Goal: Information Seeking & Learning: Learn about a topic

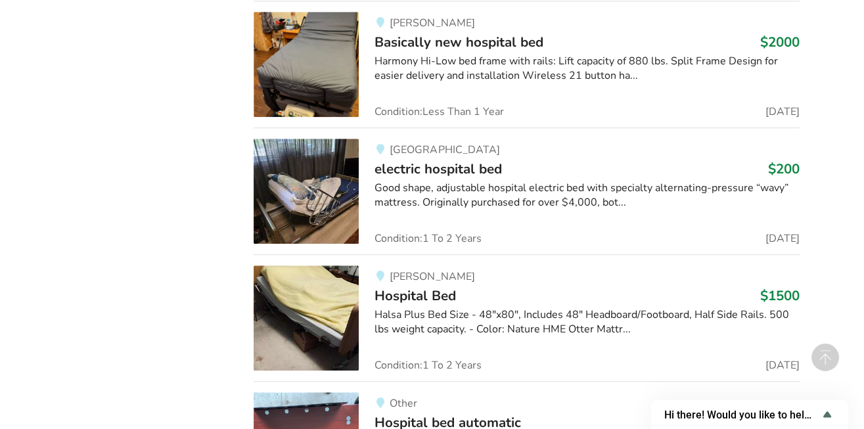
click at [474, 160] on span "electric hospital bed" at bounding box center [439, 169] width 128 height 18
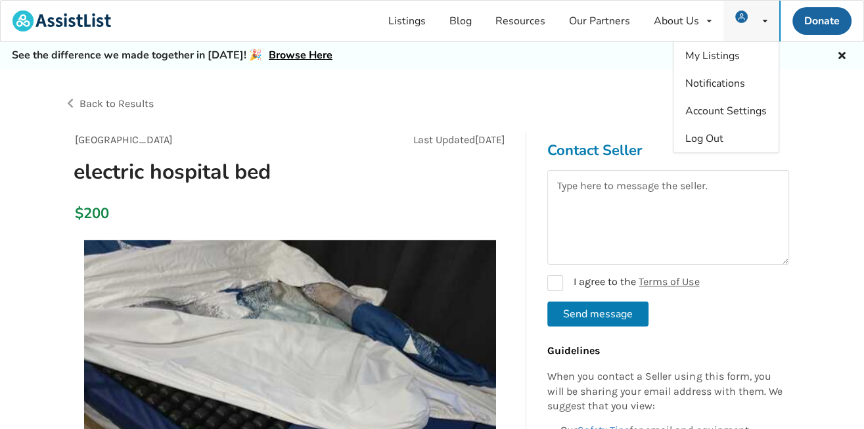
click at [765, 22] on icon at bounding box center [765, 21] width 5 height 8
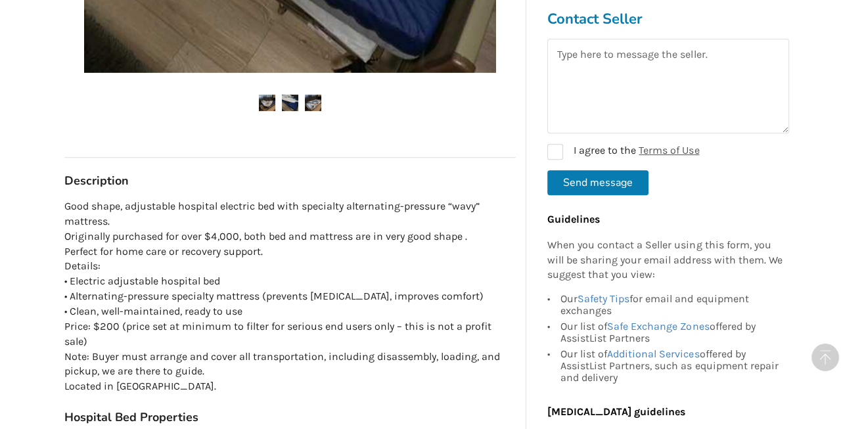
scroll to position [565, 0]
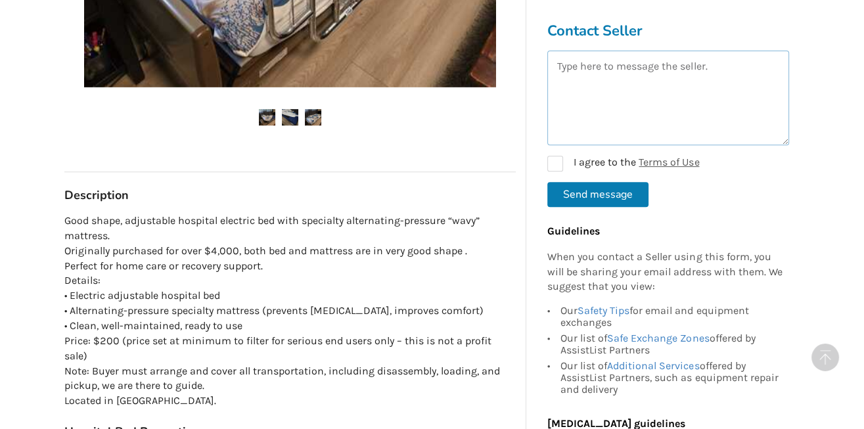
click at [659, 88] on textarea at bounding box center [669, 98] width 242 height 95
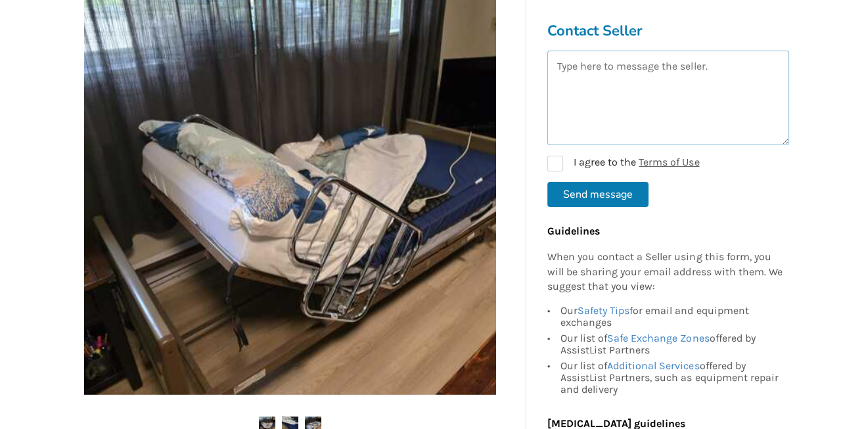
scroll to position [256, 0]
click at [663, 93] on textarea at bounding box center [669, 98] width 242 height 95
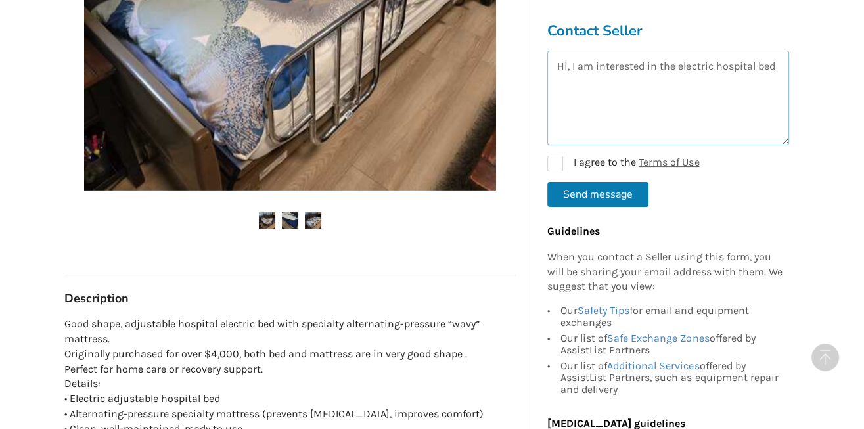
scroll to position [462, 0]
click at [316, 219] on img at bounding box center [313, 220] width 16 height 16
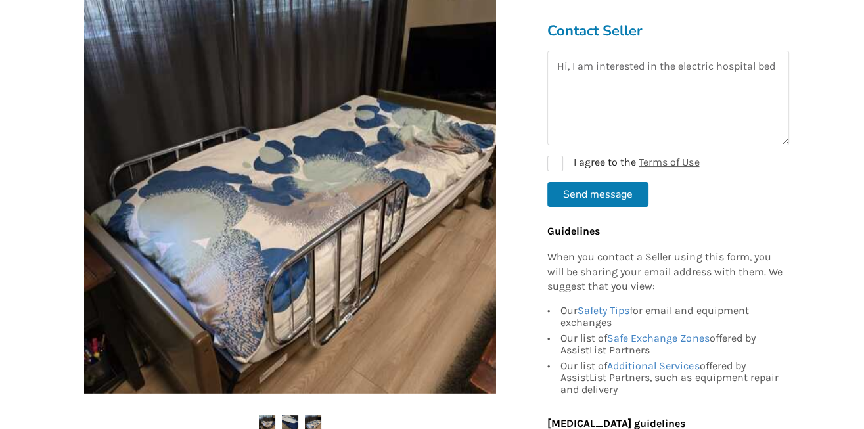
scroll to position [308, 0]
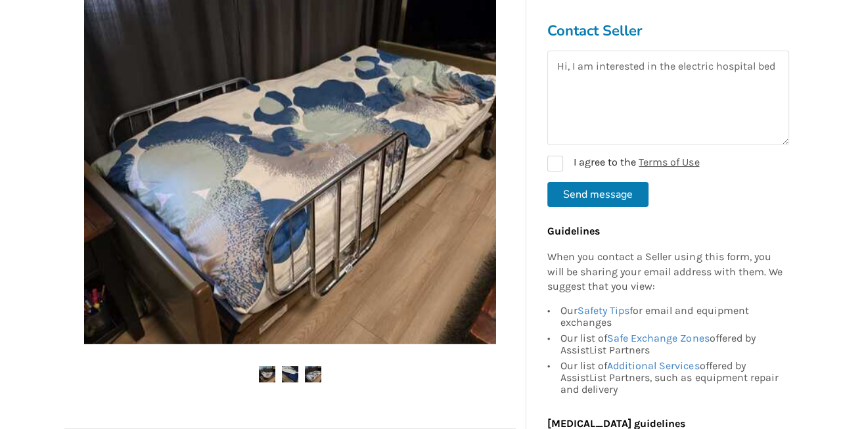
click at [295, 370] on img at bounding box center [290, 374] width 16 height 16
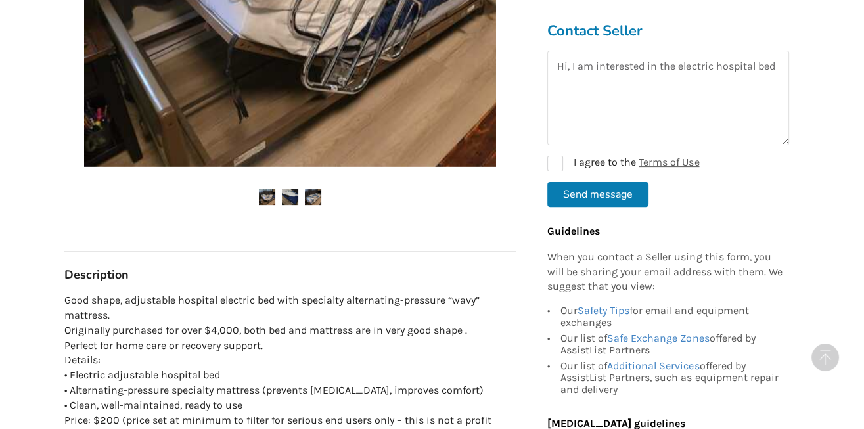
scroll to position [462, 0]
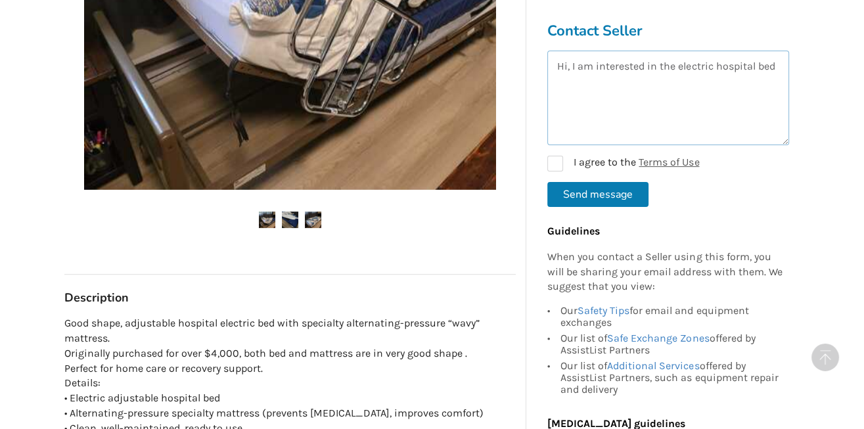
drag, startPoint x: 669, startPoint y: 71, endPoint x: 686, endPoint y: 68, distance: 17.4
click at [669, 70] on textarea "Hi, I am interested in the electric hospital bed" at bounding box center [669, 98] width 242 height 95
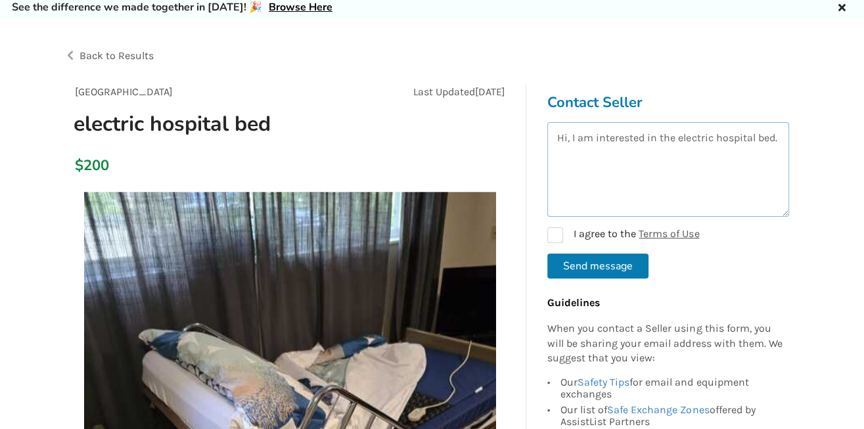
scroll to position [0, 0]
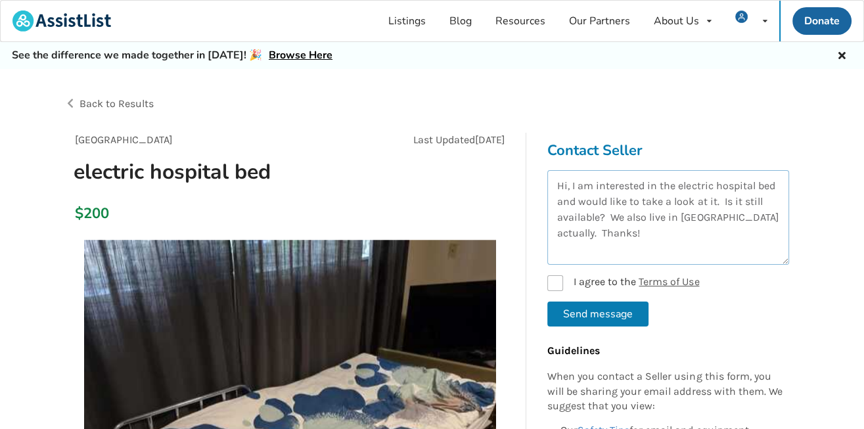
type textarea "Hi, I am interested in the electric hospital bed and would like to take a look …"
click at [553, 283] on label "I agree to the Terms of Use" at bounding box center [624, 283] width 152 height 16
checkbox input "true"
drag, startPoint x: 715, startPoint y: 198, endPoint x: 559, endPoint y: 200, distance: 155.8
click at [559, 200] on textarea "Hi, I am interested in the electric hospital bed and would like to take a look …" at bounding box center [669, 217] width 242 height 95
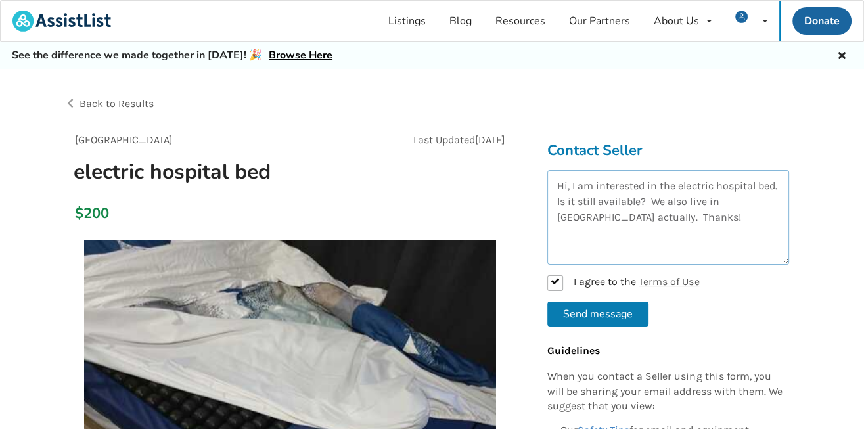
click at [651, 214] on textarea "Hi, I am interested in the electric hospital bed. Is it still available? We als…" at bounding box center [669, 217] width 242 height 95
type textarea "Hi, I am interested in the electric hospital bed. Is it still available? We als…"
click at [625, 308] on button "Send message" at bounding box center [598, 314] width 101 height 25
checkbox input "false"
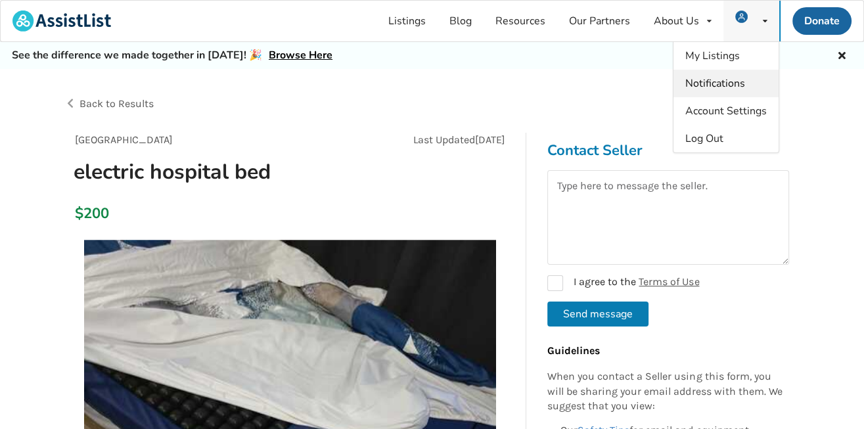
click at [728, 85] on span "Notifications" at bounding box center [716, 83] width 60 height 14
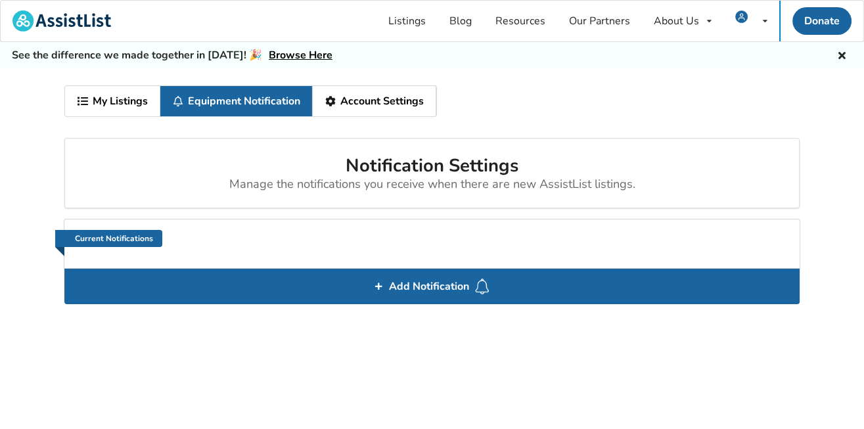
click at [362, 103] on link "Account Settings" at bounding box center [375, 101] width 124 height 30
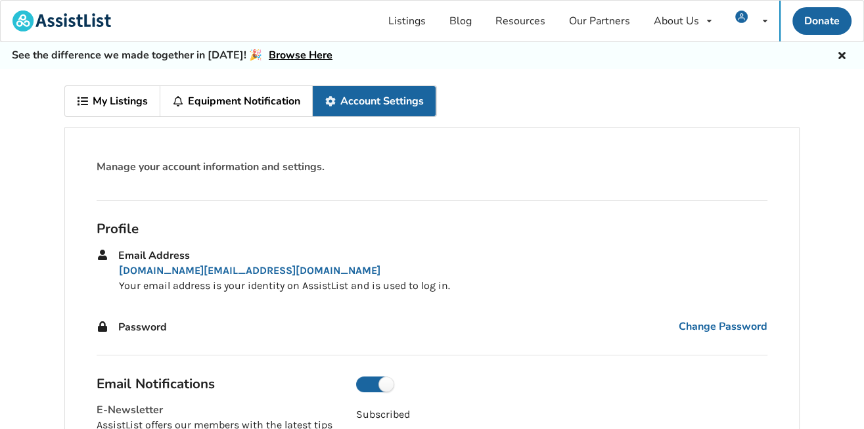
click at [216, 101] on link "Equipment Notification" at bounding box center [236, 101] width 153 height 30
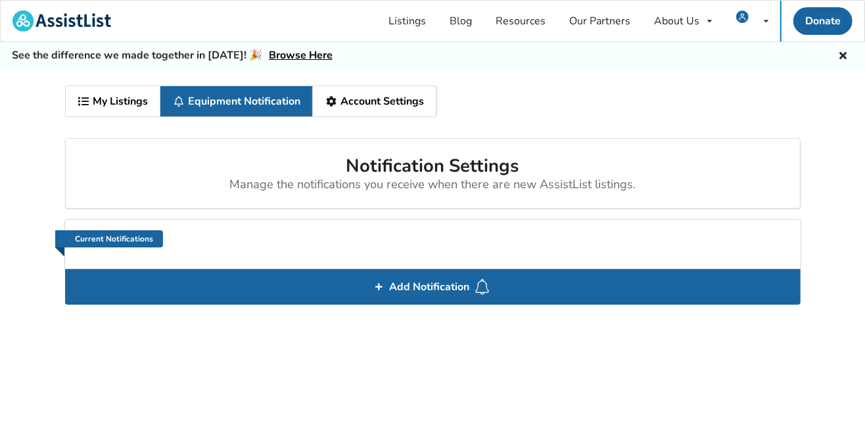
click at [32, 168] on div "My Listings Equipment Notification Account Settings Notification Settings Manag…" at bounding box center [432, 264] width 865 height 391
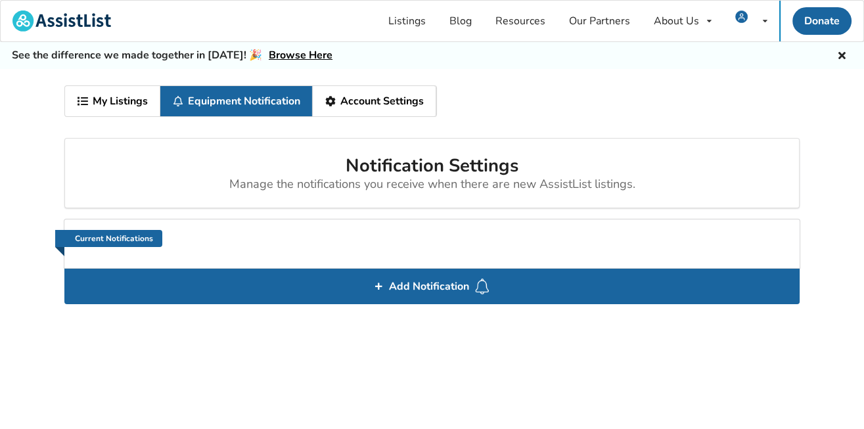
click at [347, 103] on link "Account Settings" at bounding box center [375, 101] width 124 height 30
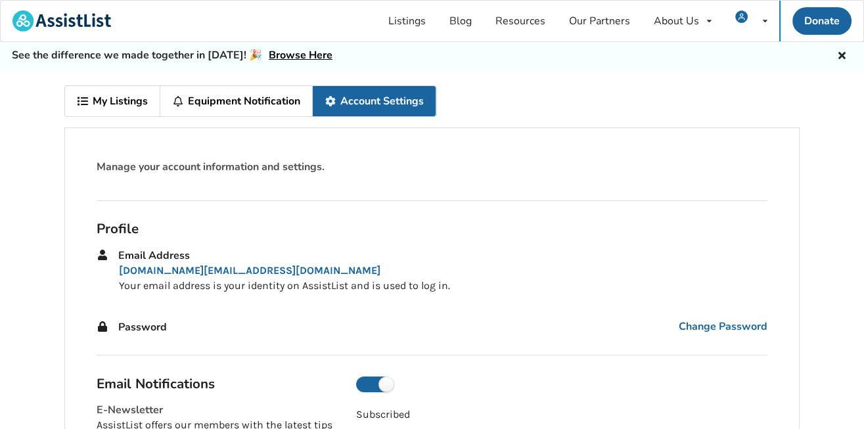
click at [235, 101] on link "Equipment Notification" at bounding box center [236, 101] width 153 height 30
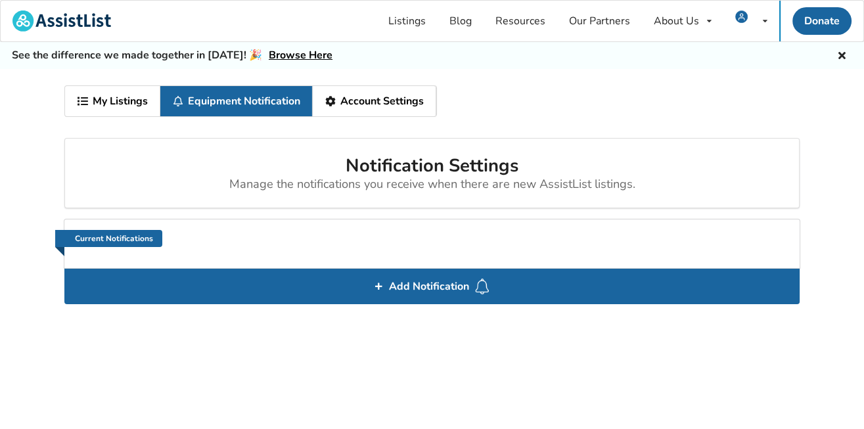
click at [124, 103] on link "My Listings" at bounding box center [112, 101] width 95 height 30
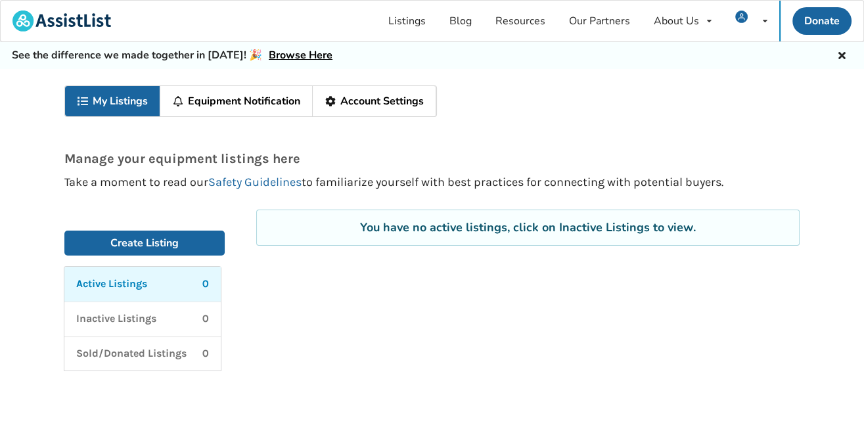
click at [216, 110] on link "Equipment Notification" at bounding box center [236, 101] width 153 height 30
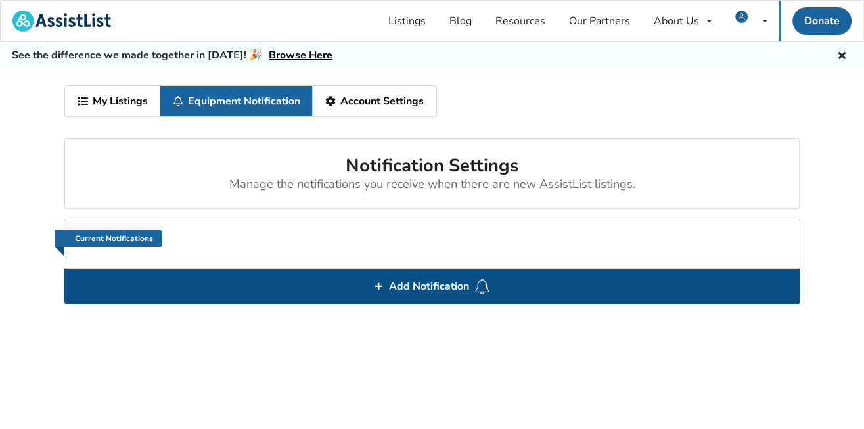
click at [372, 284] on div "Add Notification" at bounding box center [432, 286] width 736 height 35
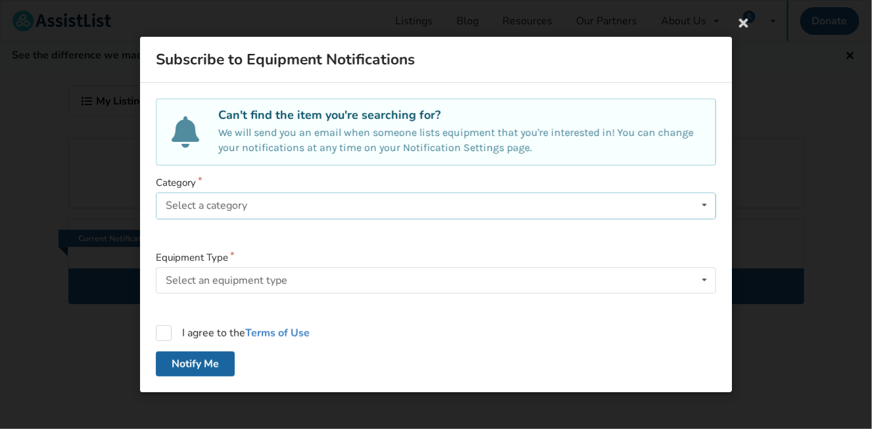
click at [669, 212] on div "Select a category Bathroom Safety Bedroom Equipment Daily Living Aids Mobility …" at bounding box center [436, 206] width 560 height 26
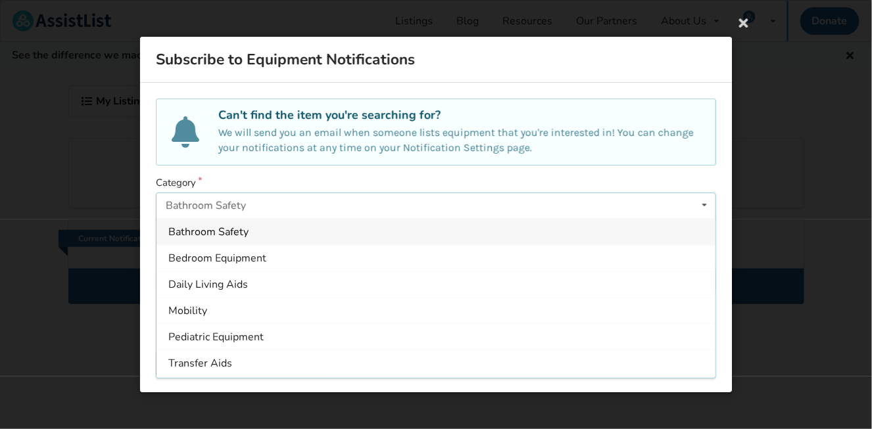
click at [281, 232] on div "Bathroom Safety" at bounding box center [435, 232] width 559 height 26
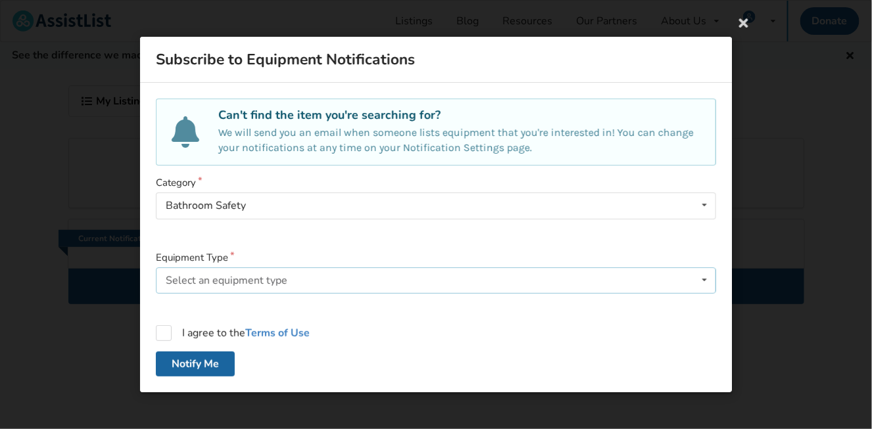
click at [285, 277] on div "Select an equipment type" at bounding box center [227, 280] width 122 height 11
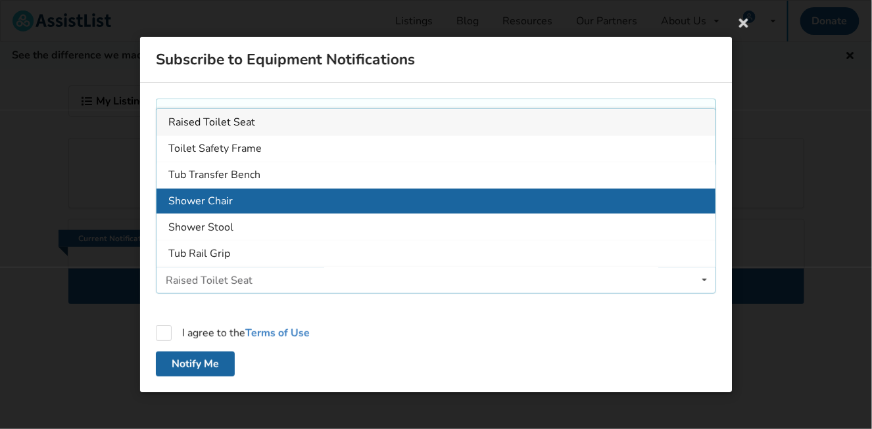
scroll to position [23, 0]
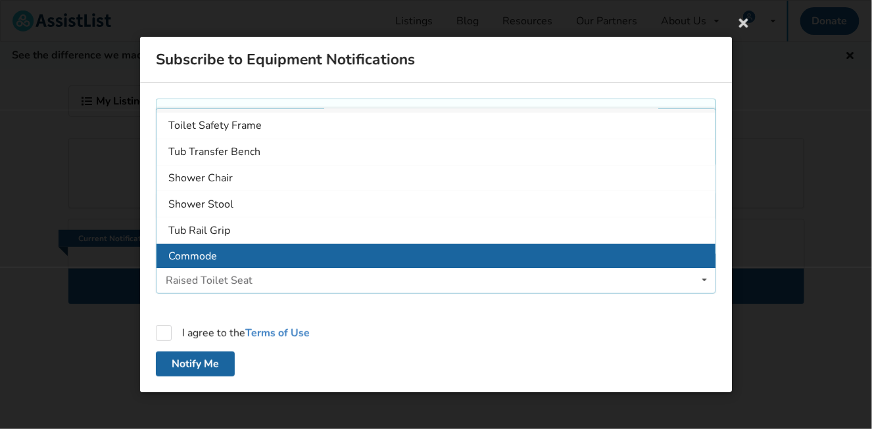
click at [292, 248] on div "Commode" at bounding box center [435, 256] width 559 height 26
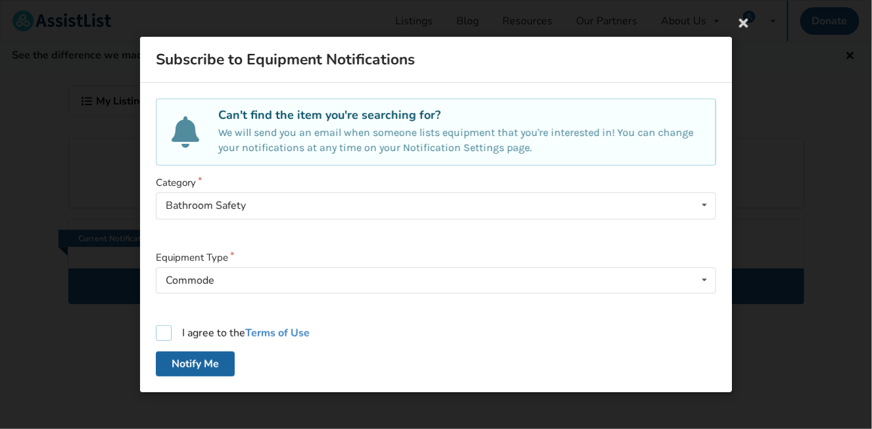
click at [171, 330] on label "I agree to the Terms of Use" at bounding box center [233, 333] width 154 height 16
checkbox input "true"
click at [181, 359] on button "Notify Me" at bounding box center [195, 364] width 79 height 25
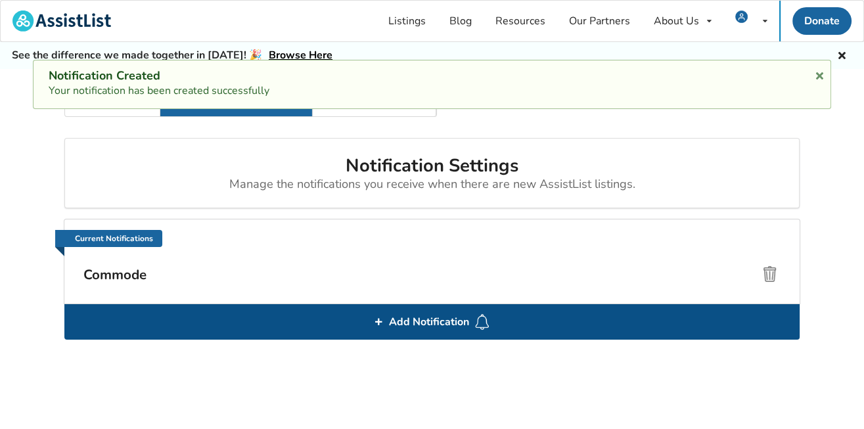
click at [222, 317] on div "Add Notification" at bounding box center [432, 321] width 736 height 35
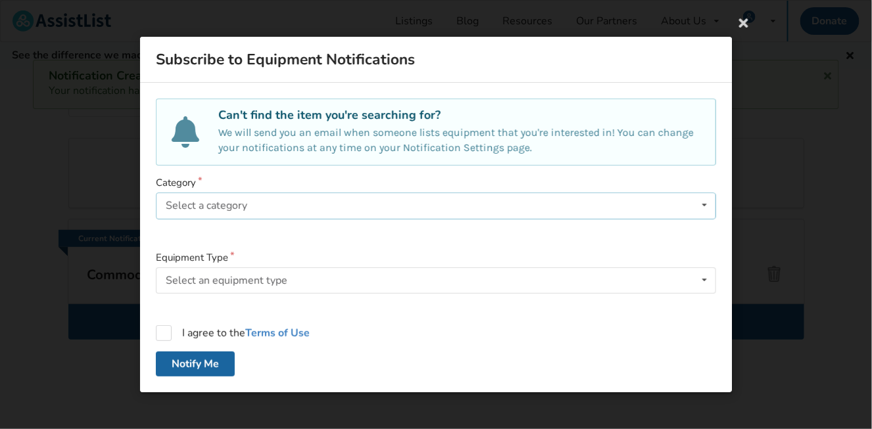
click at [226, 204] on div "Select a category" at bounding box center [207, 206] width 82 height 11
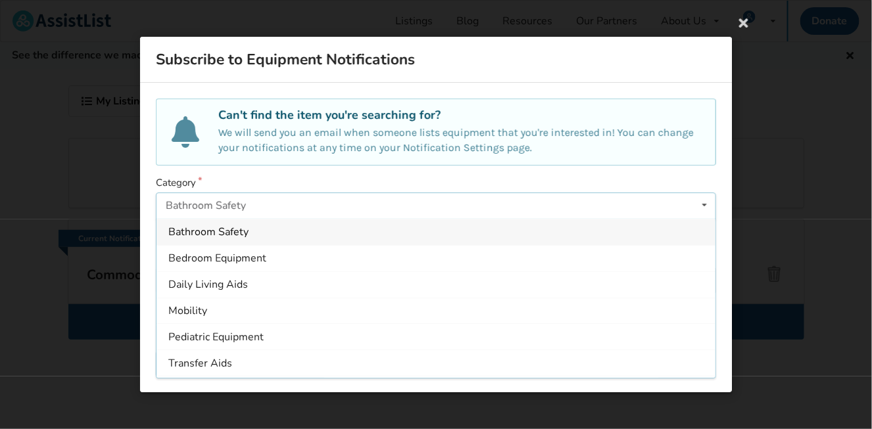
click at [225, 230] on span "Bathroom Safety" at bounding box center [208, 232] width 80 height 14
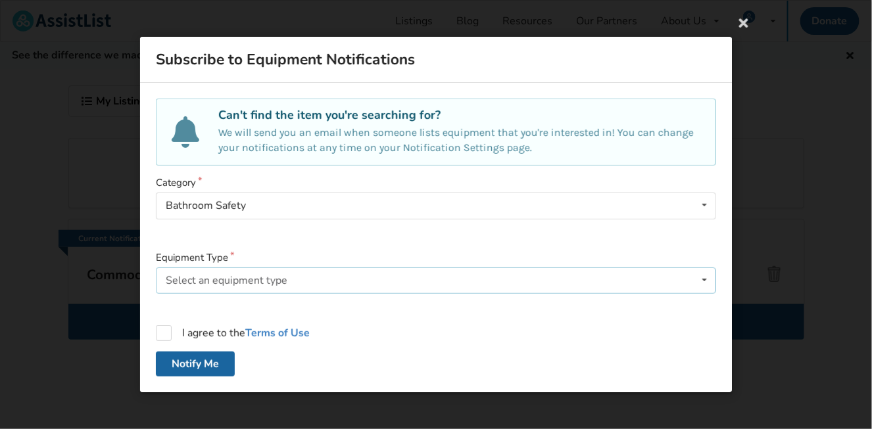
click at [223, 283] on div "Select an equipment type" at bounding box center [227, 280] width 122 height 11
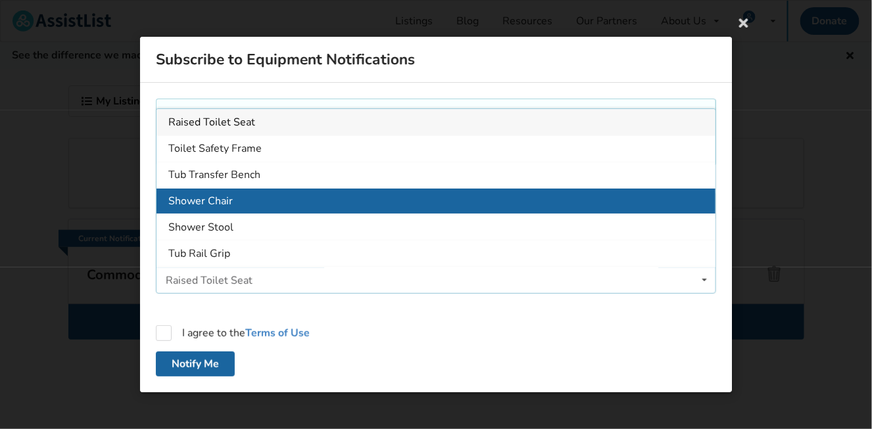
click at [238, 204] on div "Shower Chair" at bounding box center [435, 201] width 559 height 26
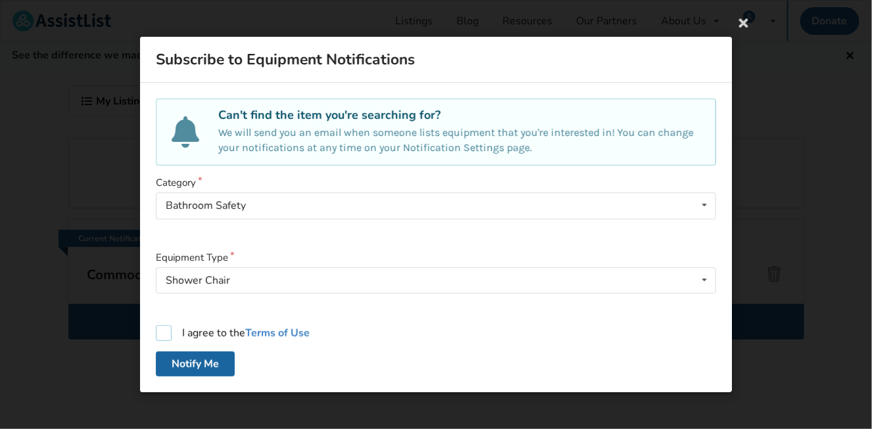
drag, startPoint x: 162, startPoint y: 332, endPoint x: 166, endPoint y: 338, distance: 6.8
click at [164, 333] on label "I agree to the Terms of Use" at bounding box center [233, 333] width 154 height 16
checkbox input "true"
click at [177, 367] on button "Notify Me" at bounding box center [195, 364] width 79 height 25
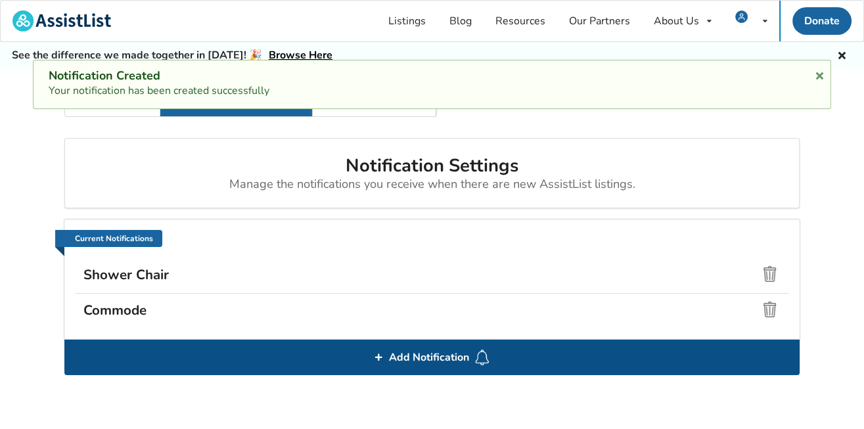
click at [446, 356] on span "Add Notification" at bounding box center [429, 357] width 91 height 21
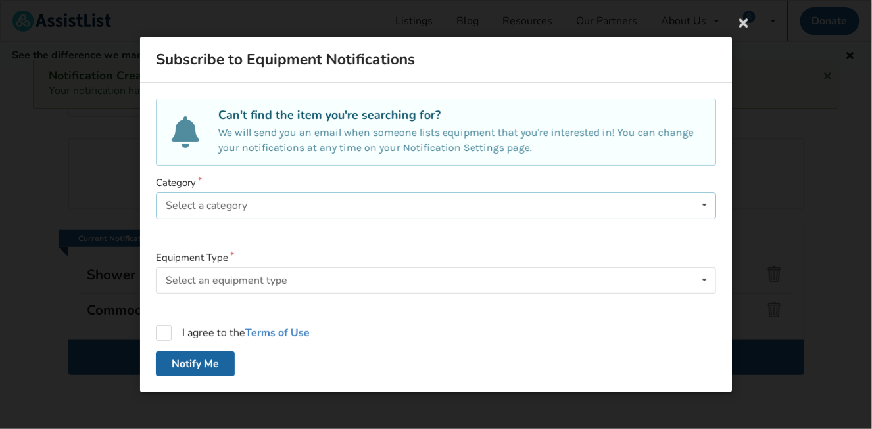
click at [230, 206] on div "Select a category" at bounding box center [207, 206] width 82 height 11
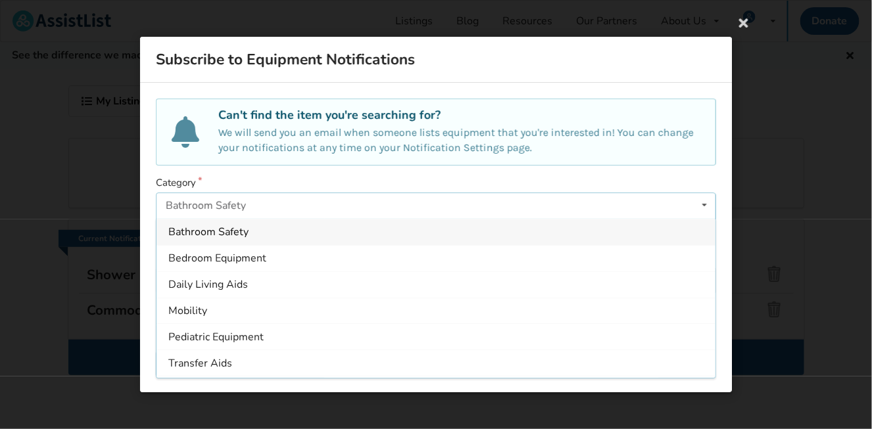
click at [242, 235] on span "Bathroom Safety" at bounding box center [208, 232] width 80 height 14
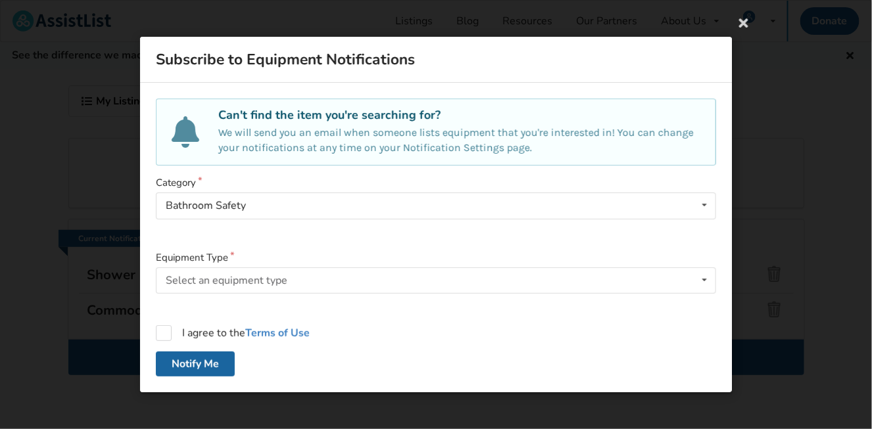
click at [202, 324] on form "Category Bathroom Safety Bathroom Safety Bedroom Equipment Daily Living Aids Mo…" at bounding box center [436, 276] width 560 height 201
click at [211, 275] on div "Select an equipment type" at bounding box center [227, 280] width 122 height 11
click at [747, 20] on icon at bounding box center [744, 23] width 24 height 24
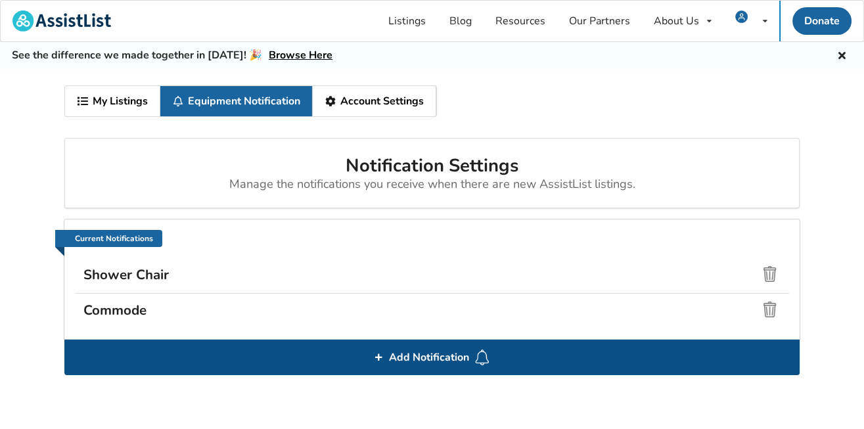
click at [390, 358] on span "Add Notification" at bounding box center [429, 357] width 91 height 21
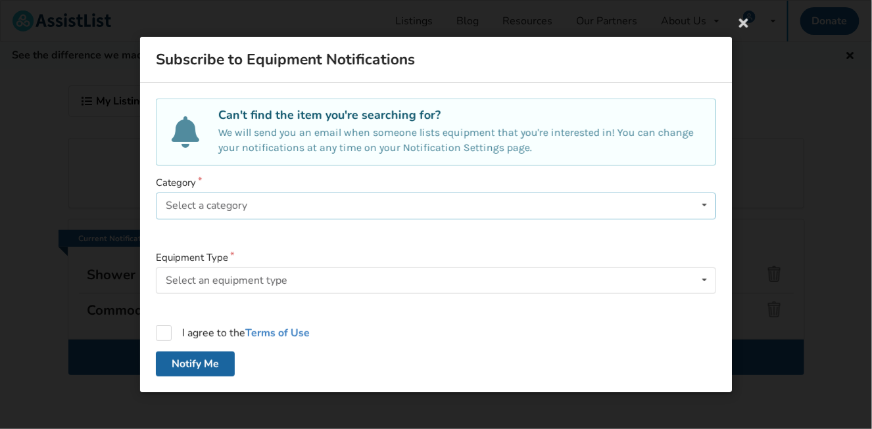
click at [204, 204] on div "Select a category" at bounding box center [207, 206] width 82 height 11
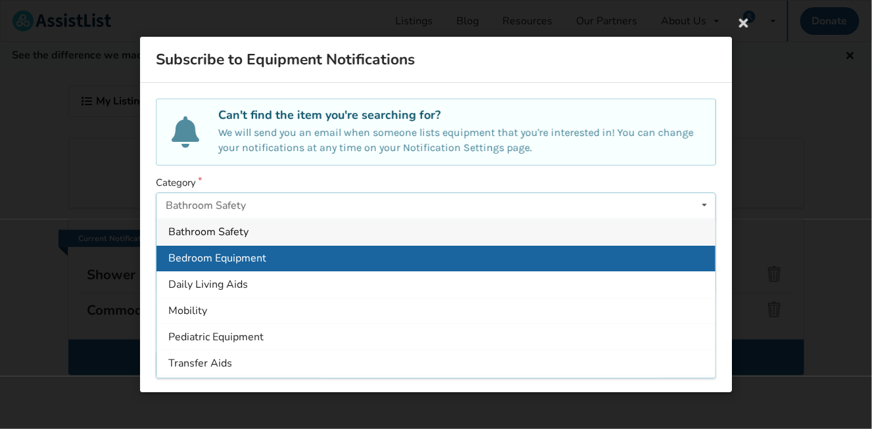
click at [194, 263] on span "Bedroom Equipment" at bounding box center [217, 258] width 98 height 14
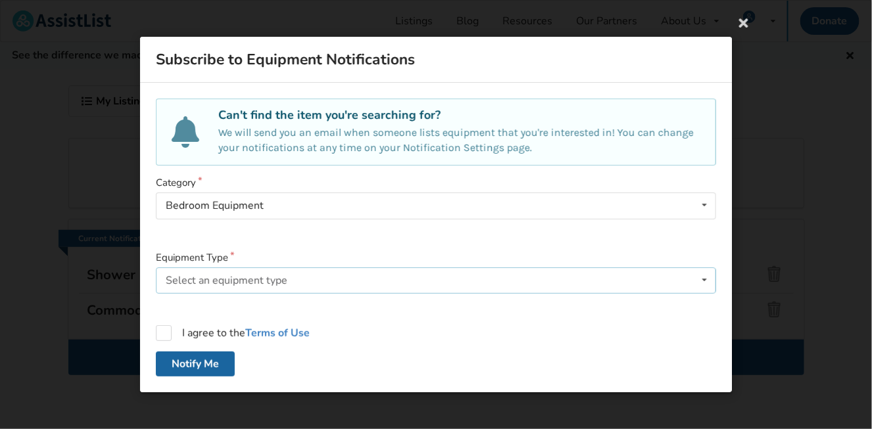
click at [200, 281] on div "Select an equipment type" at bounding box center [227, 280] width 122 height 11
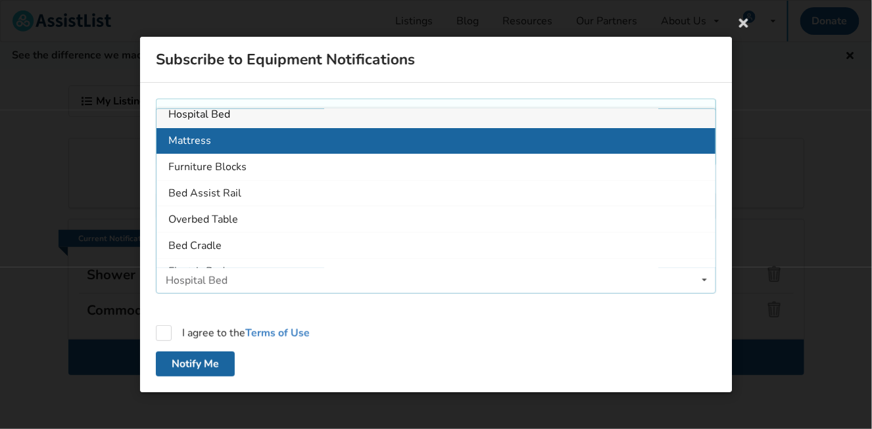
scroll to position [0, 0]
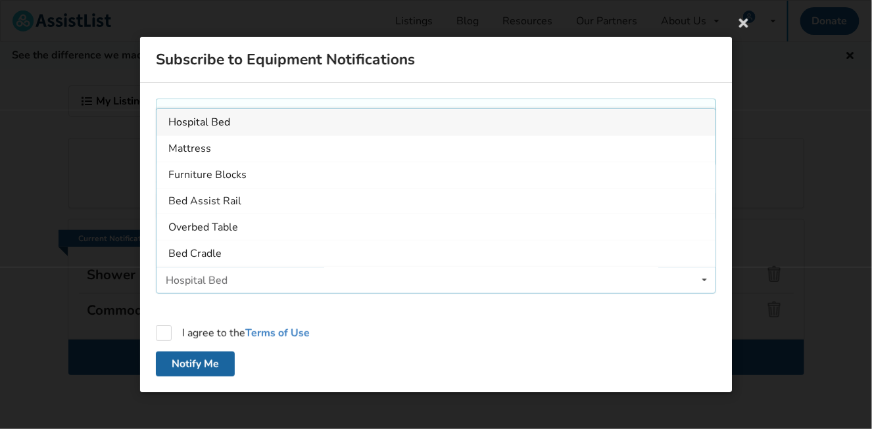
click at [221, 120] on span "Hospital Bed" at bounding box center [199, 122] width 62 height 14
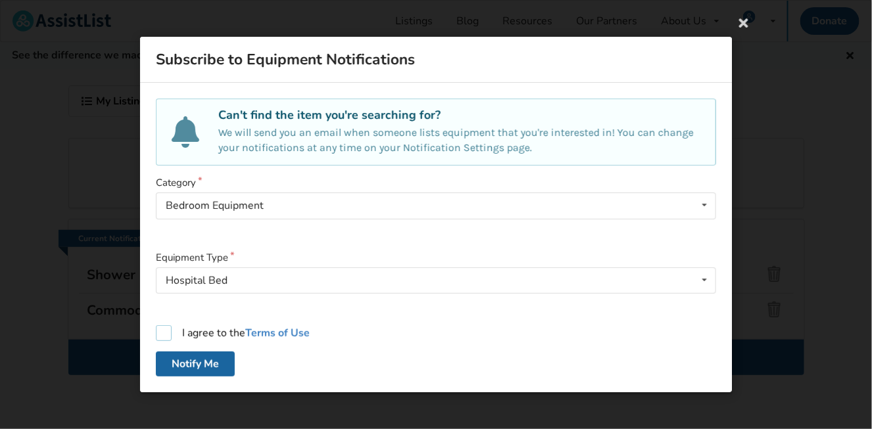
click at [164, 332] on label "I agree to the Terms of Use" at bounding box center [233, 333] width 154 height 16
checkbox input "true"
click at [181, 368] on button "Notify Me" at bounding box center [195, 364] width 79 height 25
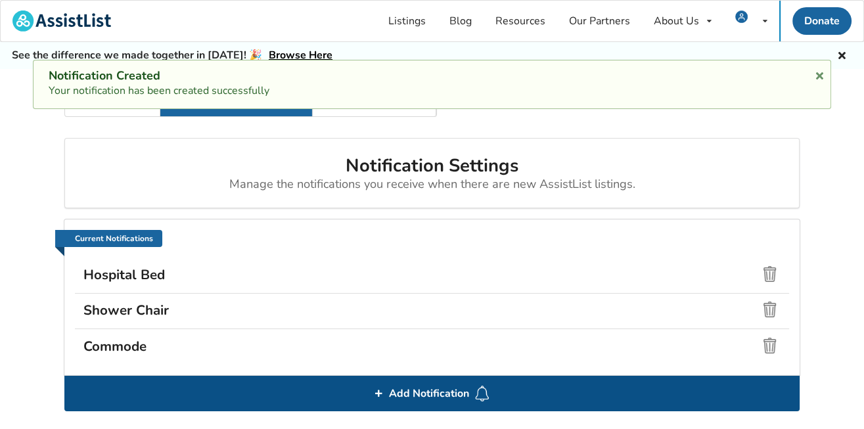
click at [383, 390] on icon at bounding box center [378, 394] width 9 height 8
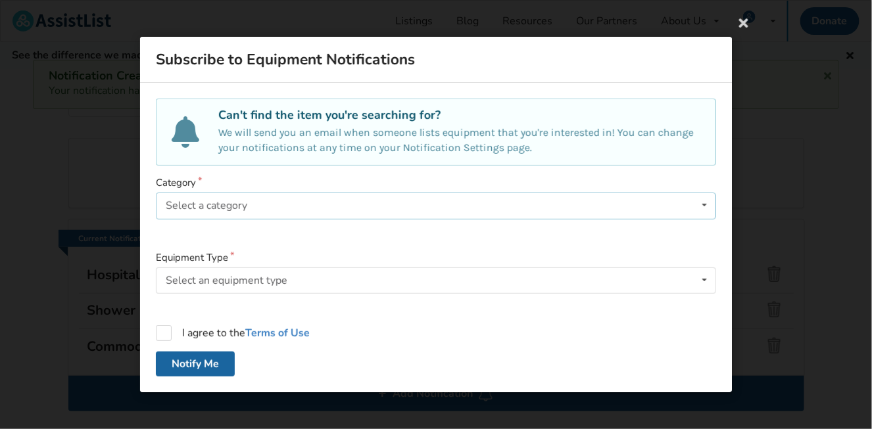
click at [224, 204] on div "Select a category" at bounding box center [207, 206] width 82 height 11
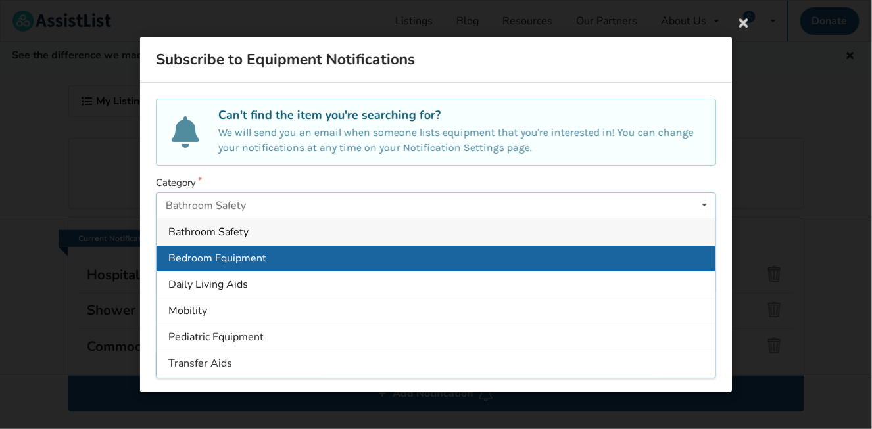
click at [227, 256] on span "Bedroom Equipment" at bounding box center [217, 258] width 98 height 14
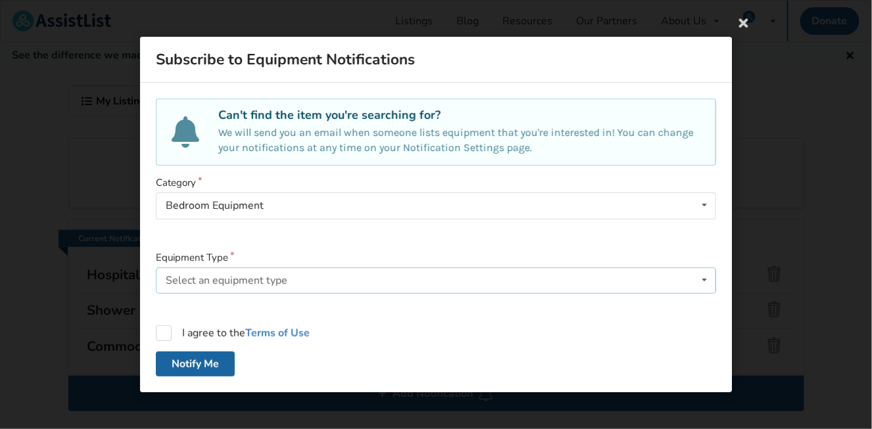
click at [225, 280] on div "Select an equipment type" at bounding box center [227, 280] width 122 height 11
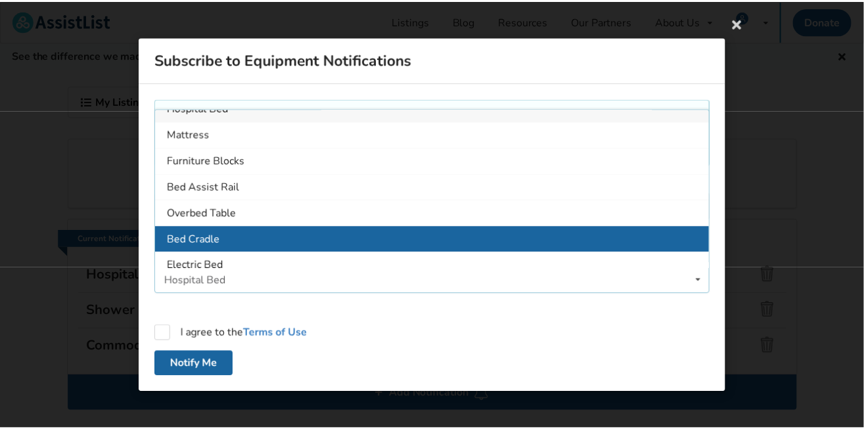
scroll to position [23, 0]
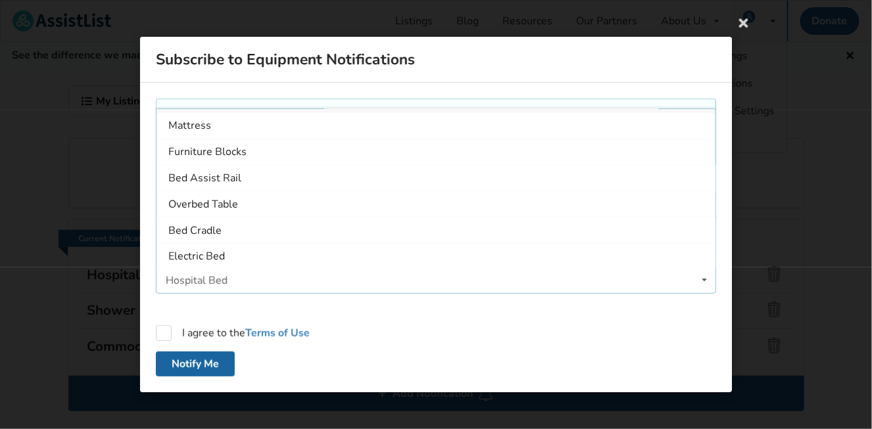
click at [744, 26] on icon at bounding box center [744, 23] width 24 height 24
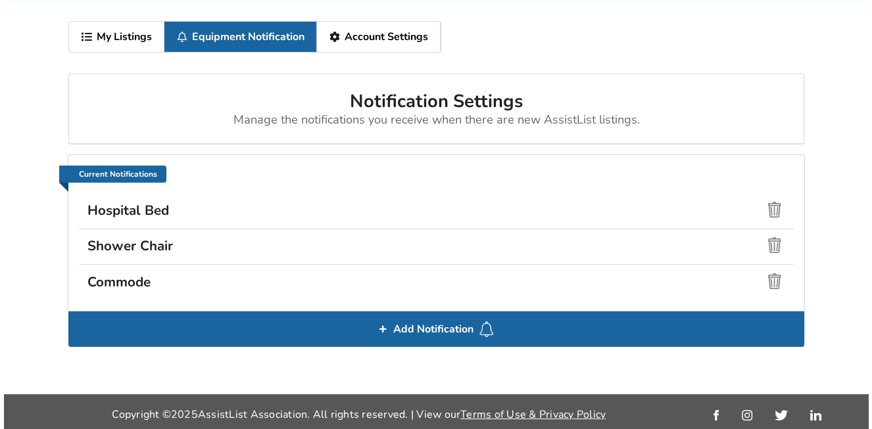
scroll to position [68, 0]
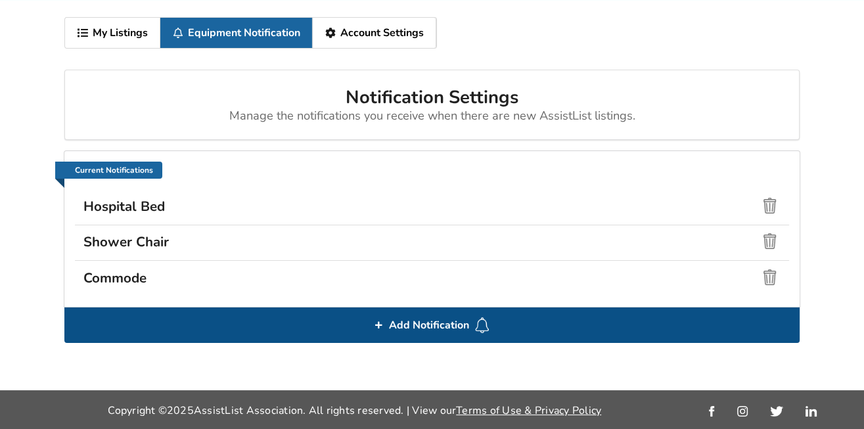
click at [207, 314] on div "Add Notification" at bounding box center [432, 325] width 736 height 35
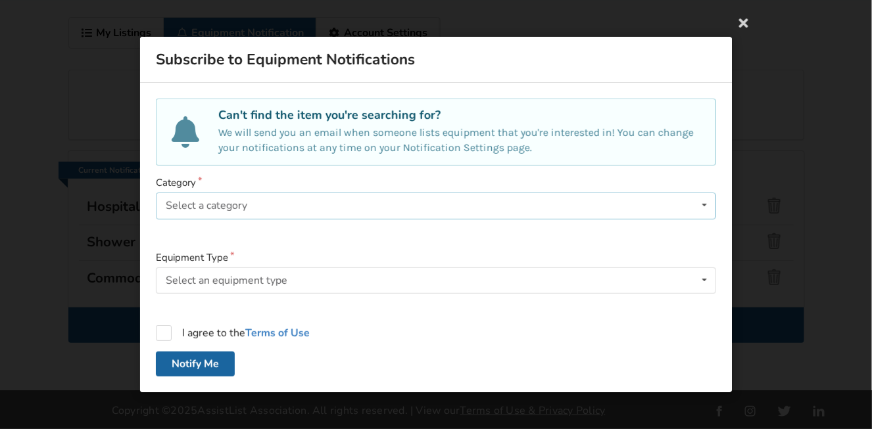
click at [192, 206] on div "Select a category" at bounding box center [207, 206] width 82 height 11
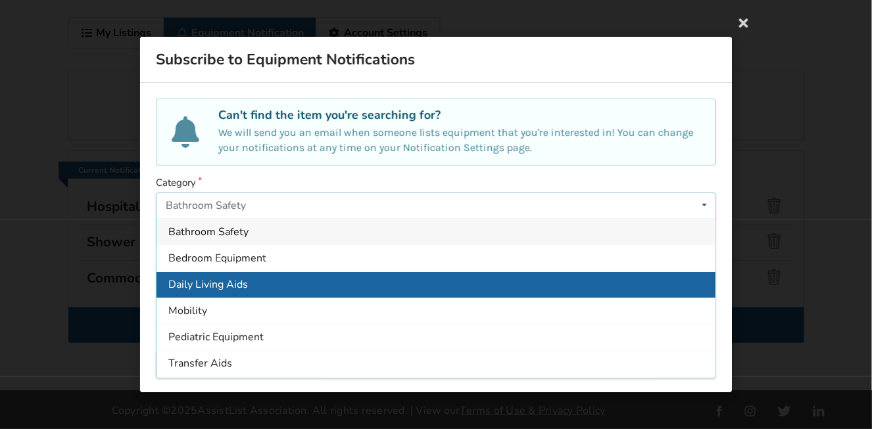
click at [196, 289] on span "Daily Living Aids" at bounding box center [208, 284] width 80 height 14
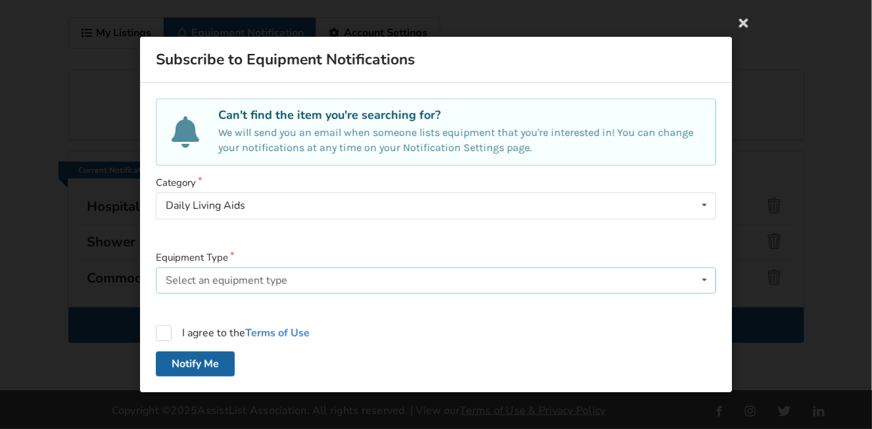
click at [199, 280] on div "Select an equipment type" at bounding box center [227, 280] width 122 height 11
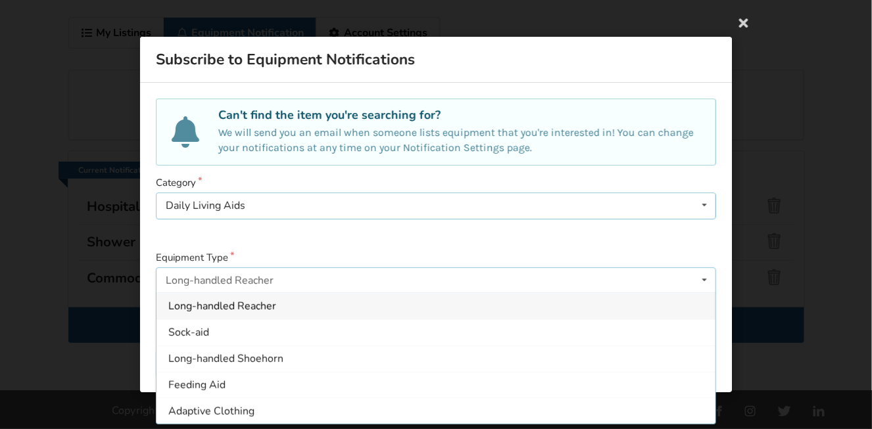
click at [319, 206] on div "Daily Living Aids Bathroom Safety Bedroom Equipment Daily Living Aids Mobility …" at bounding box center [436, 206] width 560 height 26
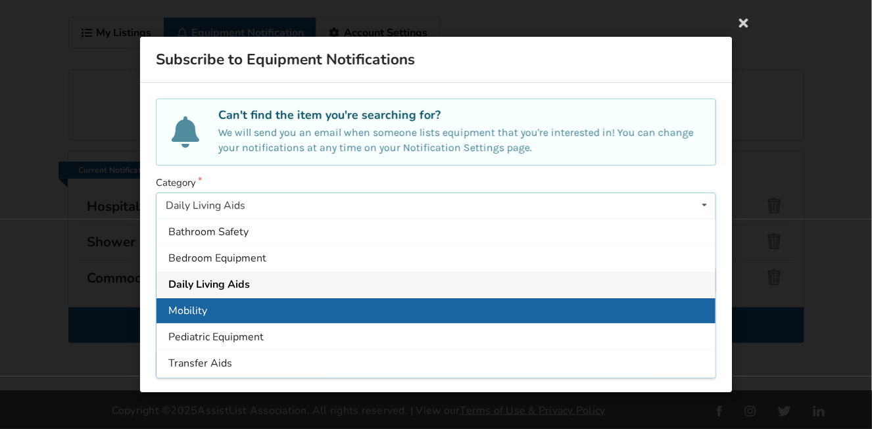
click at [197, 316] on span "Mobility" at bounding box center [187, 311] width 39 height 14
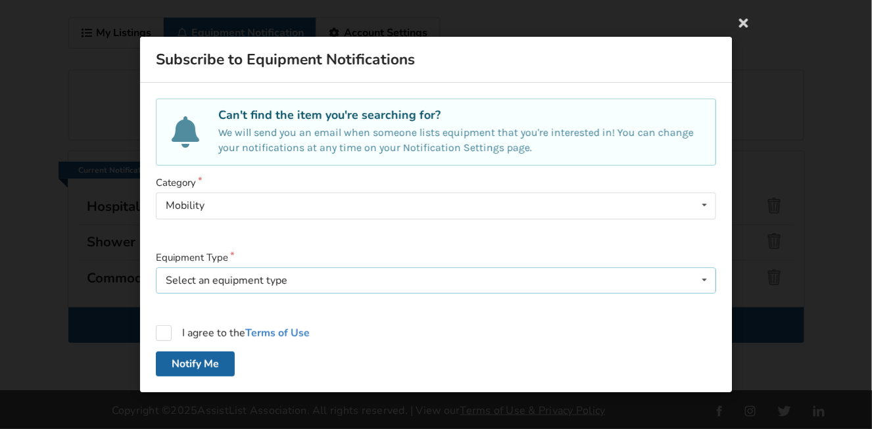
click at [210, 277] on div "Select an equipment type" at bounding box center [227, 280] width 122 height 11
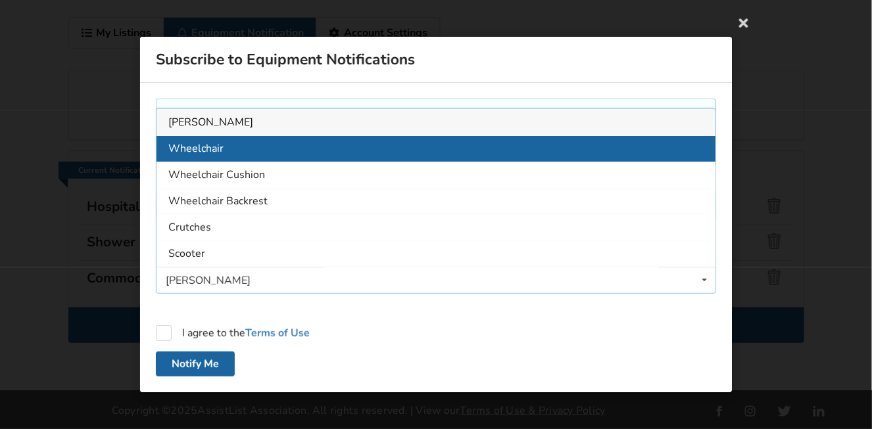
click at [254, 145] on div "Wheelchair" at bounding box center [435, 148] width 559 height 26
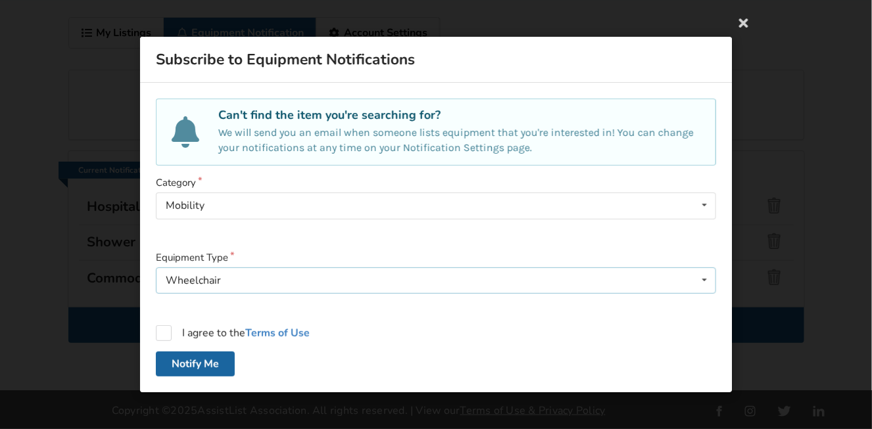
click at [226, 283] on div "Wheelchair Walker Wheelchair Wheelchair Cushion Wheelchair Backrest Crutches Sc…" at bounding box center [436, 281] width 560 height 26
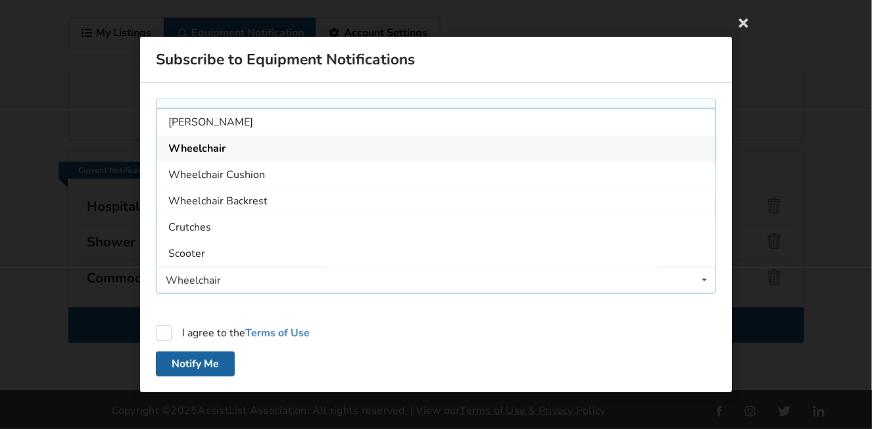
click at [216, 148] on span "Wheelchair" at bounding box center [196, 148] width 57 height 14
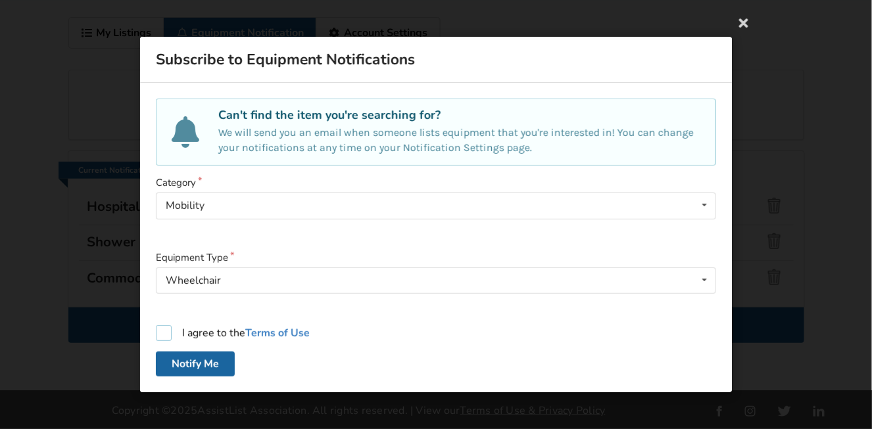
click at [195, 333] on label "I agree to the Terms of Use" at bounding box center [233, 333] width 154 height 16
checkbox input "true"
click at [187, 364] on button "Notify Me" at bounding box center [195, 364] width 79 height 25
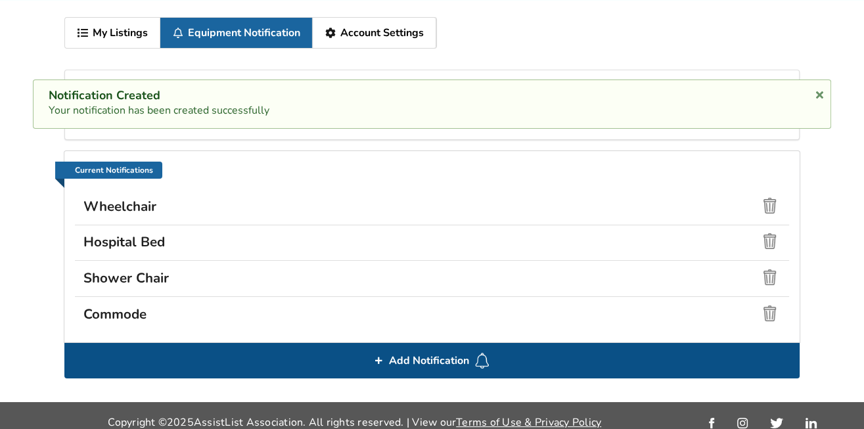
click at [377, 360] on icon at bounding box center [378, 361] width 9 height 8
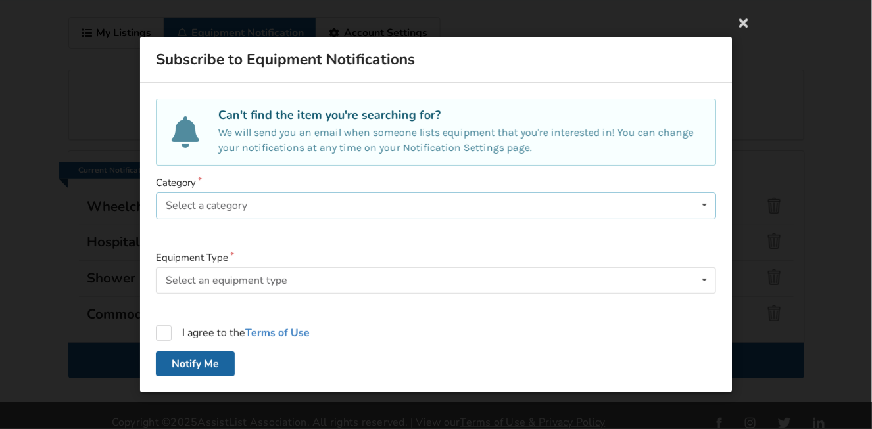
click at [216, 208] on div "Select a category" at bounding box center [207, 206] width 82 height 11
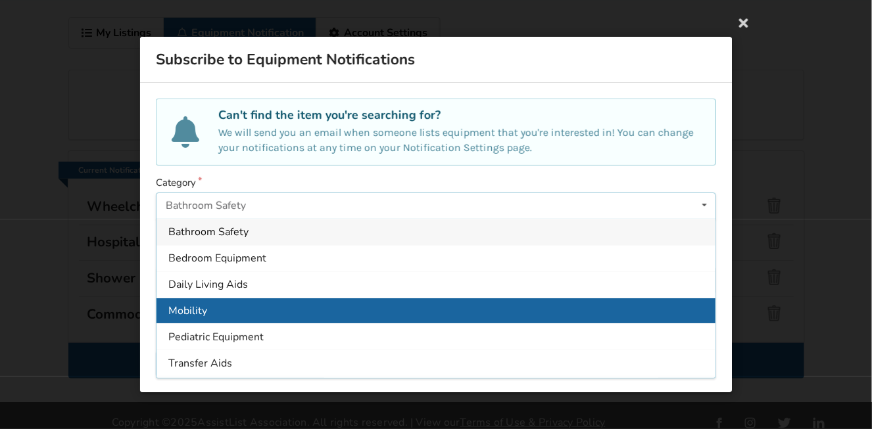
click at [225, 308] on div "Mobility" at bounding box center [435, 310] width 559 height 26
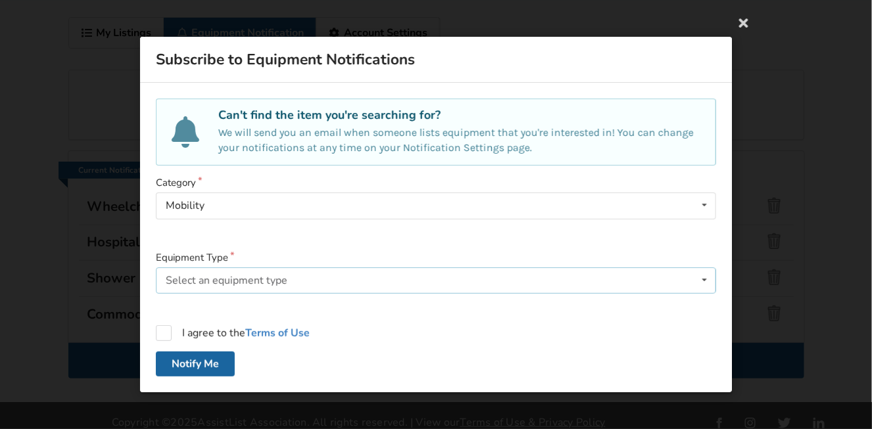
click at [237, 283] on div "Select an equipment type" at bounding box center [227, 280] width 122 height 11
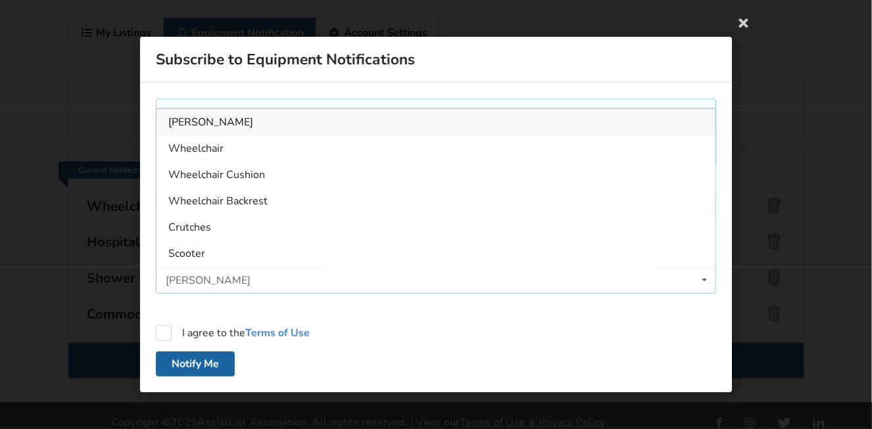
click at [237, 283] on div "Walker Walker Wheelchair Wheelchair Cushion Wheelchair Backrest Crutches Scoote…" at bounding box center [436, 281] width 560 height 26
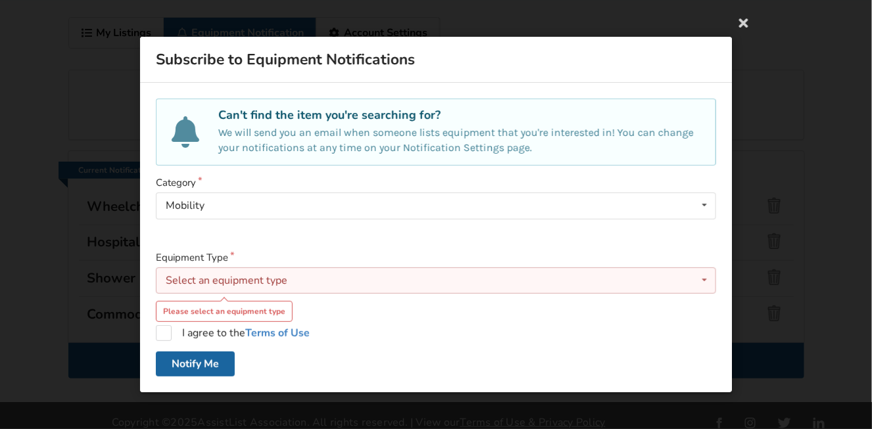
click at [237, 283] on div "Select an equipment type" at bounding box center [227, 280] width 122 height 11
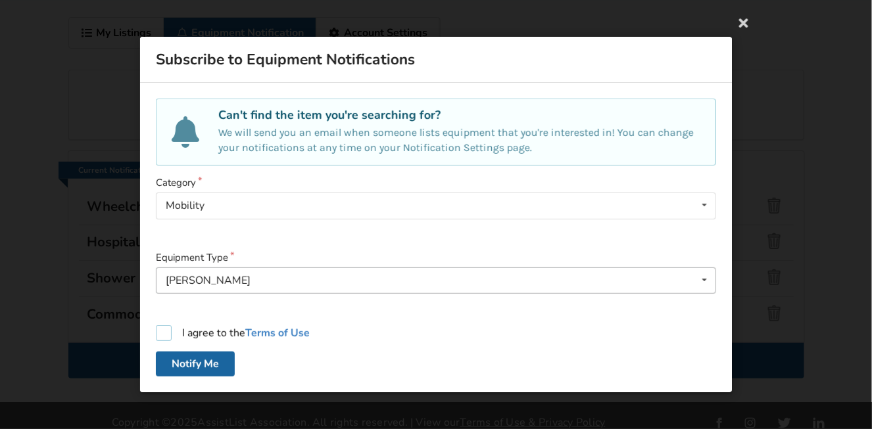
click at [479, 333] on div "I agree to the Terms of Use" at bounding box center [436, 333] width 560 height 16
checkbox input "true"
click at [180, 359] on button "Notify Me" at bounding box center [195, 364] width 79 height 25
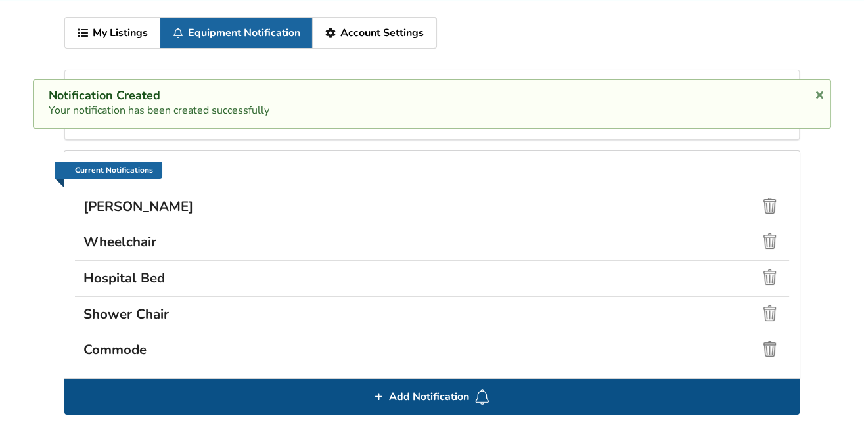
click at [257, 390] on div "Add Notification" at bounding box center [432, 396] width 736 height 35
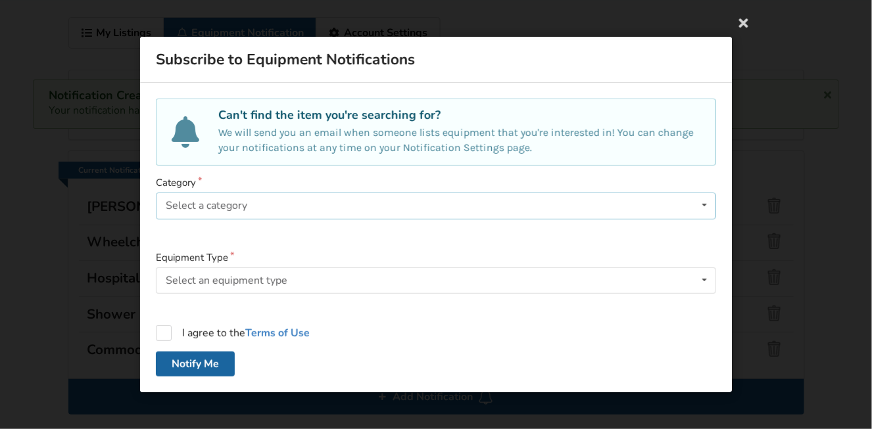
click at [199, 208] on div "Select a category" at bounding box center [207, 206] width 82 height 11
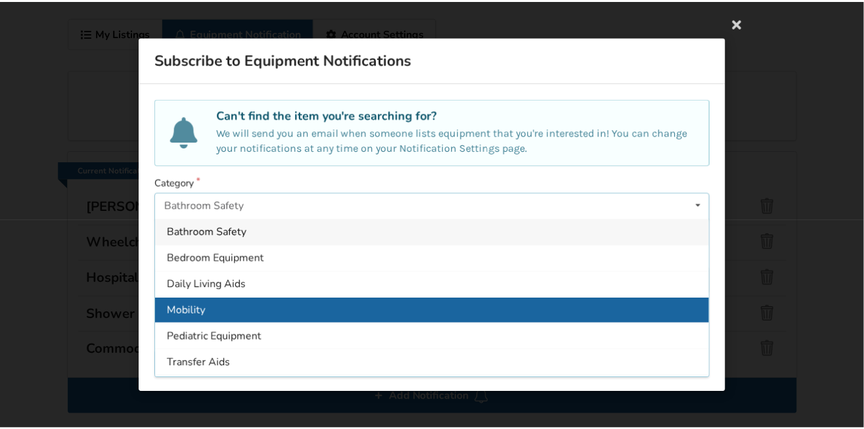
scroll to position [23, 0]
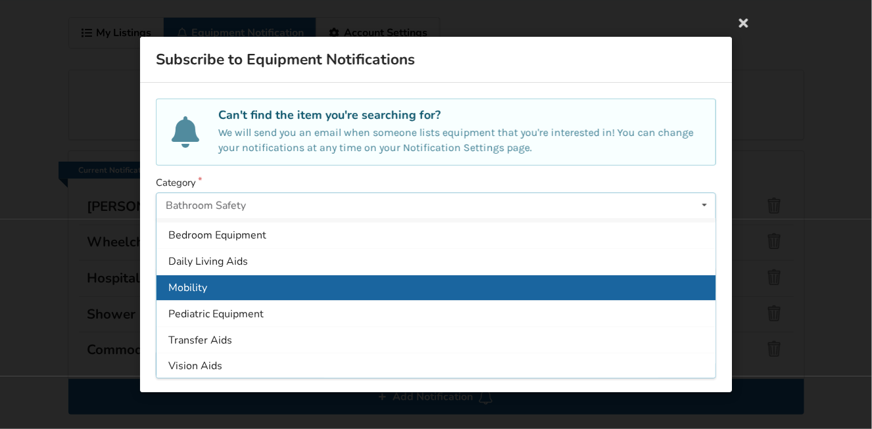
click at [208, 317] on span "Pediatric Equipment" at bounding box center [215, 314] width 95 height 14
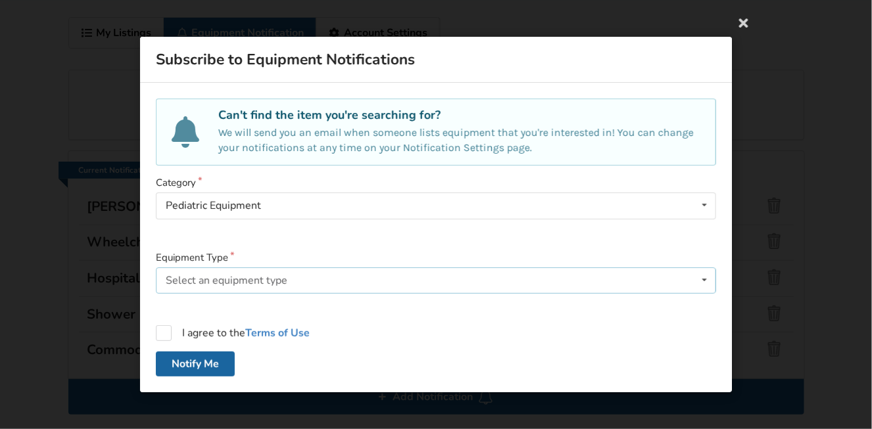
click at [212, 280] on div "Select an equipment type" at bounding box center [227, 280] width 122 height 11
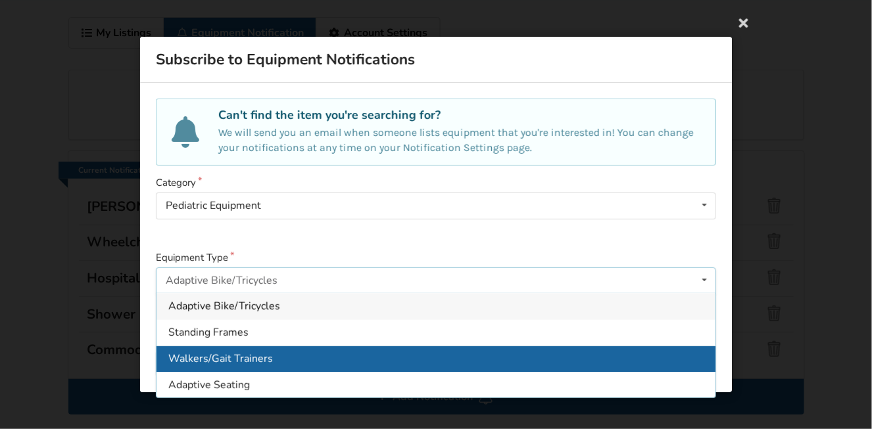
click at [208, 362] on span "Walkers/Gait Trainers" at bounding box center [220, 359] width 105 height 14
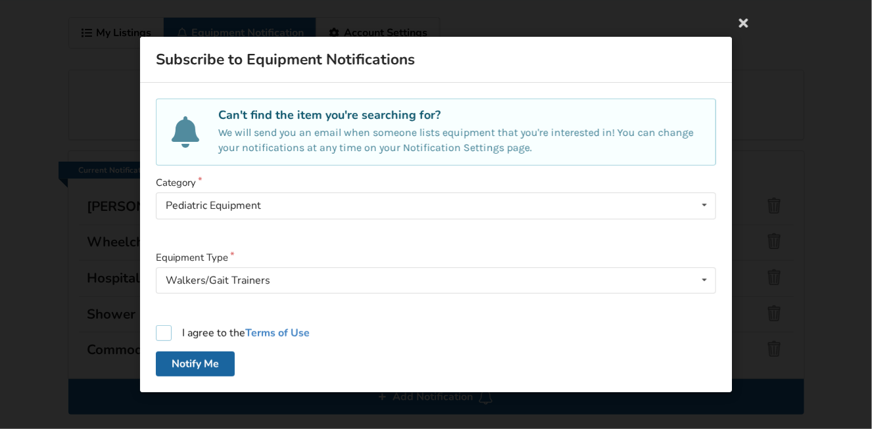
click at [164, 337] on label "I agree to the Terms of Use" at bounding box center [233, 333] width 154 height 16
checkbox input "true"
click at [174, 366] on button "Notify Me" at bounding box center [195, 364] width 79 height 25
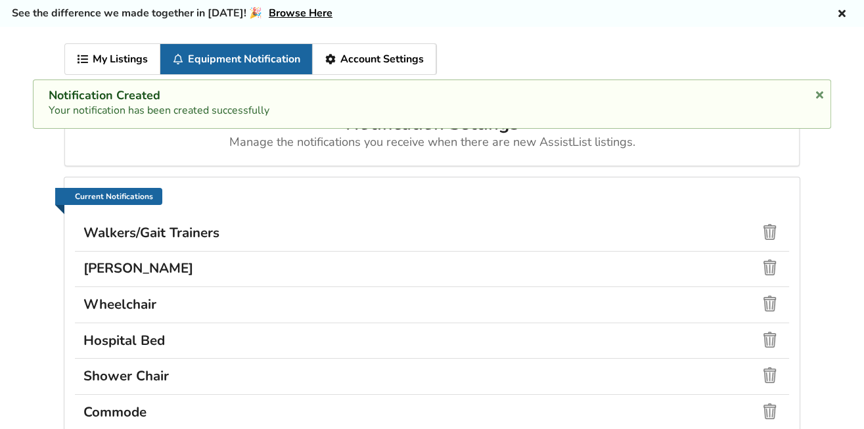
scroll to position [0, 0]
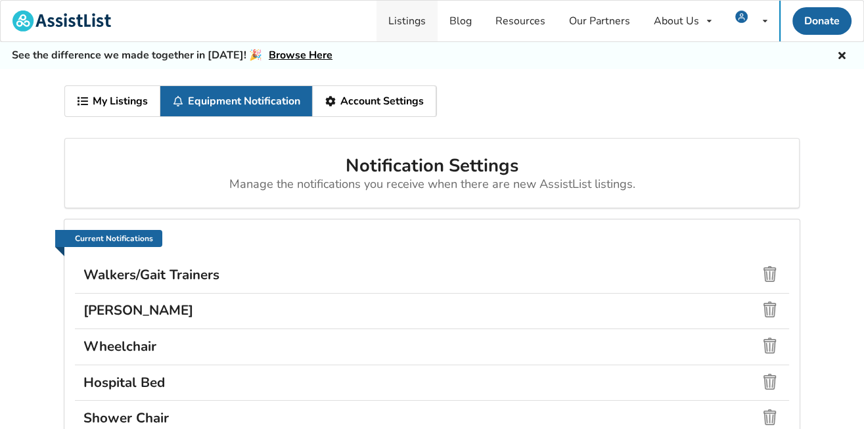
click at [419, 18] on link "Listings" at bounding box center [407, 21] width 61 height 41
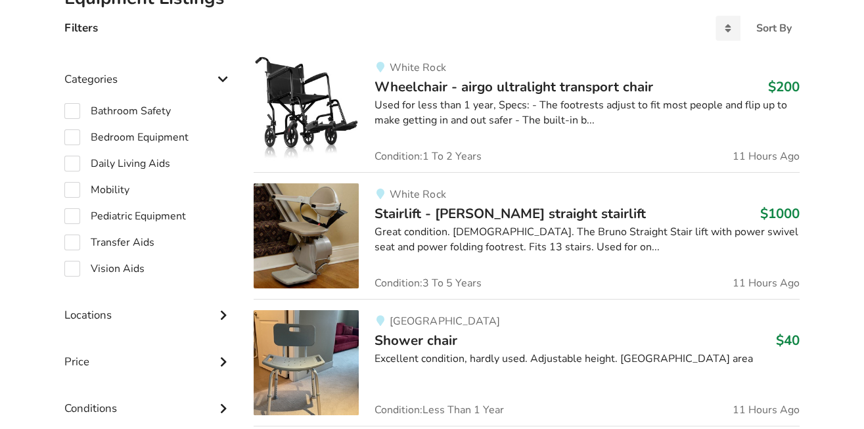
scroll to position [325, 0]
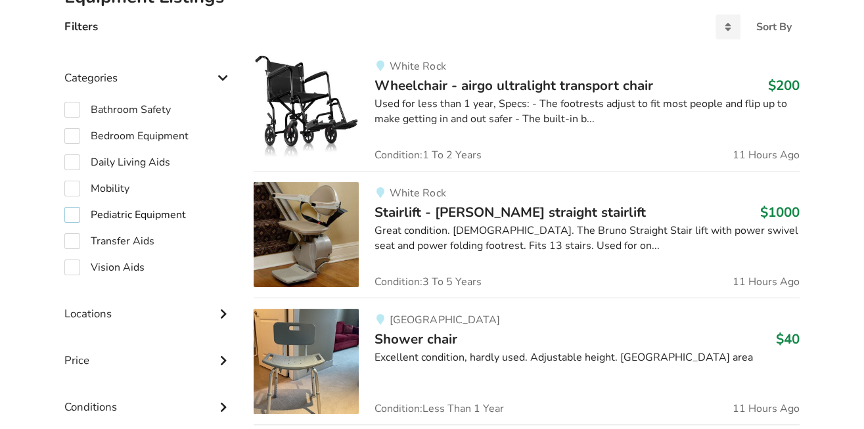
click at [138, 210] on label "Pediatric Equipment" at bounding box center [125, 215] width 122 height 16
checkbox input "true"
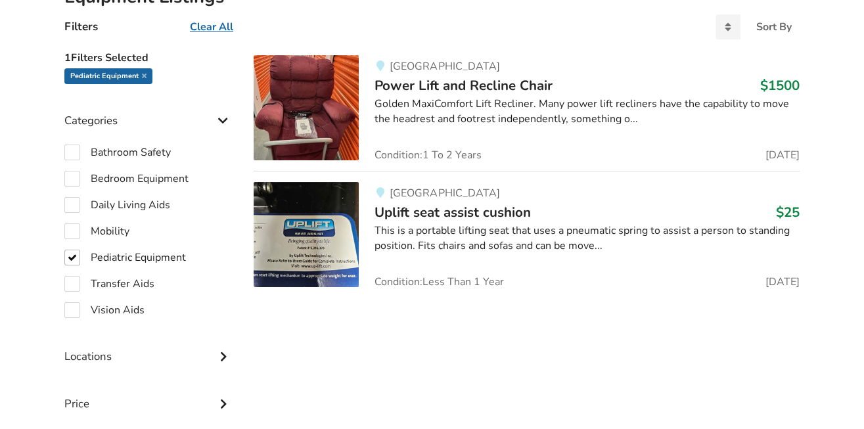
click at [316, 229] on img at bounding box center [306, 234] width 105 height 105
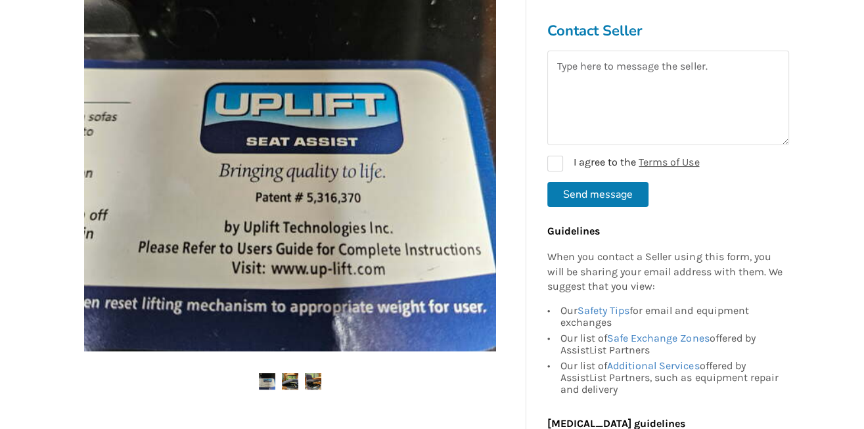
scroll to position [359, 0]
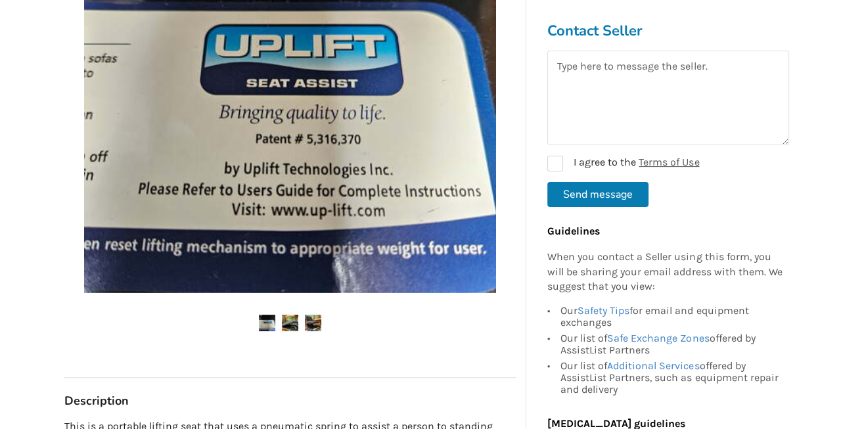
click at [293, 321] on img at bounding box center [290, 323] width 16 height 16
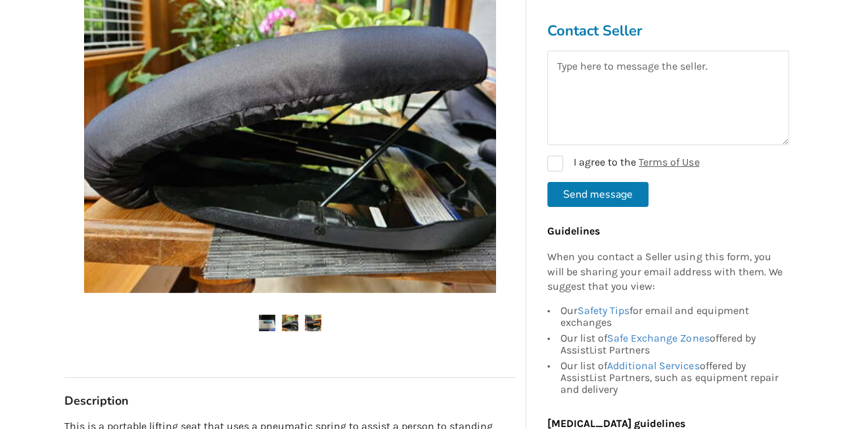
click at [294, 320] on img at bounding box center [290, 323] width 16 height 16
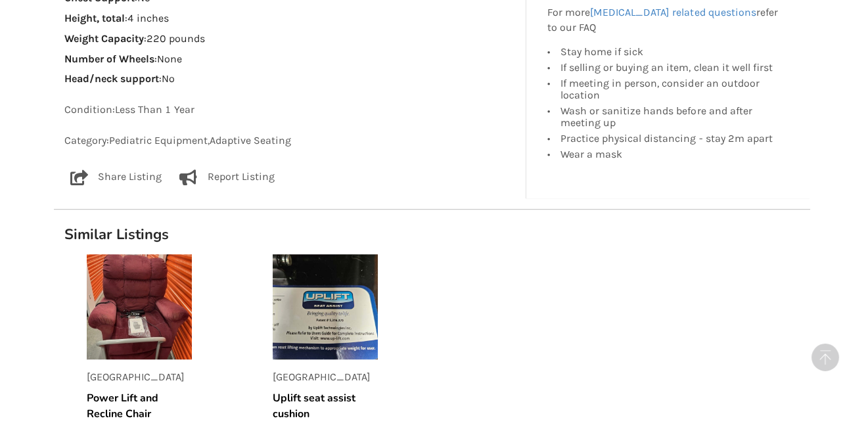
scroll to position [1027, 0]
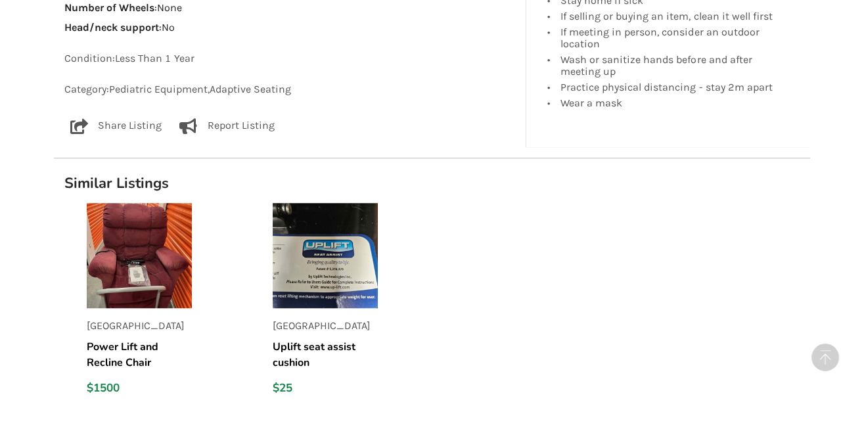
click at [151, 285] on img at bounding box center [139, 255] width 105 height 105
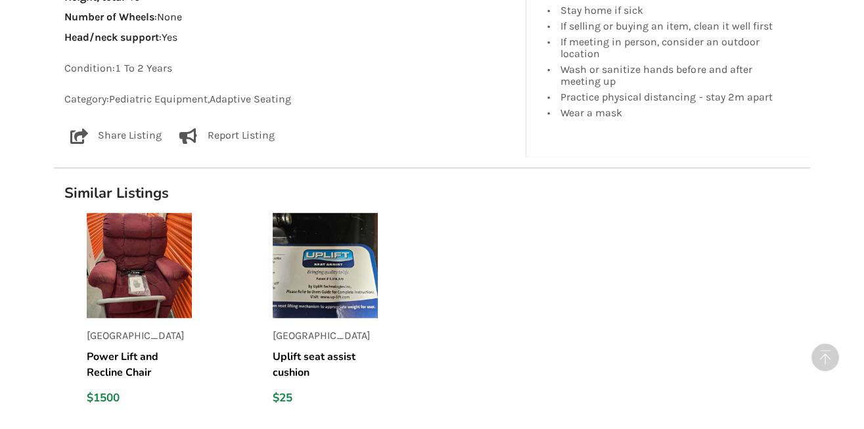
scroll to position [1129, 0]
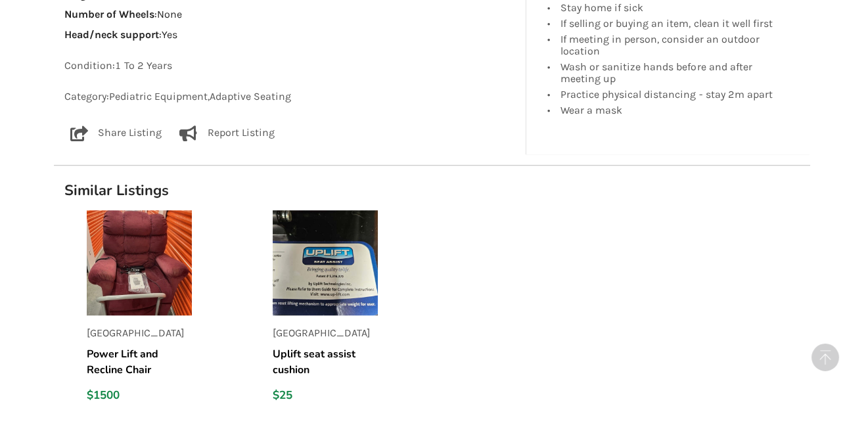
click at [148, 278] on img at bounding box center [139, 262] width 105 height 105
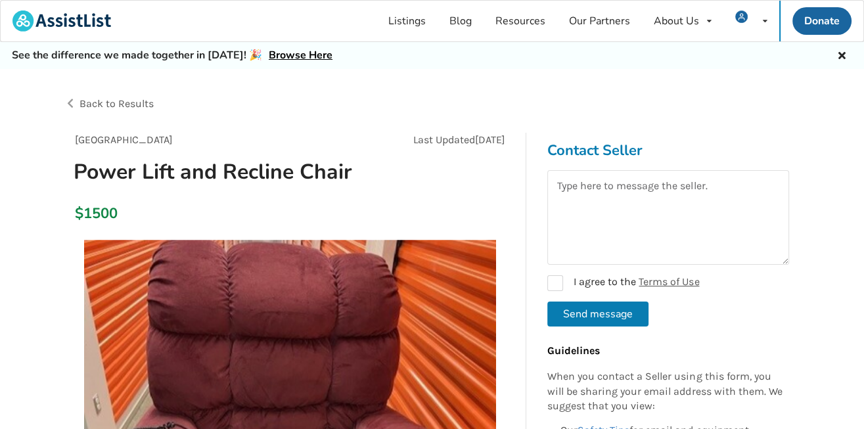
click at [126, 99] on span "Back to Results" at bounding box center [117, 103] width 74 height 12
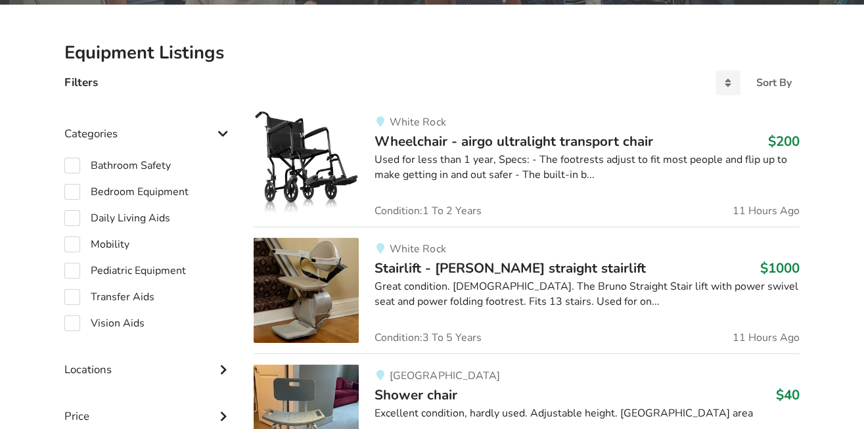
scroll to position [274, 0]
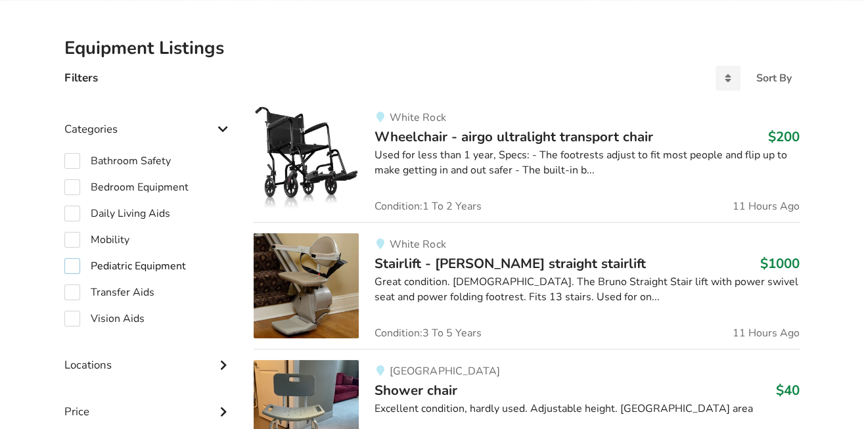
click at [174, 264] on label "Pediatric Equipment" at bounding box center [125, 266] width 122 height 16
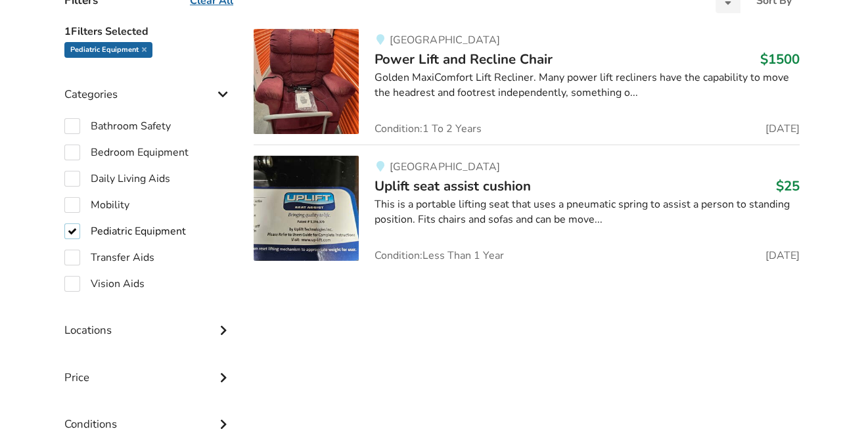
scroll to position [377, 0]
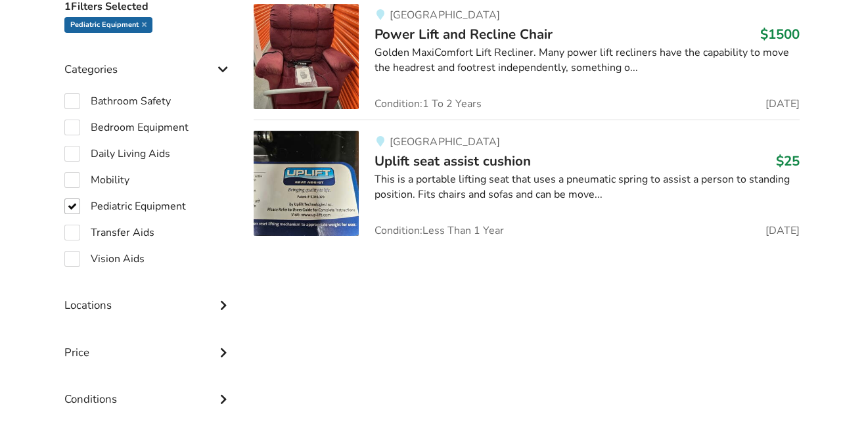
click at [225, 304] on icon at bounding box center [223, 303] width 13 height 11
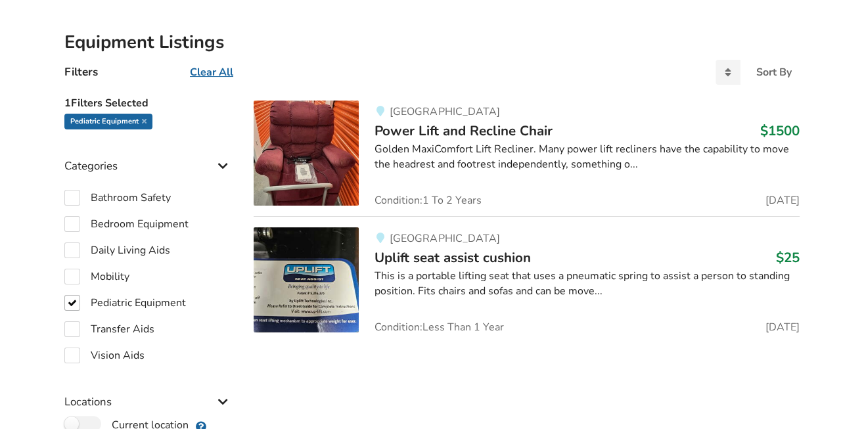
scroll to position [274, 0]
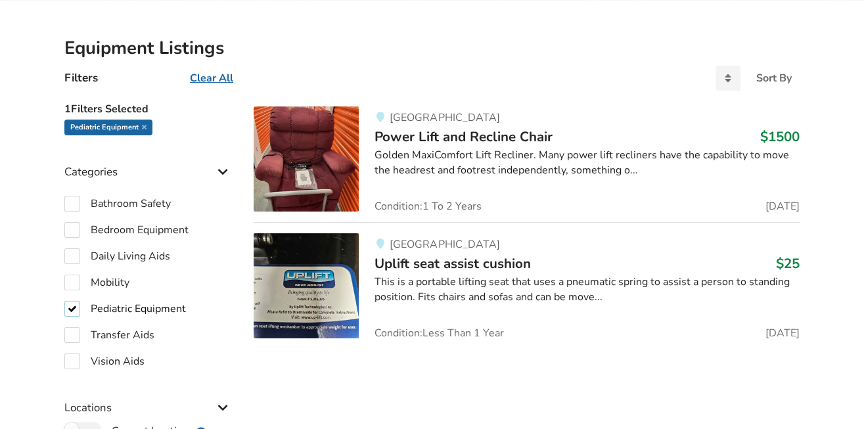
click at [74, 311] on label "Pediatric Equipment" at bounding box center [125, 309] width 122 height 16
checkbox input "false"
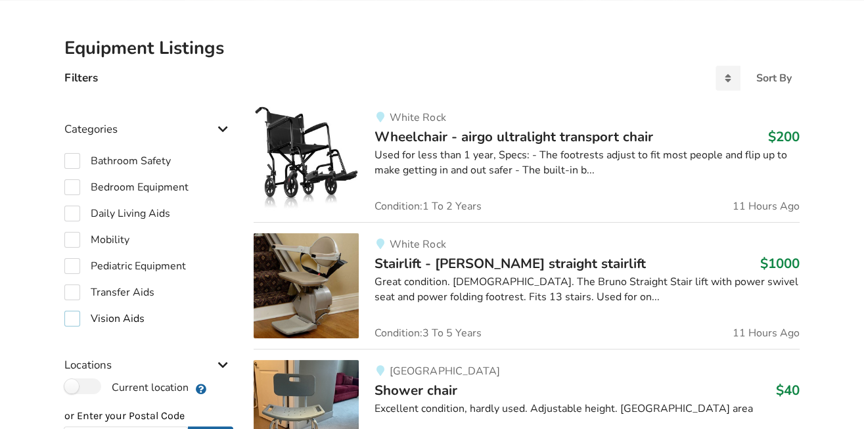
click at [75, 316] on label "Vision Aids" at bounding box center [104, 319] width 80 height 16
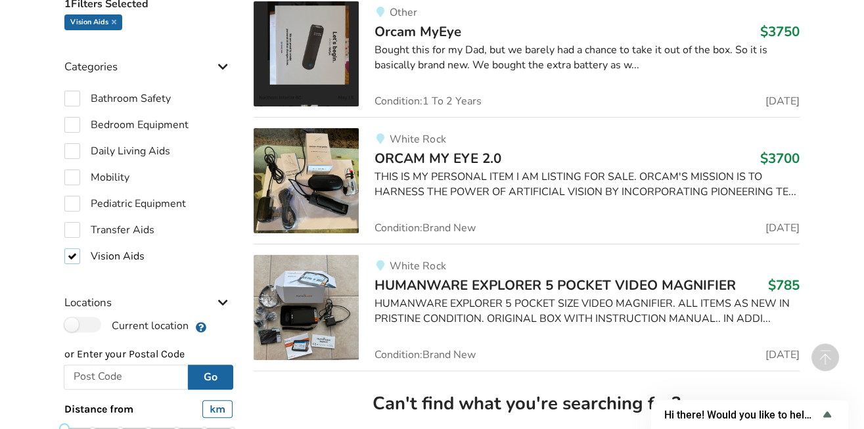
scroll to position [325, 0]
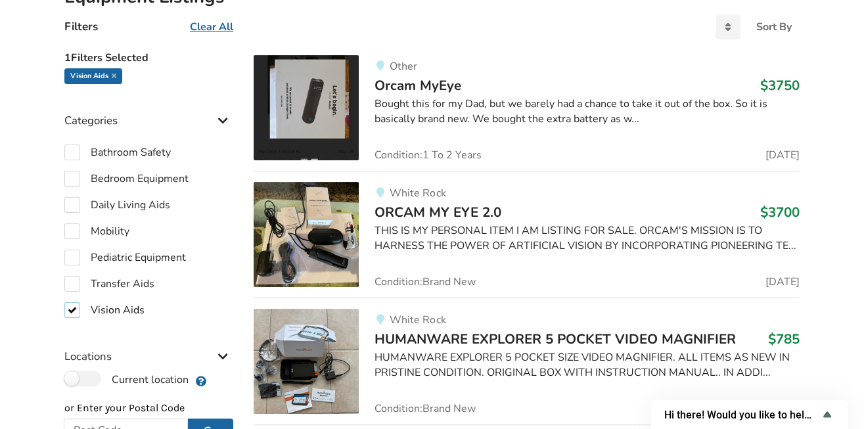
click at [70, 306] on label "Vision Aids" at bounding box center [104, 310] width 80 height 16
checkbox input "false"
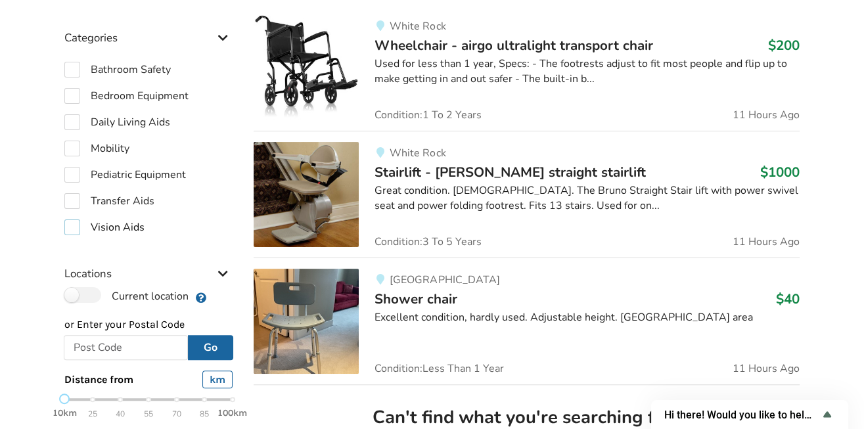
scroll to position [377, 0]
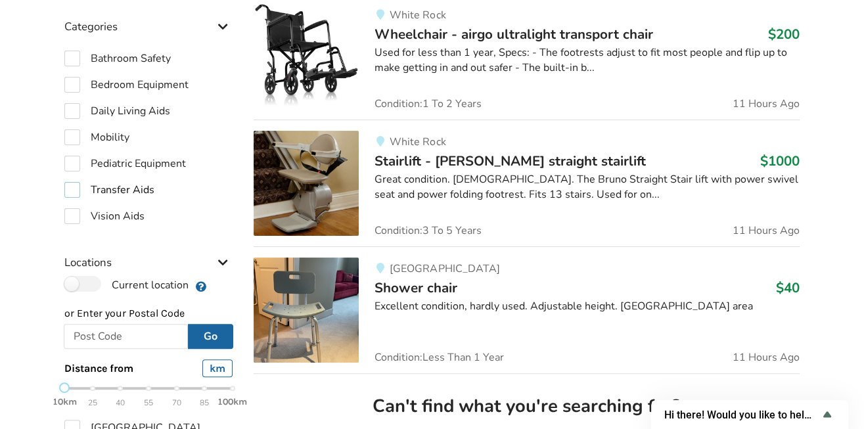
click at [74, 190] on label "Transfer Aids" at bounding box center [109, 190] width 90 height 16
checkbox input "true"
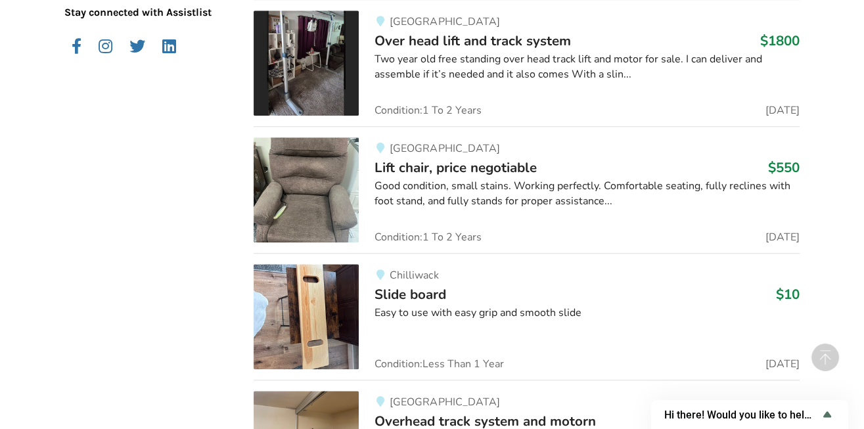
scroll to position [1523, 0]
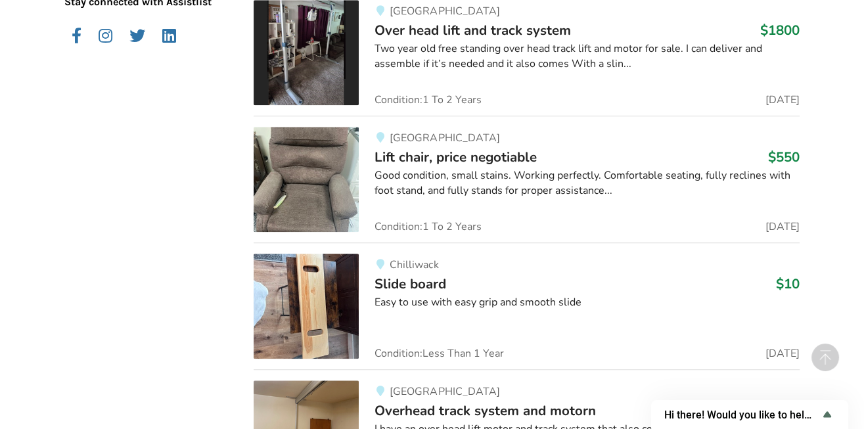
click at [417, 151] on span "Lift chair, price negotiable" at bounding box center [456, 157] width 162 height 18
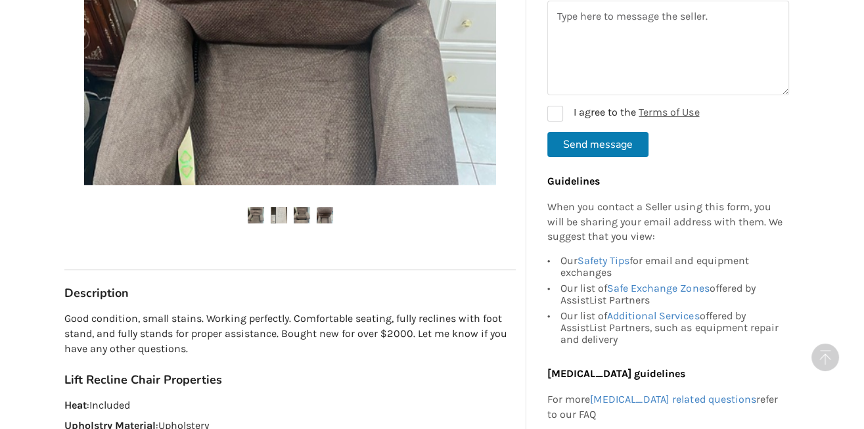
scroll to position [462, 0]
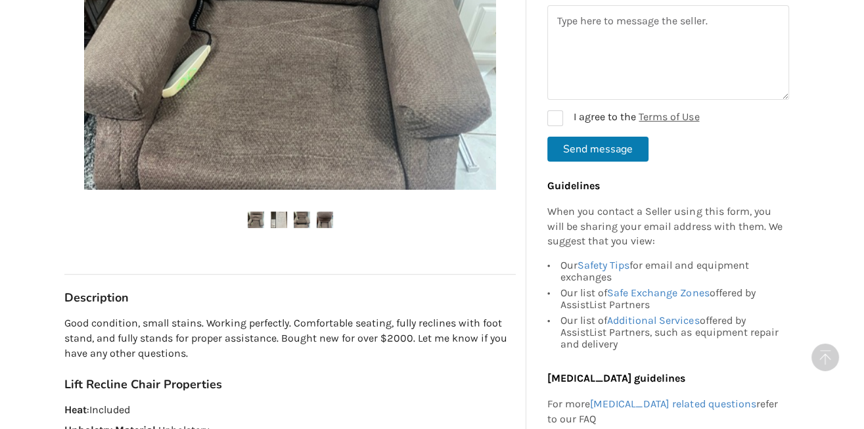
click at [298, 218] on img at bounding box center [302, 220] width 16 height 16
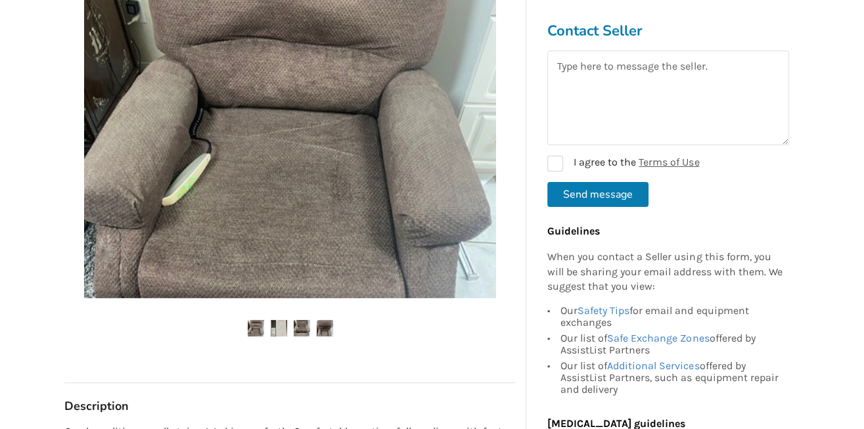
scroll to position [359, 0]
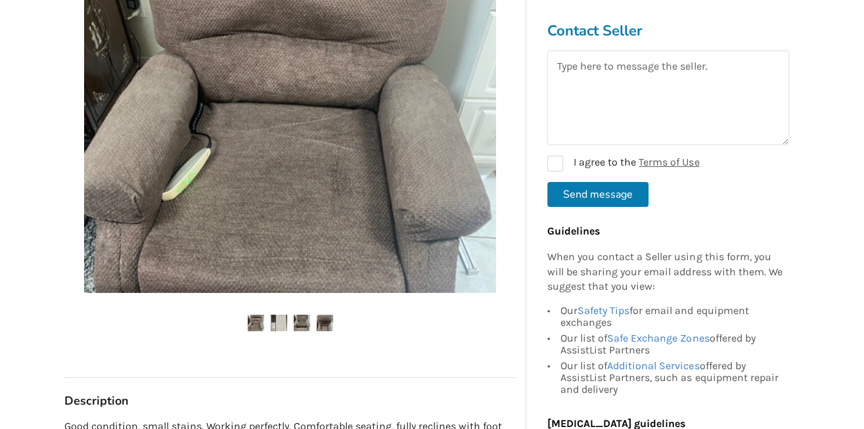
click at [283, 323] on img at bounding box center [279, 323] width 16 height 16
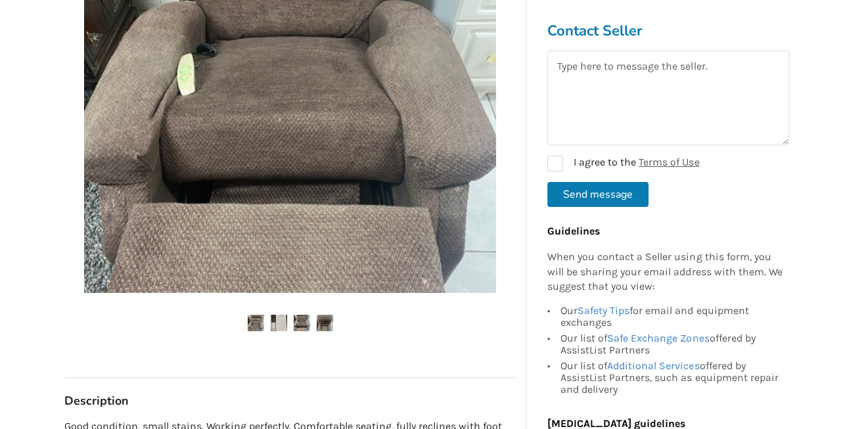
click at [300, 319] on img at bounding box center [302, 323] width 16 height 16
click at [319, 325] on img at bounding box center [325, 323] width 16 height 16
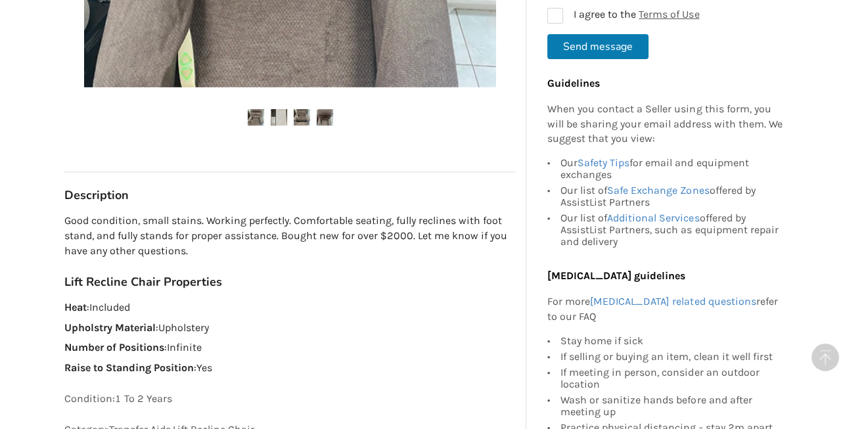
scroll to position [513, 0]
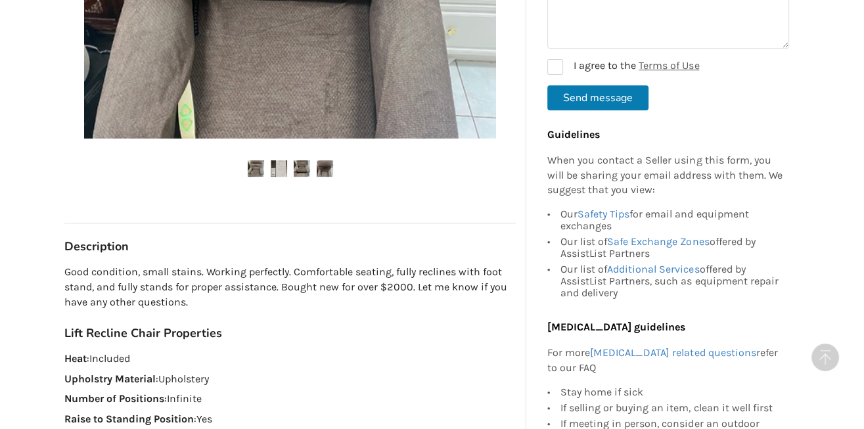
click at [283, 168] on img at bounding box center [279, 168] width 16 height 16
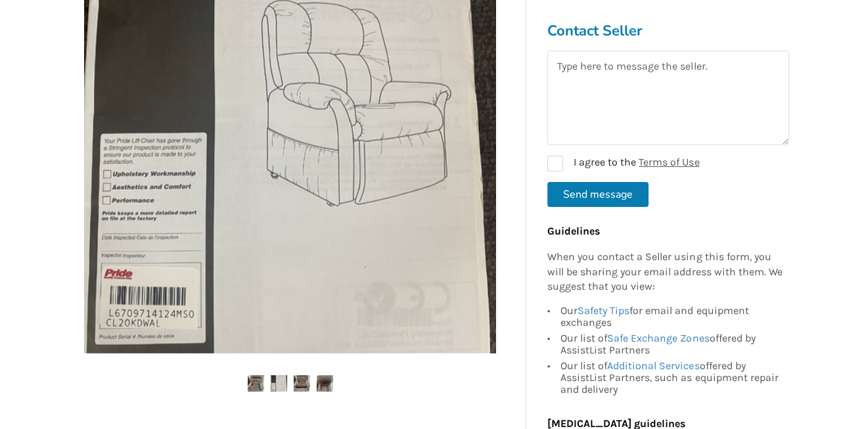
scroll to position [308, 0]
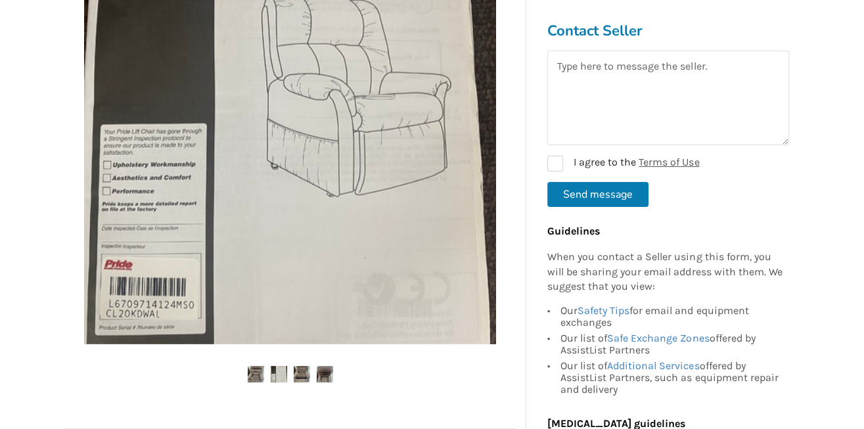
click at [144, 252] on img at bounding box center [290, 138] width 412 height 412
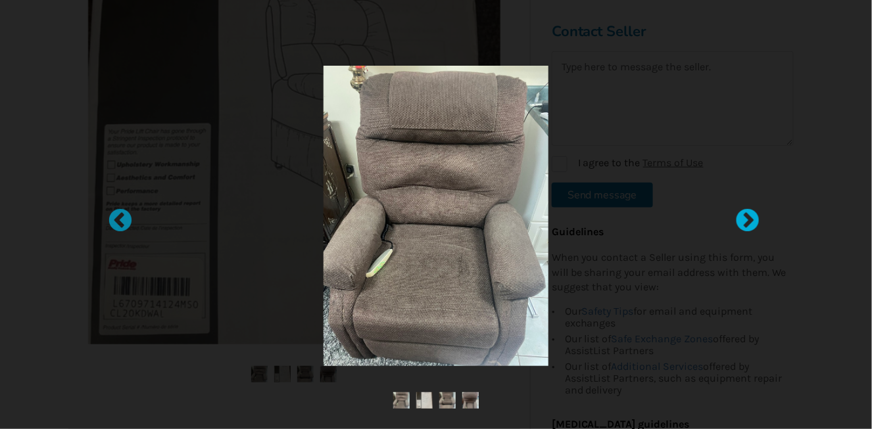
click at [742, 218] on div at bounding box center [740, 214] width 13 height 13
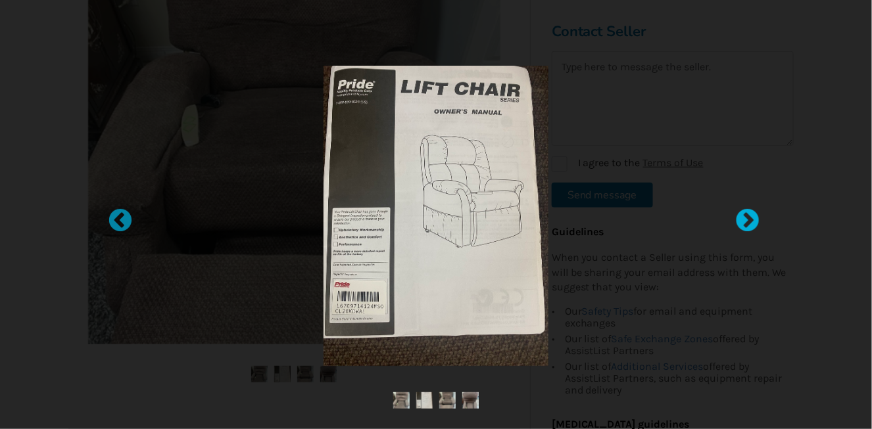
click at [738, 219] on div at bounding box center [740, 214] width 13 height 13
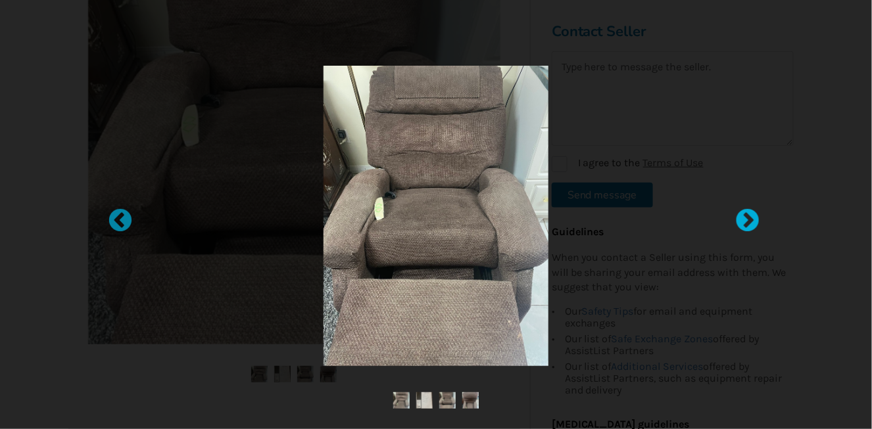
click at [736, 218] on div at bounding box center [740, 214] width 13 height 13
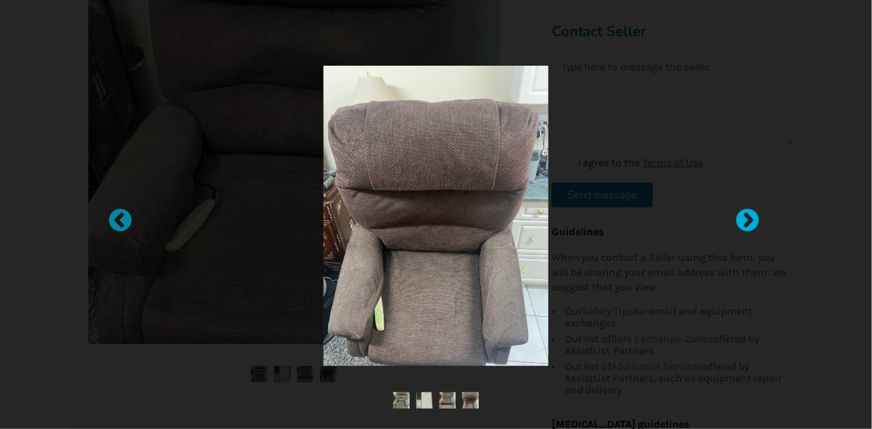
click at [736, 218] on div at bounding box center [740, 214] width 13 height 13
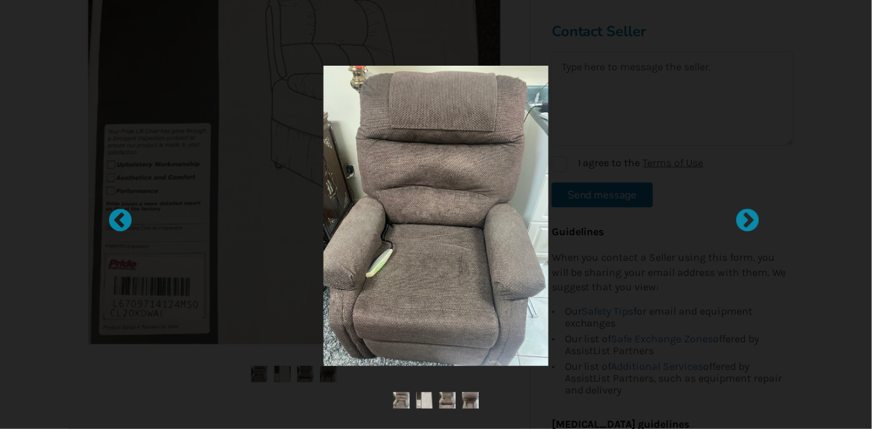
click at [734, 215] on div at bounding box center [436, 214] width 872 height 429
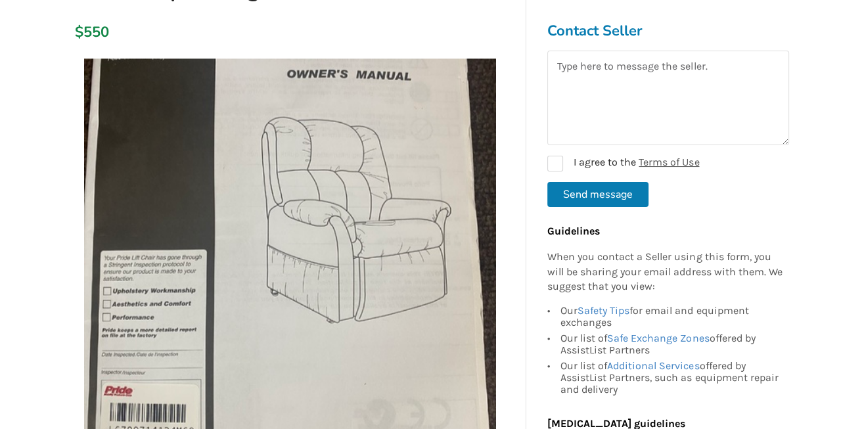
scroll to position [0, 0]
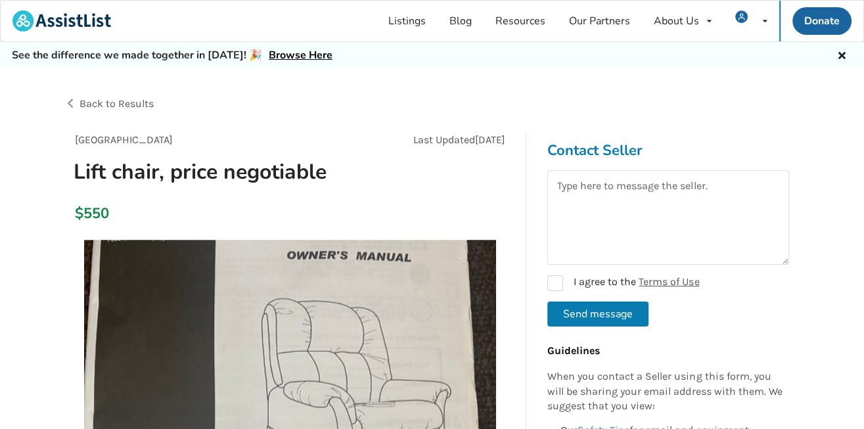
drag, startPoint x: 845, startPoint y: 51, endPoint x: 839, endPoint y: 60, distance: 10.9
click at [844, 51] on icon at bounding box center [842, 54] width 12 height 11
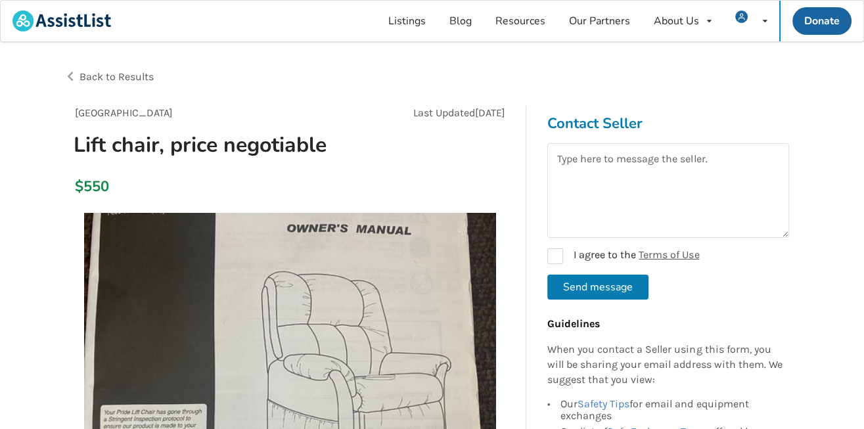
click at [134, 80] on span "Back to Results" at bounding box center [117, 76] width 74 height 12
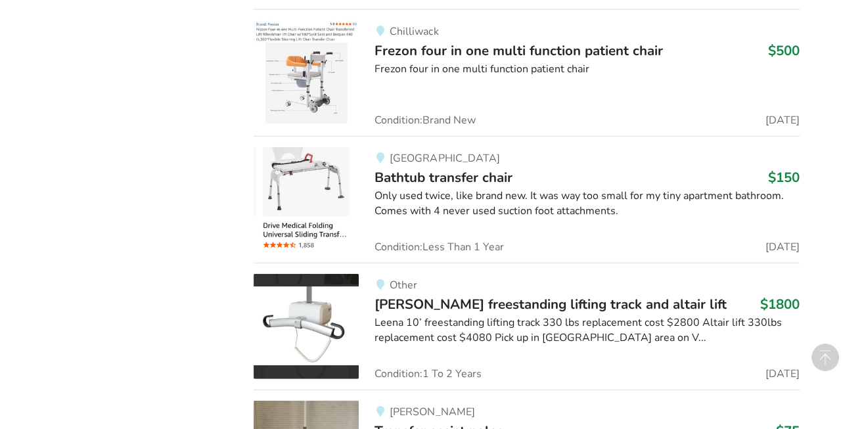
scroll to position [3782, 0]
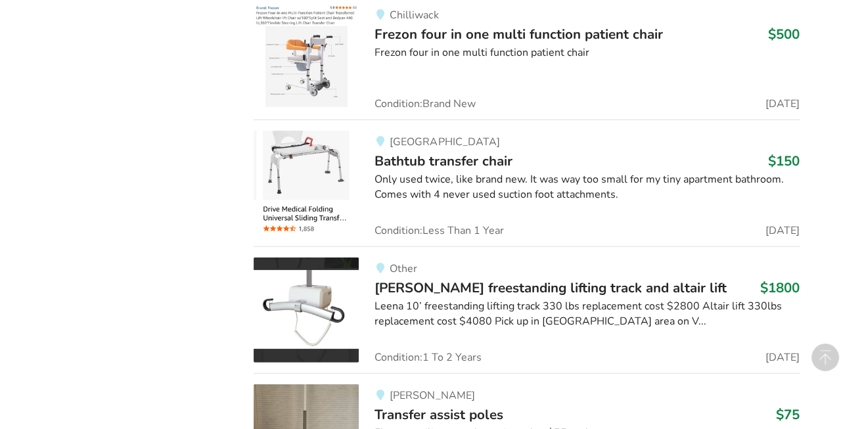
click at [421, 152] on span "Bathtub transfer chair" at bounding box center [444, 161] width 138 height 18
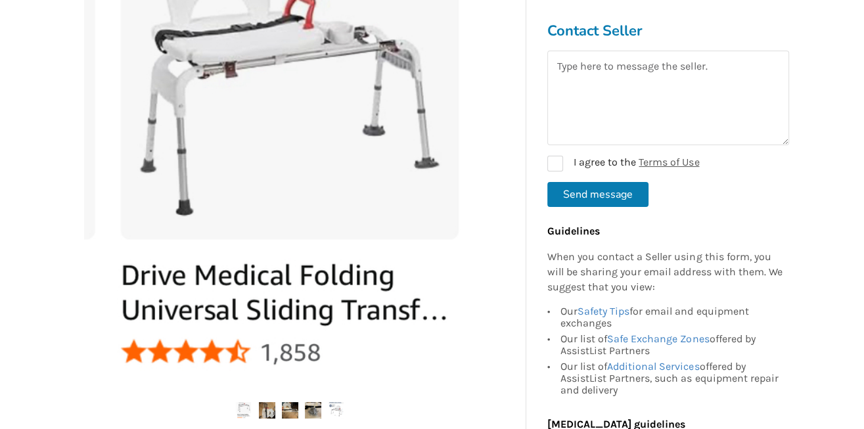
scroll to position [308, 0]
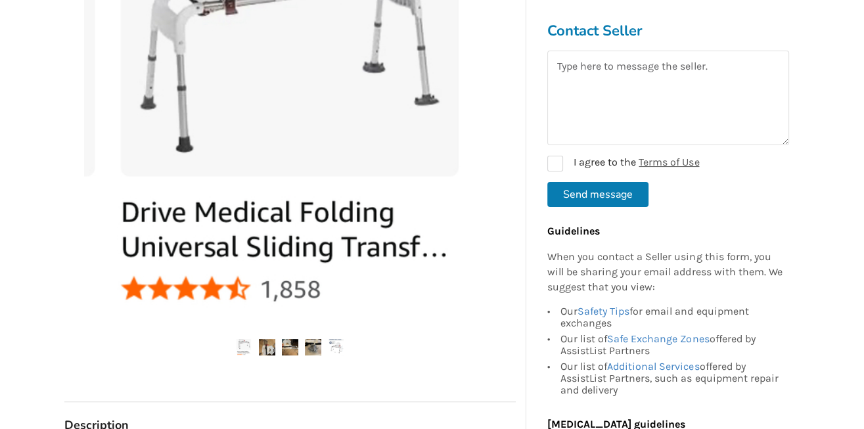
click at [273, 346] on img at bounding box center [267, 347] width 16 height 16
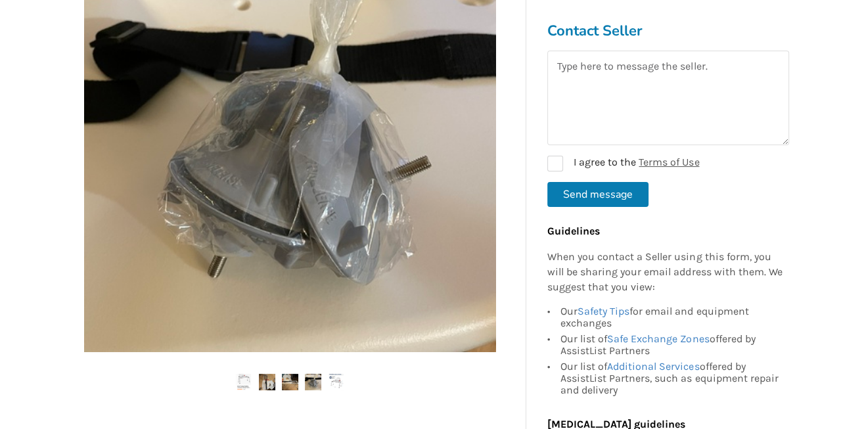
scroll to position [256, 0]
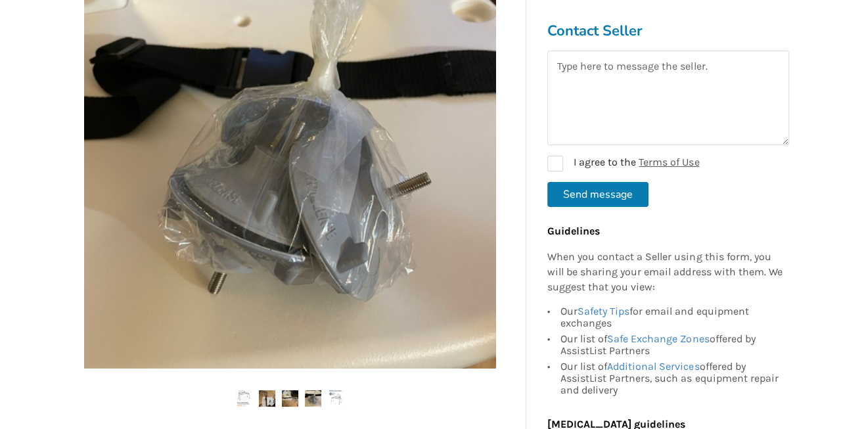
click at [314, 392] on img at bounding box center [313, 398] width 16 height 16
click at [291, 400] on img at bounding box center [290, 398] width 16 height 16
click at [268, 396] on img at bounding box center [267, 398] width 16 height 16
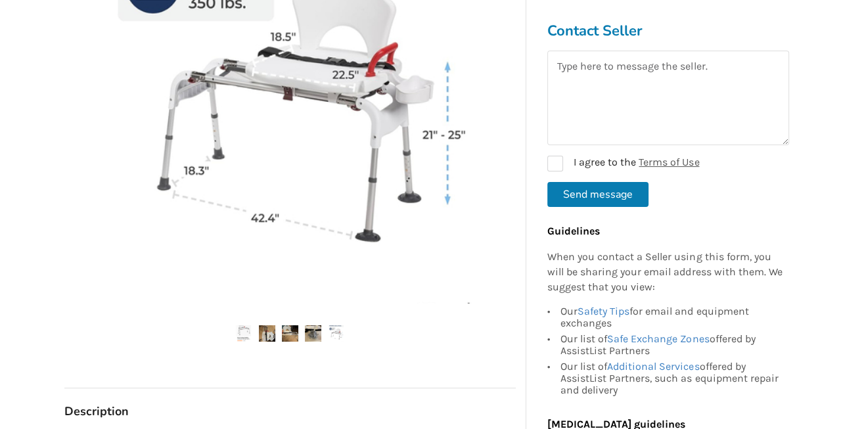
scroll to position [308, 0]
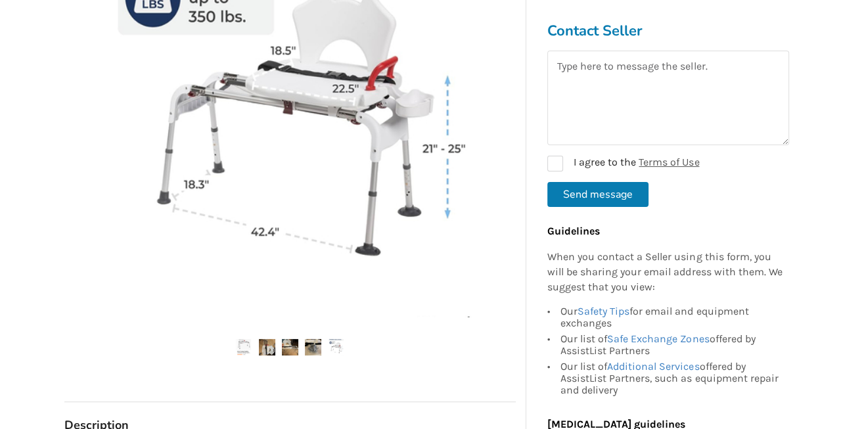
click at [295, 352] on img at bounding box center [290, 347] width 16 height 16
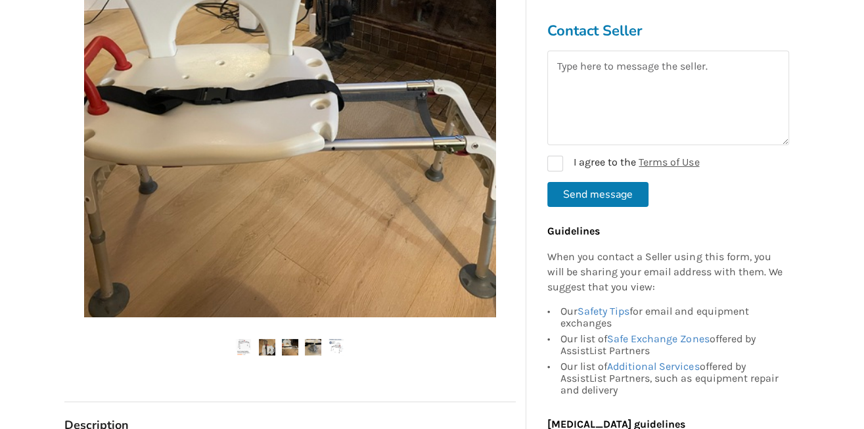
click at [339, 350] on img at bounding box center [336, 347] width 16 height 16
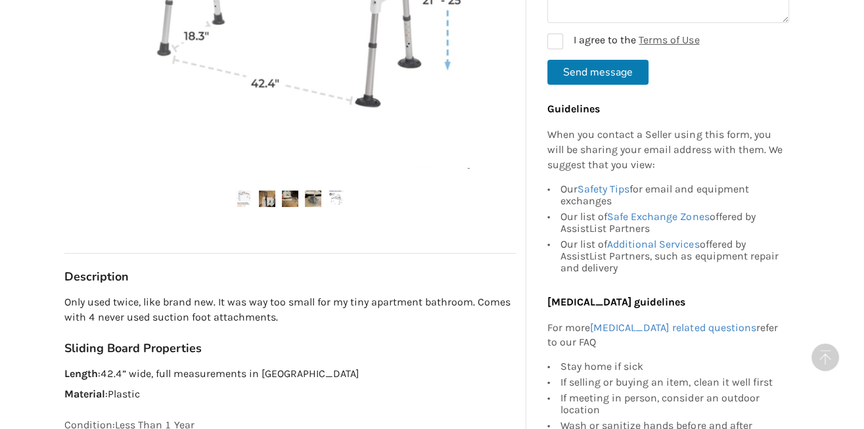
scroll to position [462, 0]
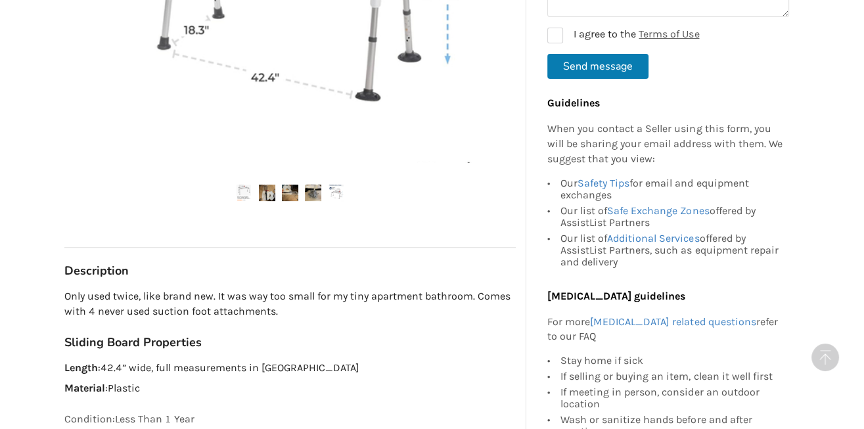
click at [245, 191] on img at bounding box center [244, 193] width 16 height 16
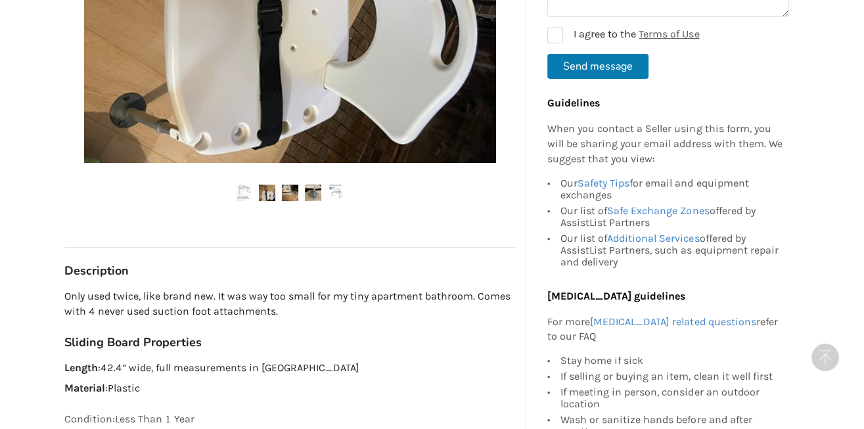
click at [241, 194] on img at bounding box center [244, 193] width 16 height 16
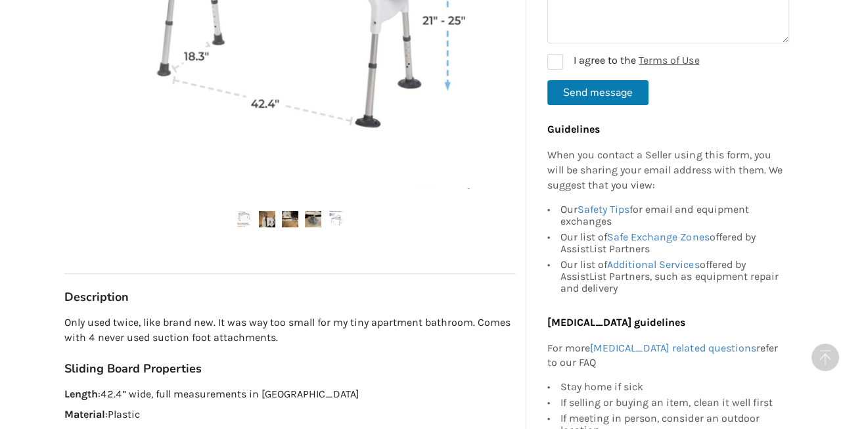
scroll to position [411, 0]
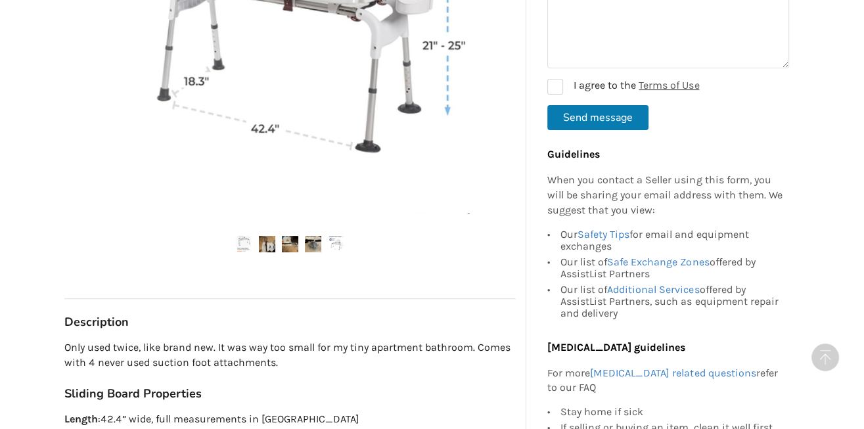
click at [270, 246] on img at bounding box center [267, 244] width 16 height 16
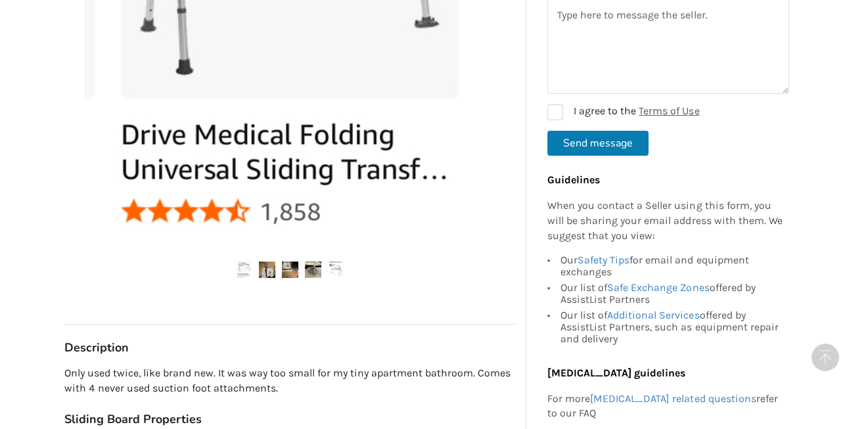
scroll to position [462, 0]
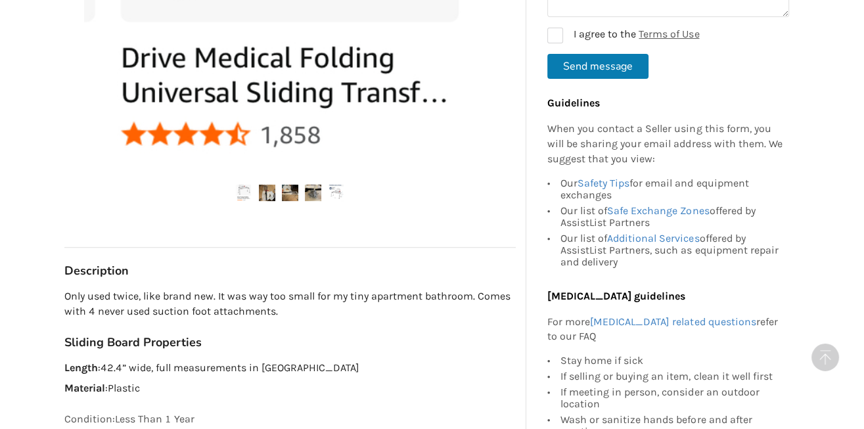
click at [336, 192] on img at bounding box center [336, 193] width 16 height 16
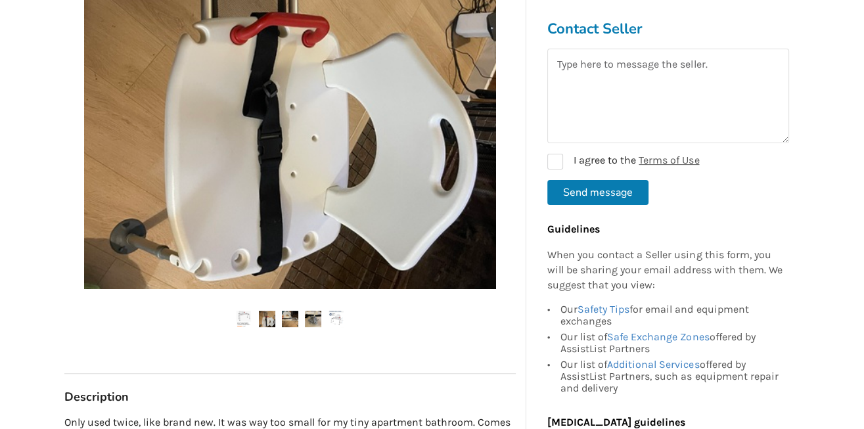
scroll to position [359, 0]
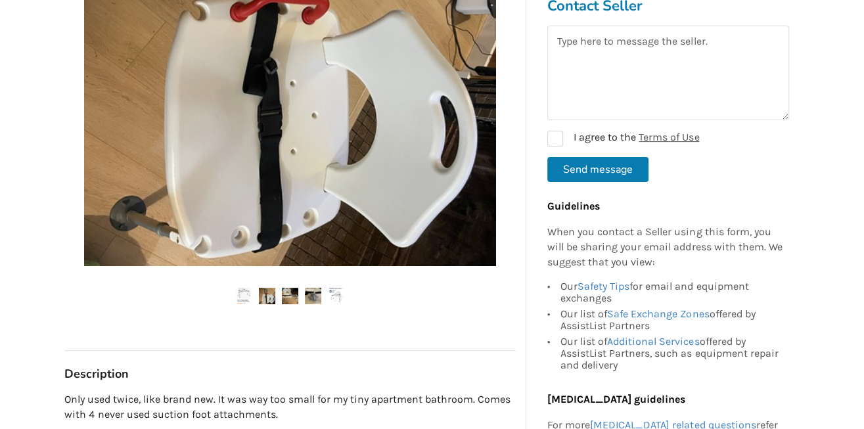
click at [241, 294] on img at bounding box center [244, 296] width 16 height 16
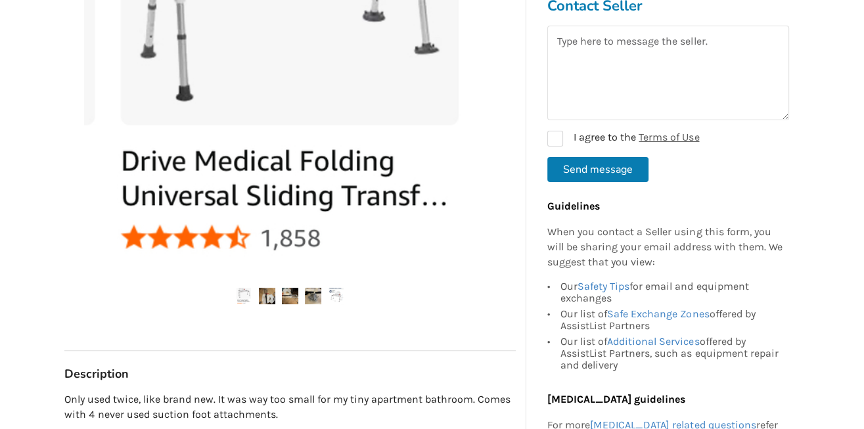
click at [333, 298] on img at bounding box center [336, 296] width 16 height 16
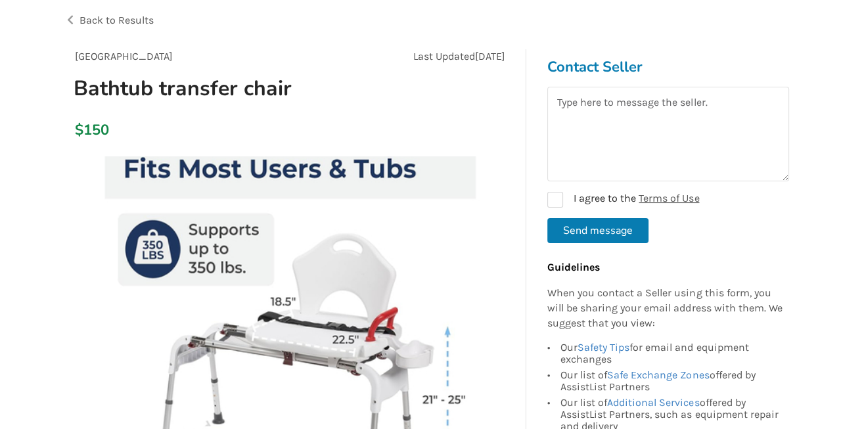
scroll to position [51, 0]
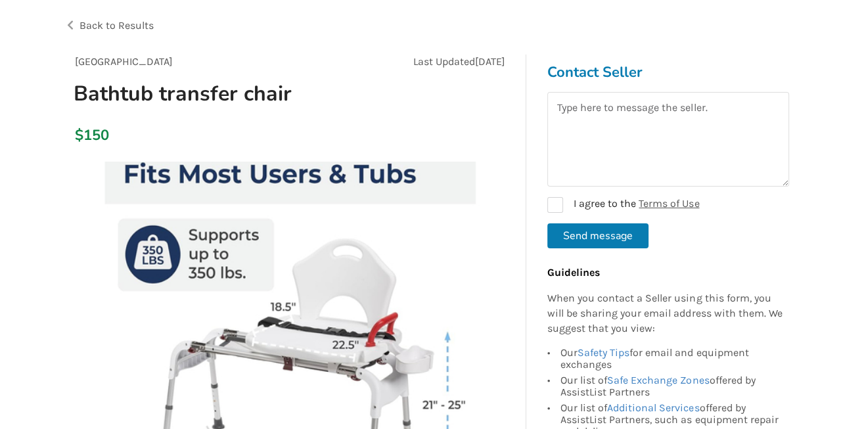
click at [131, 26] on span "Back to Results" at bounding box center [117, 25] width 74 height 12
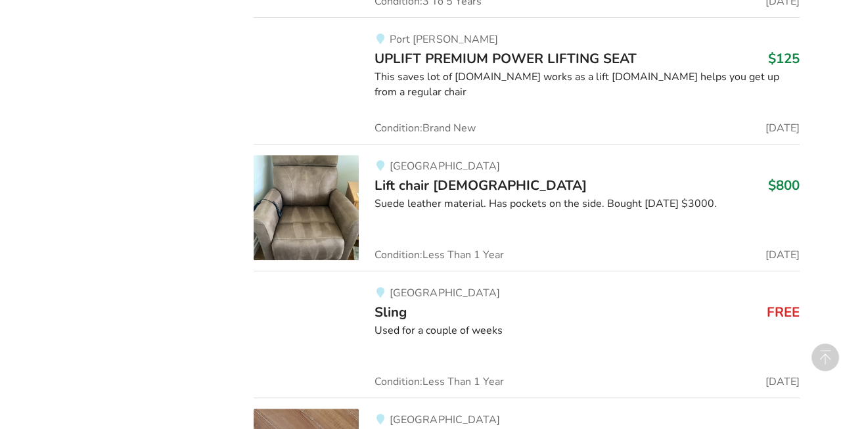
scroll to position [6247, 0]
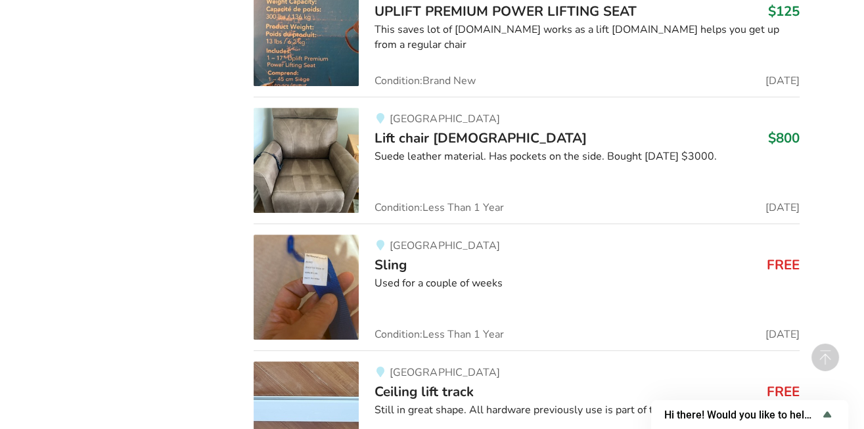
click at [553, 149] on div "Suede leather material. Has pockets on the side. Bought eight months ago $3000." at bounding box center [587, 156] width 425 height 15
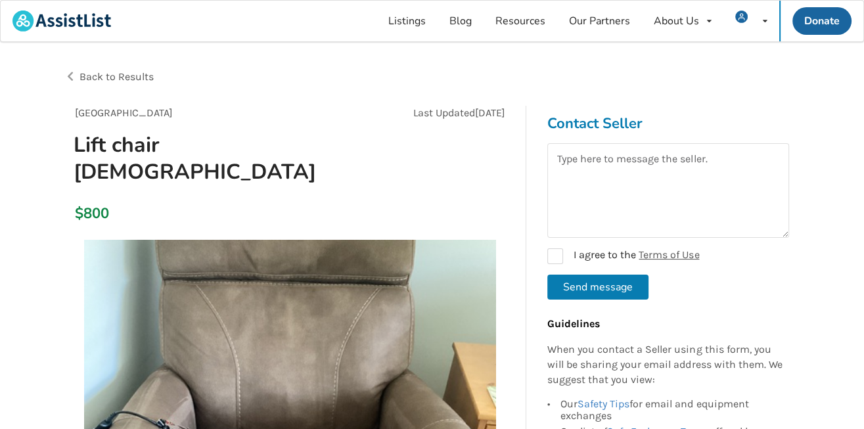
click at [135, 81] on span "Back to Results" at bounding box center [117, 76] width 74 height 12
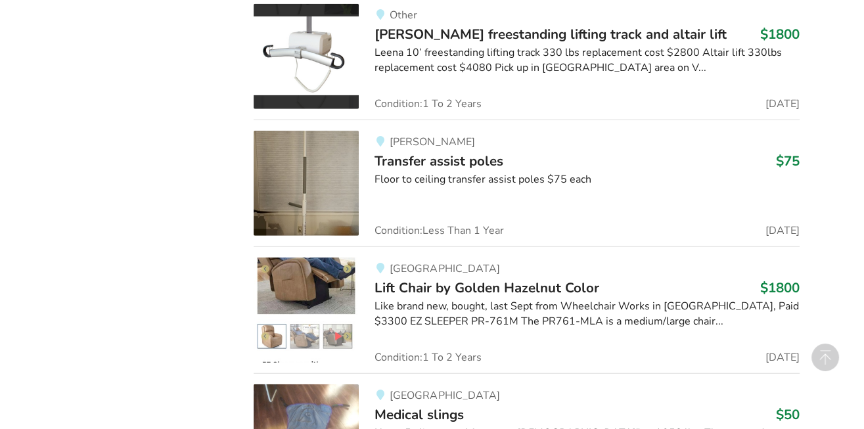
scroll to position [4021, 0]
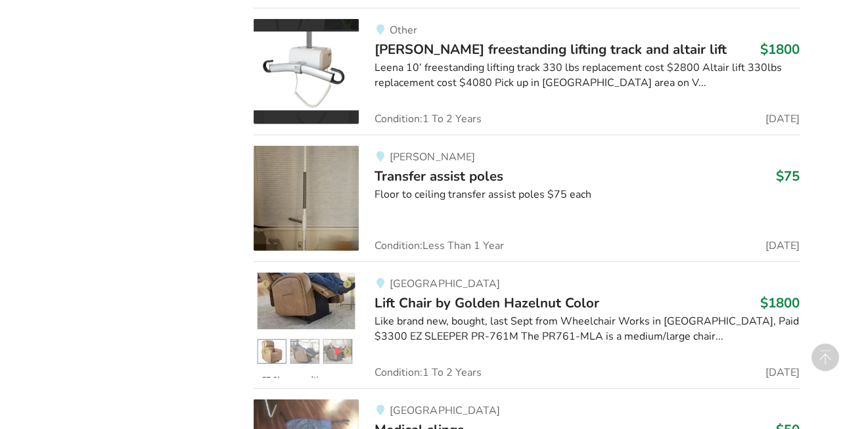
click at [305, 284] on img at bounding box center [306, 325] width 105 height 105
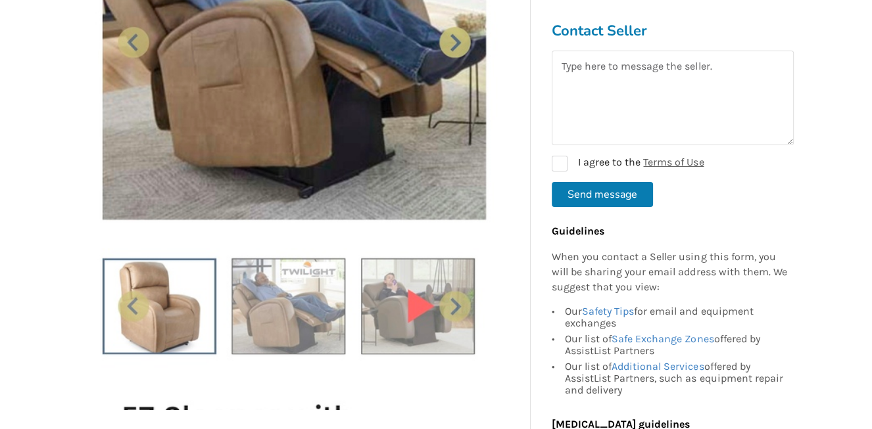
scroll to position [256, 0]
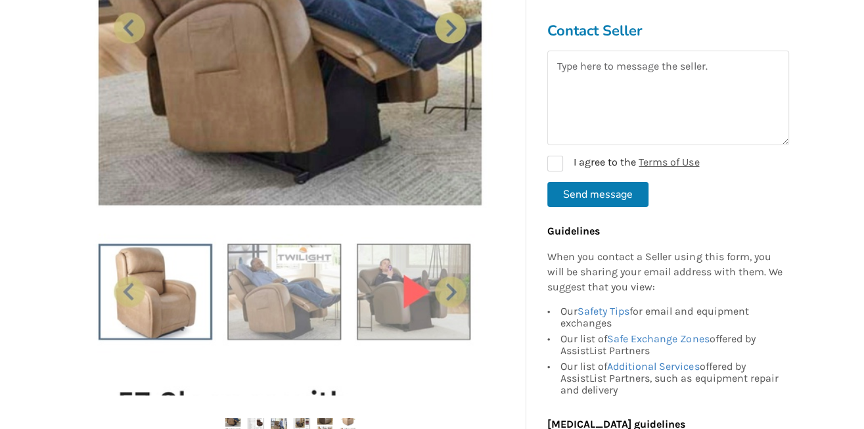
click at [301, 309] on img at bounding box center [290, 190] width 412 height 412
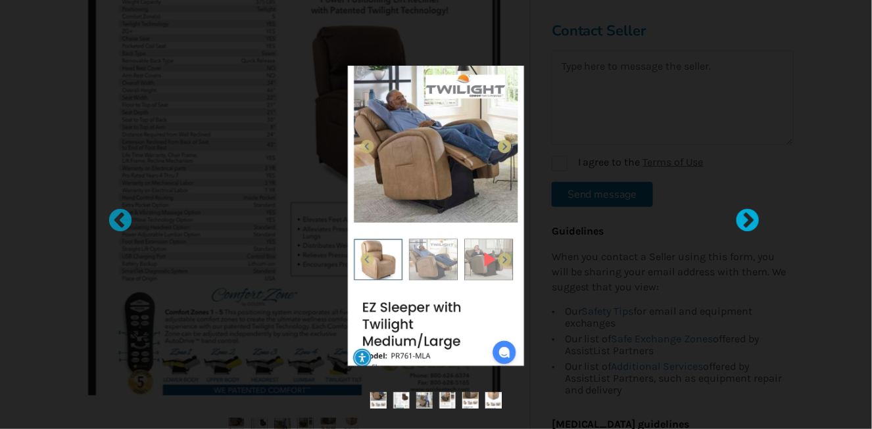
click at [747, 215] on div at bounding box center [740, 214] width 13 height 13
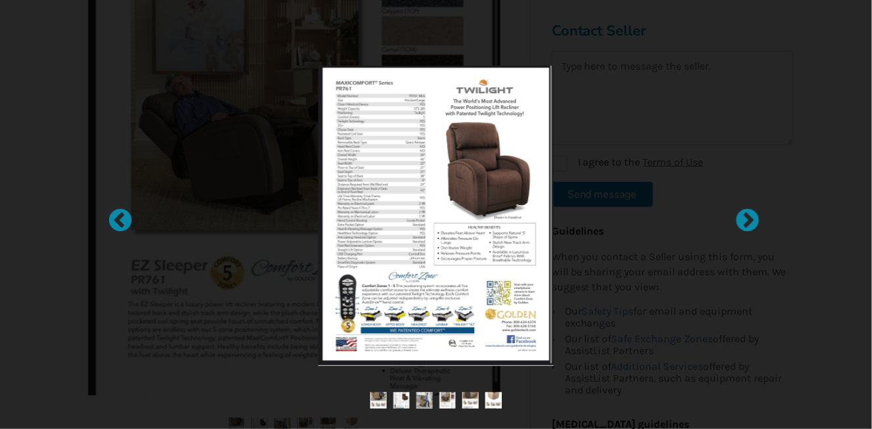
click at [385, 153] on img at bounding box center [435, 216] width 235 height 300
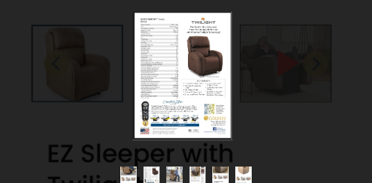
scroll to position [37, 0]
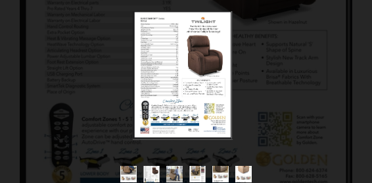
click at [312, 33] on div at bounding box center [182, 75] width 287 height 128
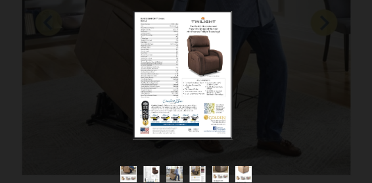
click at [199, 171] on img at bounding box center [197, 174] width 16 height 16
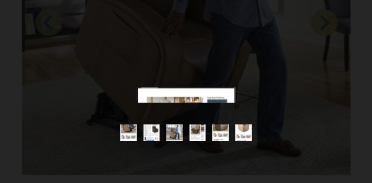
scroll to position [0, 0]
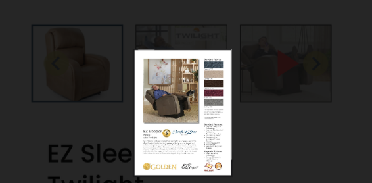
click at [218, 155] on img at bounding box center [183, 113] width 100 height 128
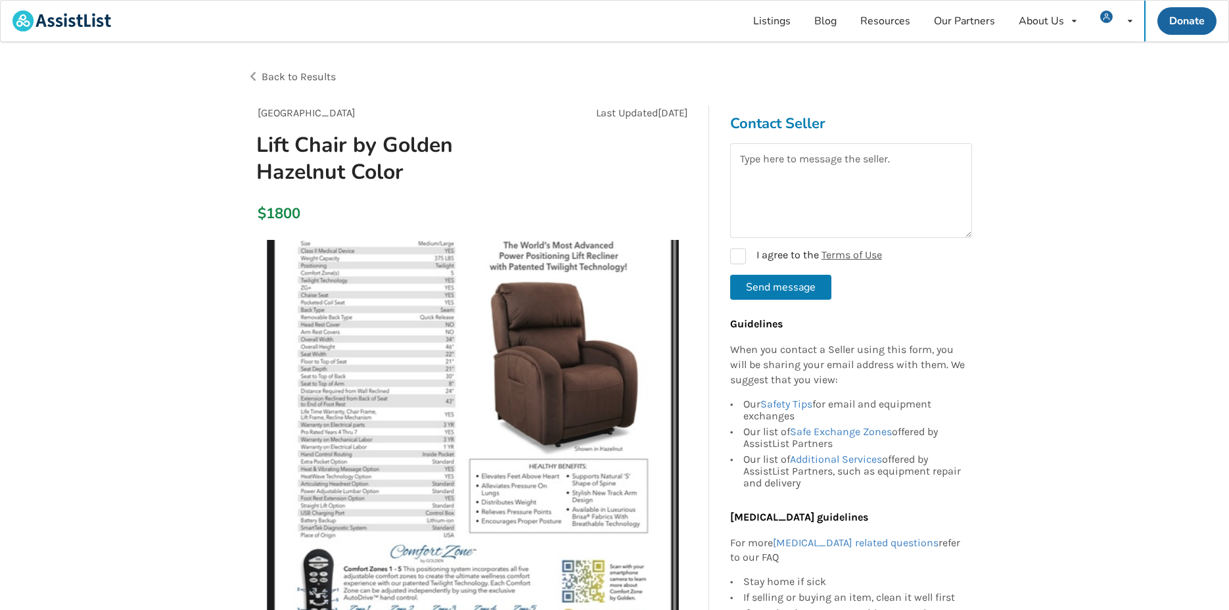
click at [302, 77] on span "Back to Results" at bounding box center [299, 76] width 74 height 12
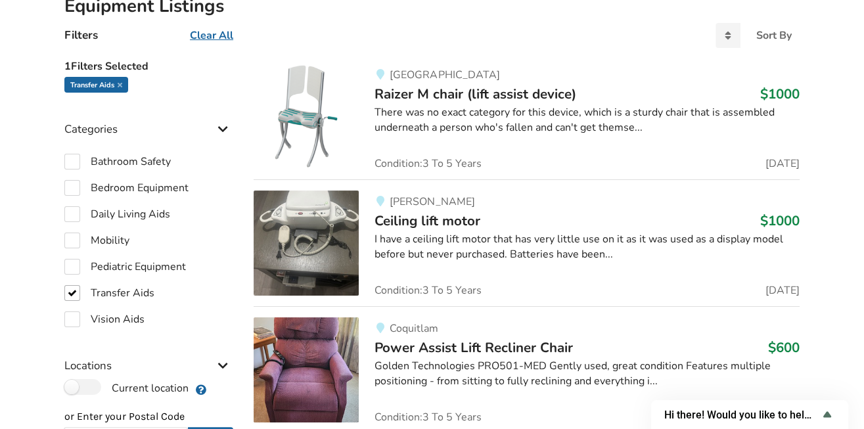
scroll to position [266, 0]
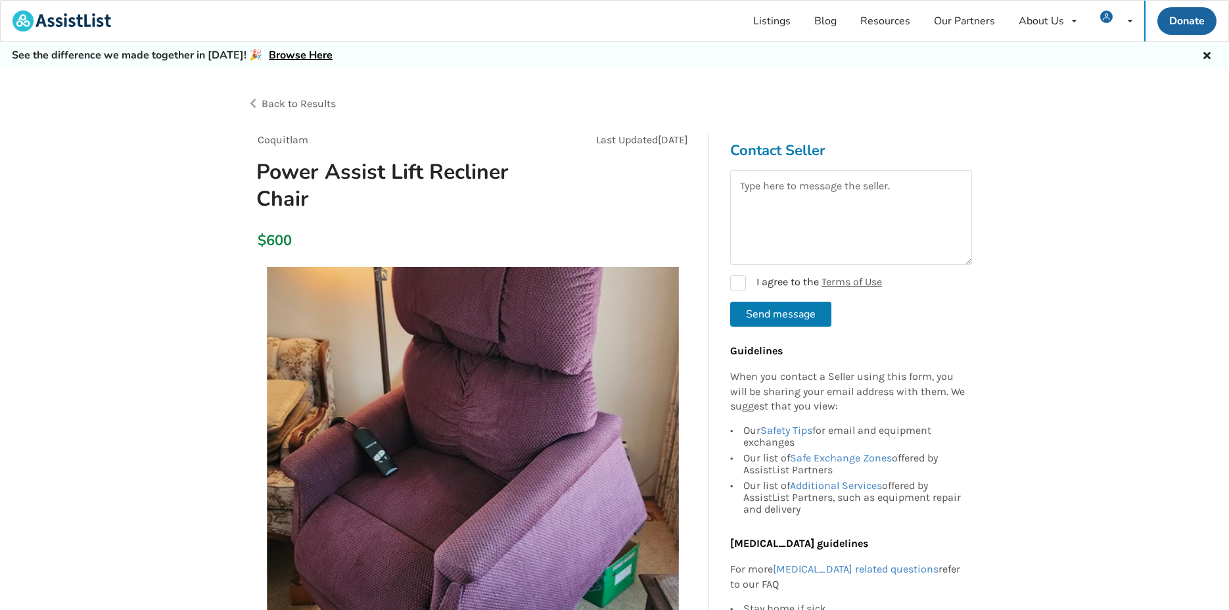
click at [319, 97] on span "Back to Results" at bounding box center [299, 103] width 74 height 12
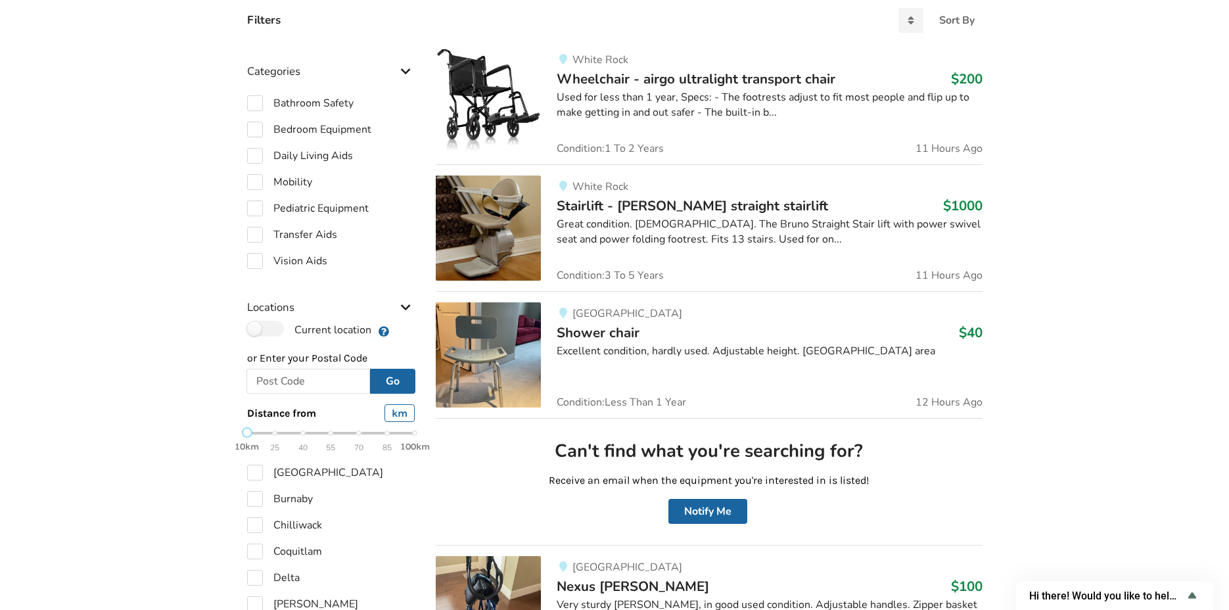
scroll to position [365, 0]
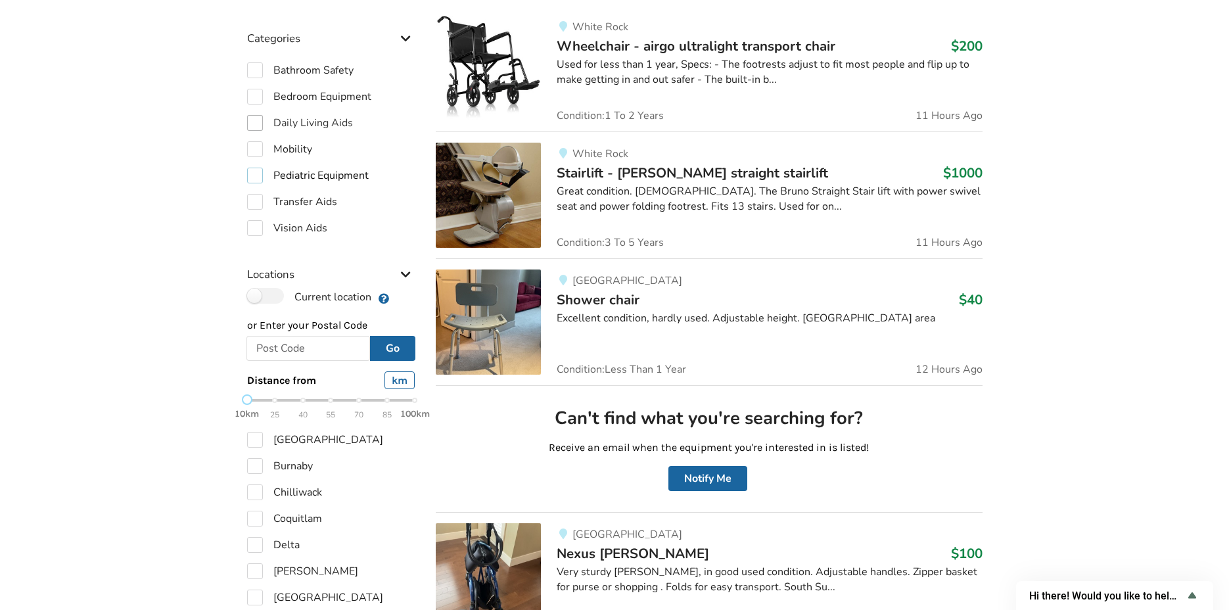
click at [343, 174] on label "Pediatric Equipment" at bounding box center [308, 176] width 122 height 16
checkbox input "true"
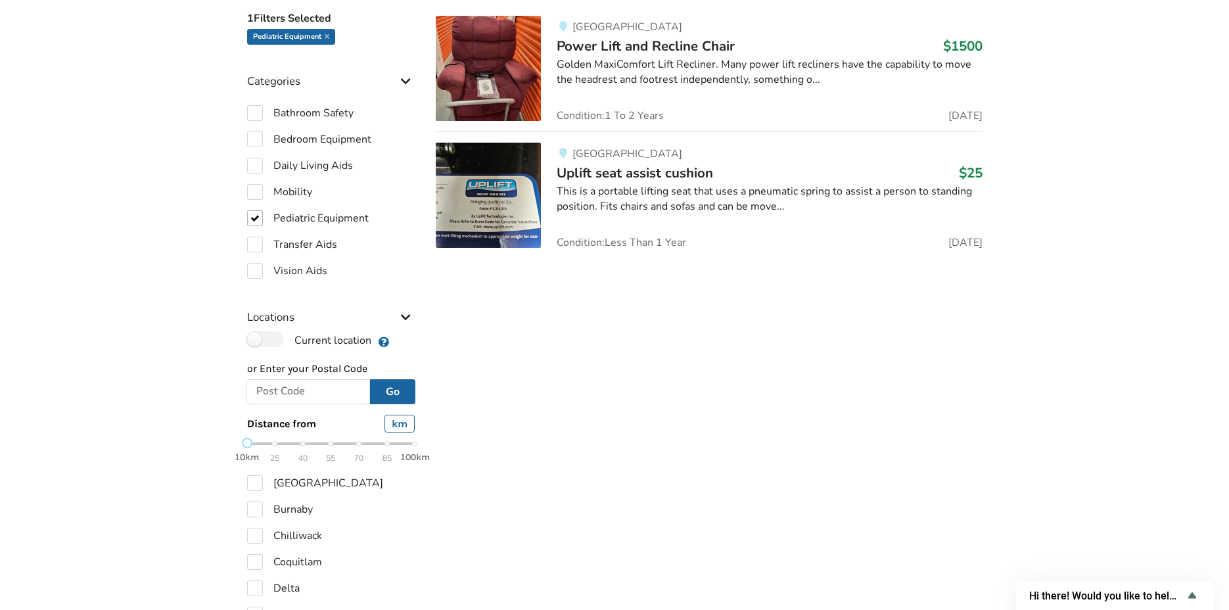
click at [576, 43] on span "Power Lift and Recline Chair" at bounding box center [646, 46] width 178 height 18
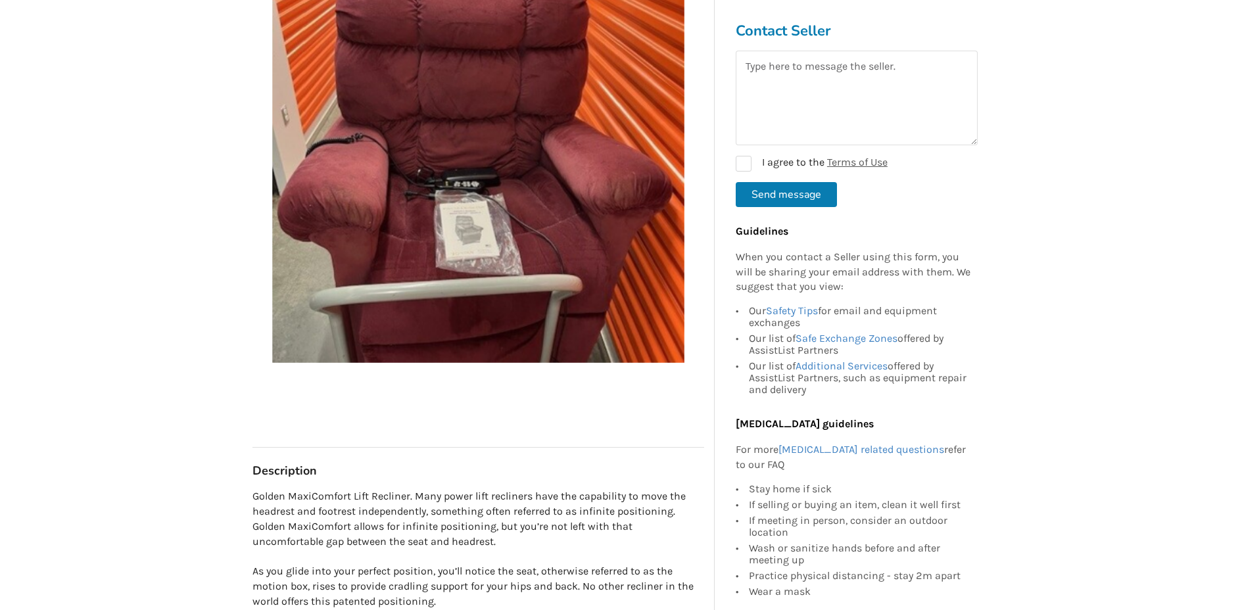
scroll to position [146, 0]
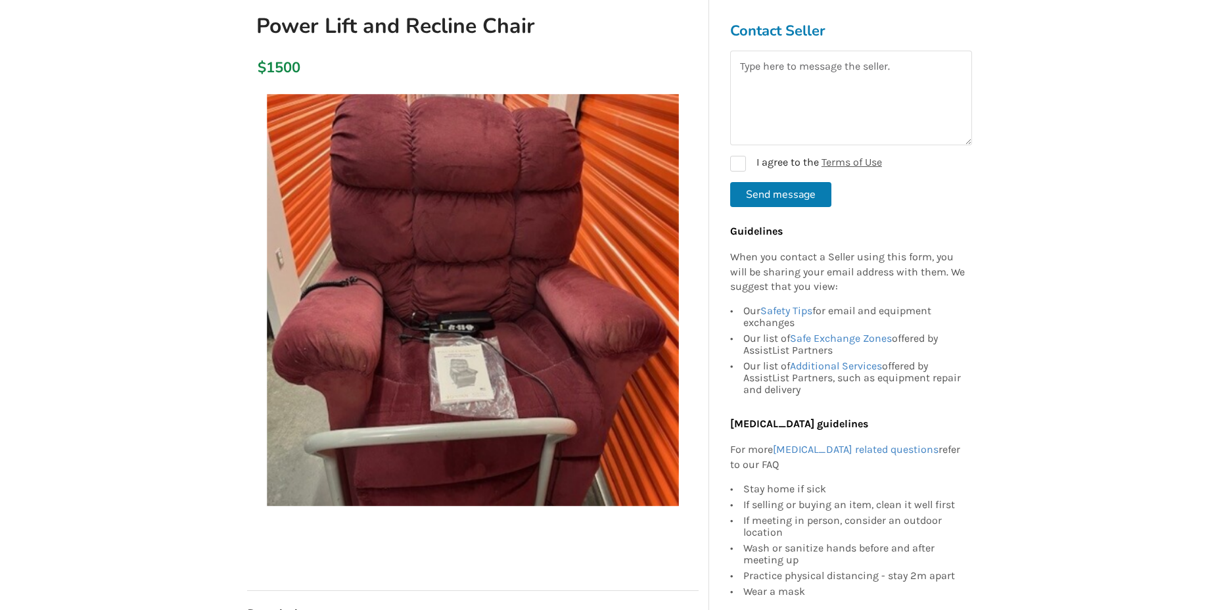
click at [475, 350] on img at bounding box center [473, 300] width 412 height 412
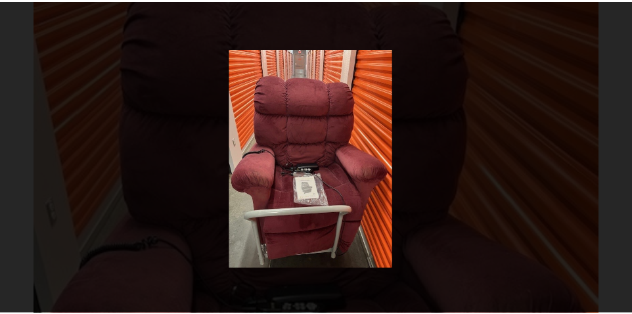
scroll to position [149, 0]
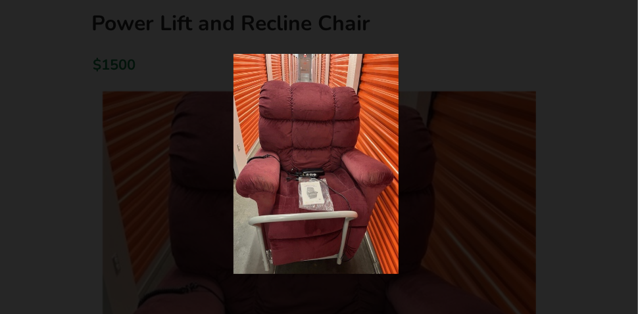
click at [530, 174] on div at bounding box center [316, 164] width 484 height 220
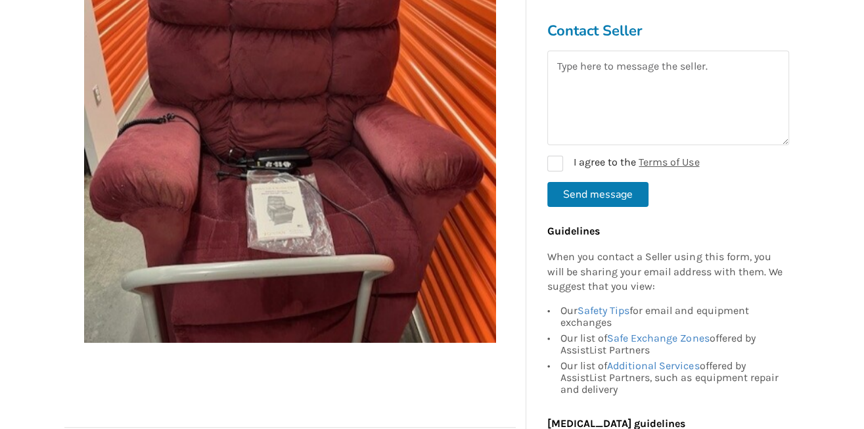
scroll to position [308, 0]
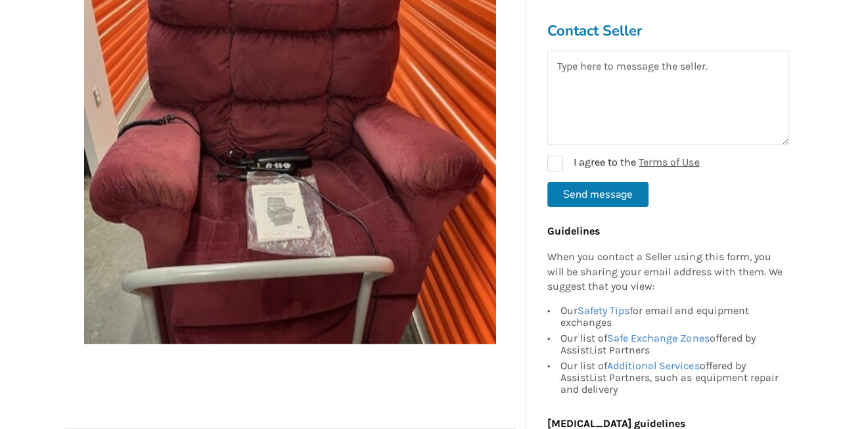
click at [427, 196] on img at bounding box center [290, 138] width 412 height 412
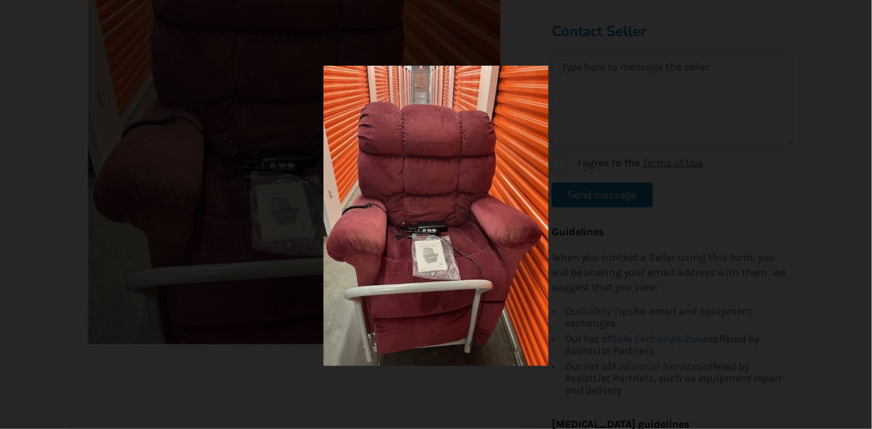
click at [734, 201] on div at bounding box center [436, 214] width 872 height 429
click at [39, 140] on div at bounding box center [436, 214] width 872 height 429
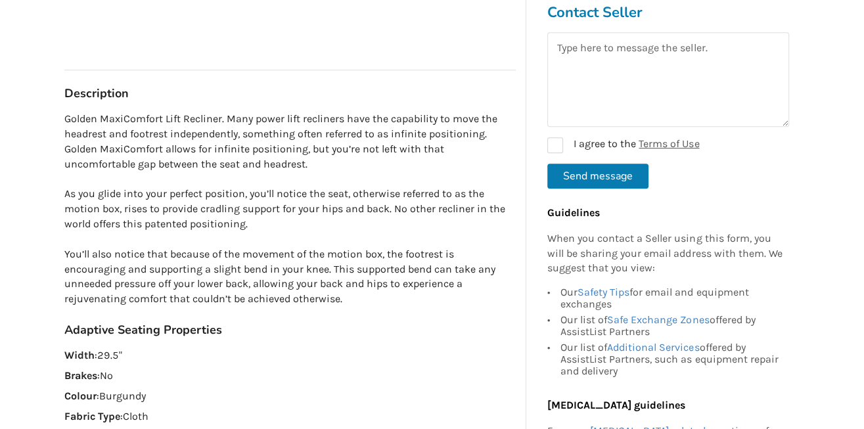
scroll to position [667, 0]
click at [616, 291] on link "Safety Tips" at bounding box center [604, 291] width 52 height 12
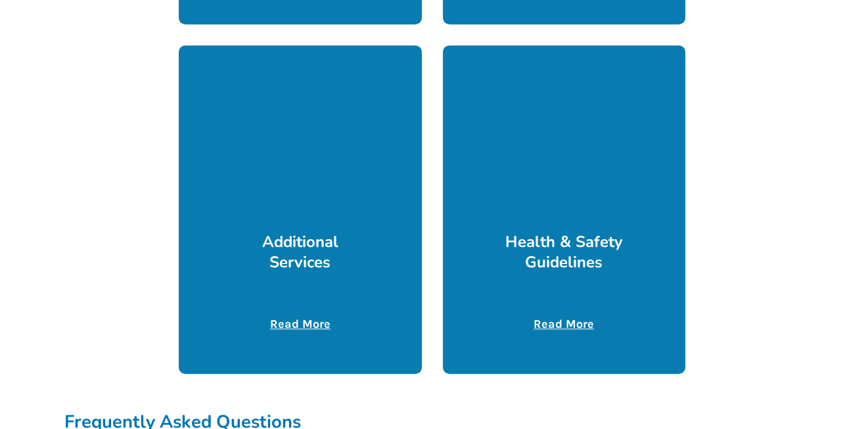
scroll to position [2204, 0]
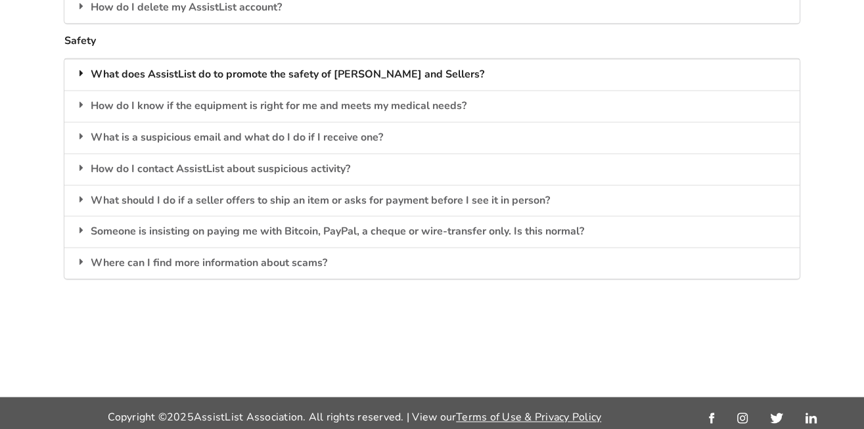
click at [184, 70] on div "What does AssistList do to promote the safety of Buyers and Sellers?" at bounding box center [432, 75] width 736 height 32
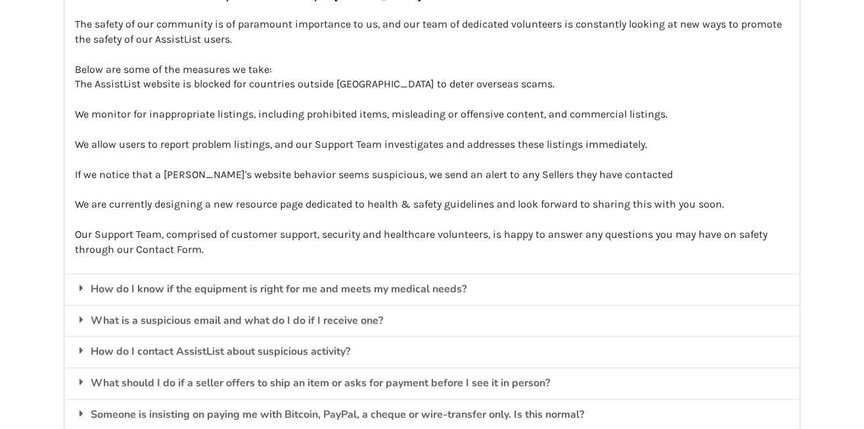
scroll to position [2306, 0]
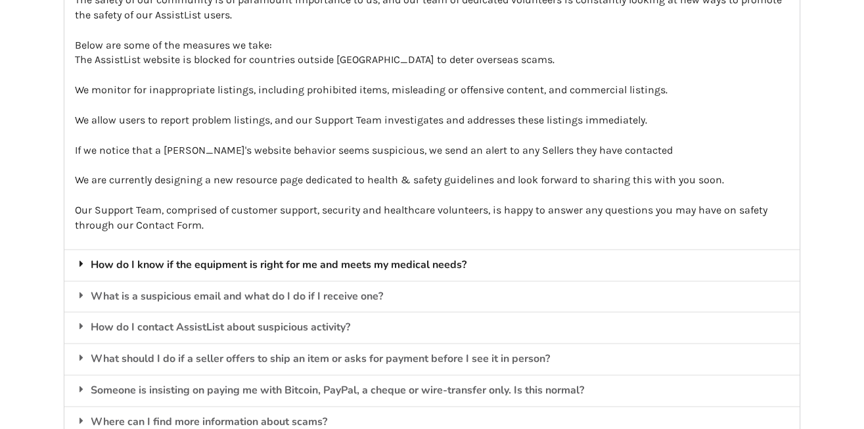
click at [163, 258] on div "How do I know if the equipment is right for me and meets my medical needs?" at bounding box center [432, 265] width 736 height 32
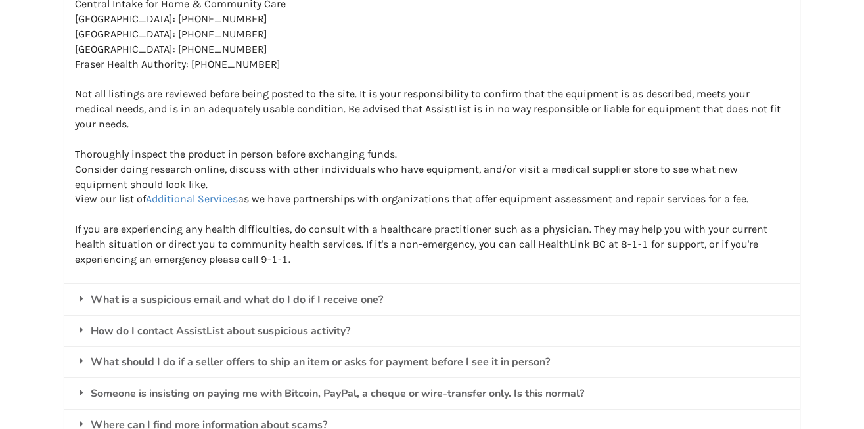
scroll to position [2563, 0]
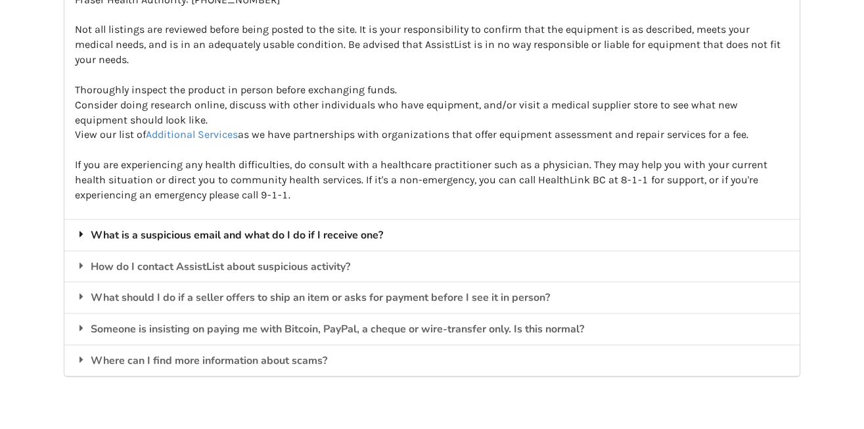
click at [190, 229] on div "What is a suspicious email and what do I do if I receive one?" at bounding box center [432, 235] width 736 height 32
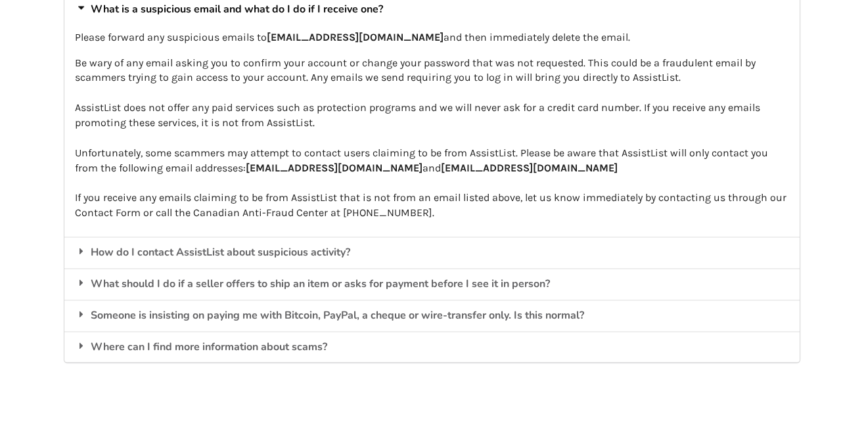
scroll to position [2313, 0]
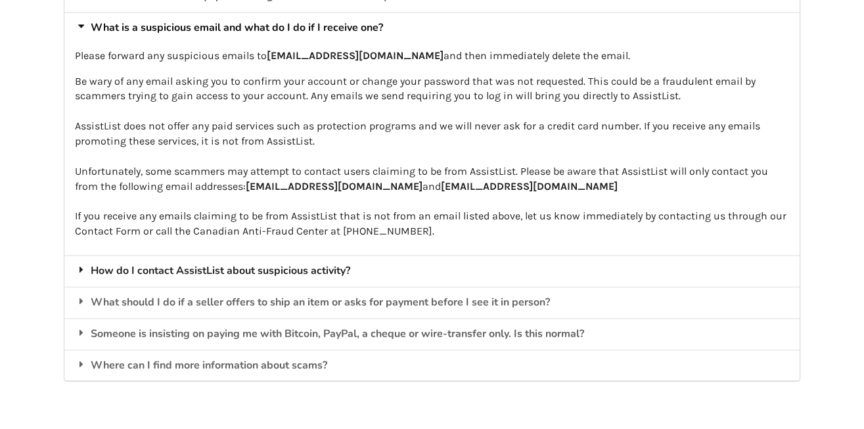
click at [181, 265] on div "How do I contact AssistList about suspicious activity?" at bounding box center [432, 271] width 736 height 32
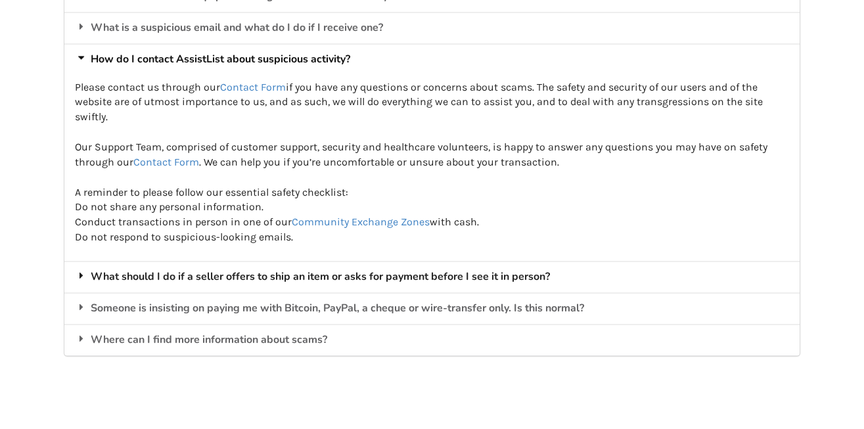
click at [182, 275] on div "What should I do if a seller offers to ship an item or asks for payment before …" at bounding box center [432, 277] width 736 height 32
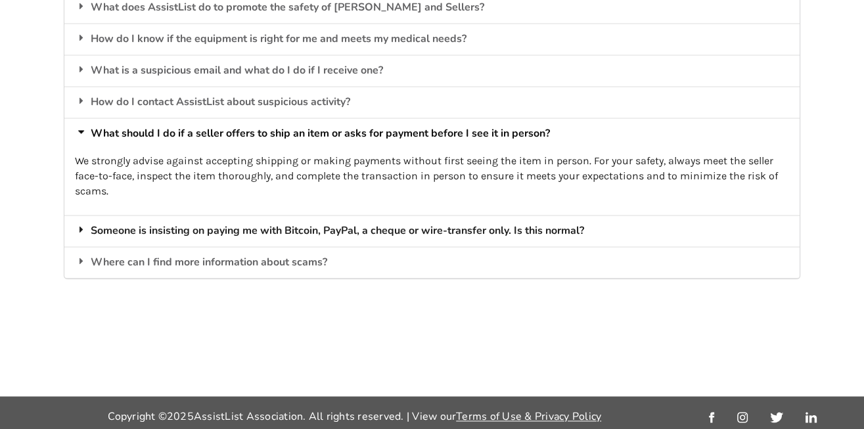
click at [190, 225] on div "Someone is insisting on paying me with Bitcoin, PayPal, a cheque or wire-transf…" at bounding box center [432, 231] width 736 height 32
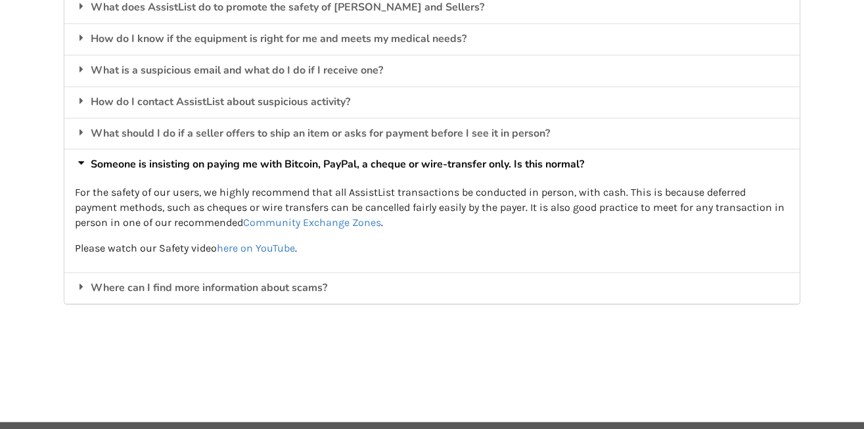
scroll to position [2296, 0]
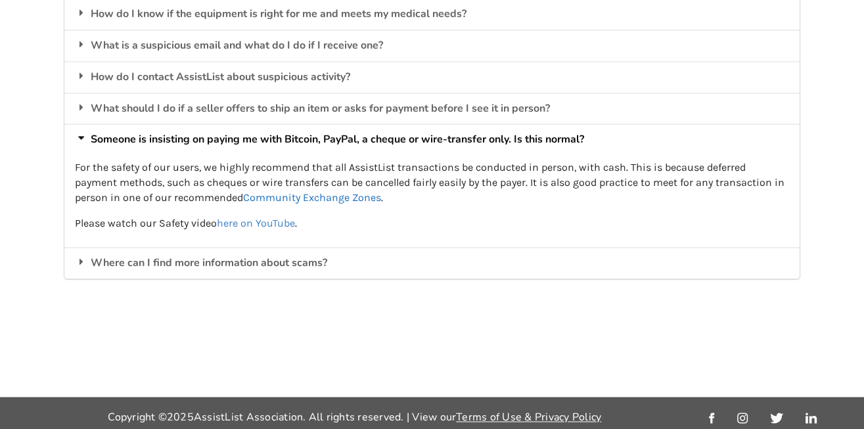
click at [305, 191] on link "Community Exchange Zones" at bounding box center [312, 197] width 138 height 12
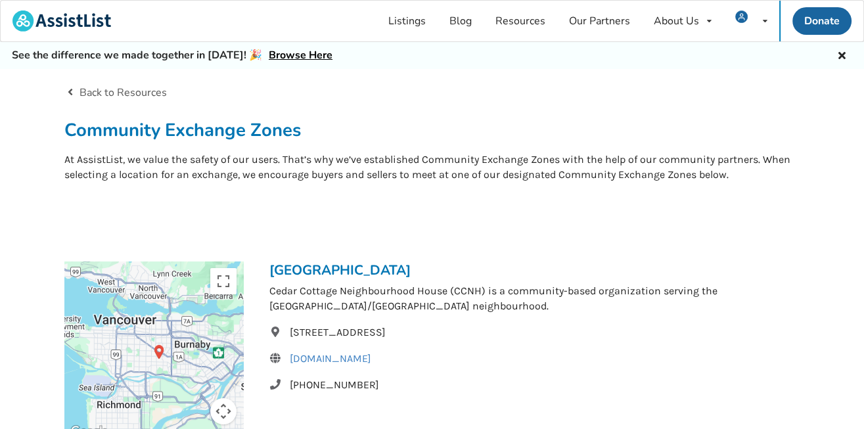
click at [103, 87] on link "Back to Resources" at bounding box center [115, 92] width 103 height 14
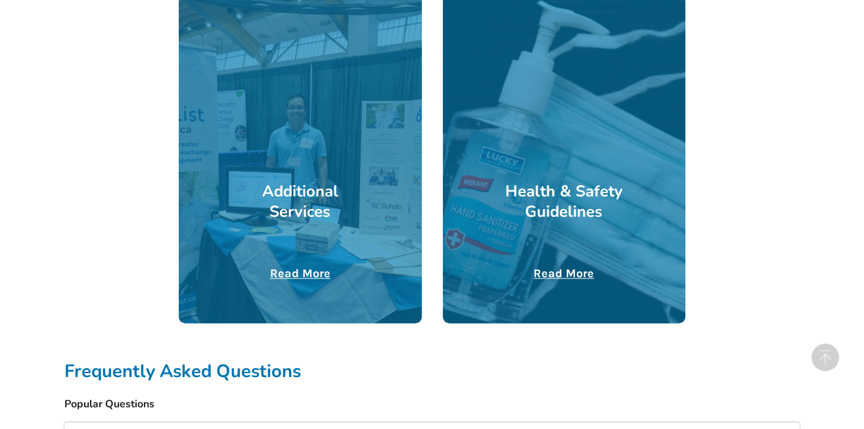
scroll to position [719, 0]
click at [567, 214] on h3 "Health & Safety Guidelines" at bounding box center [565, 201] width 122 height 41
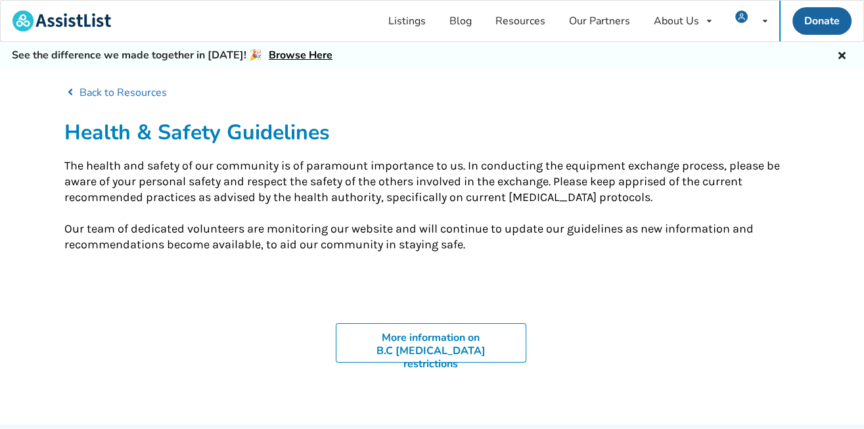
click at [87, 89] on link "Back to Resources" at bounding box center [115, 92] width 103 height 14
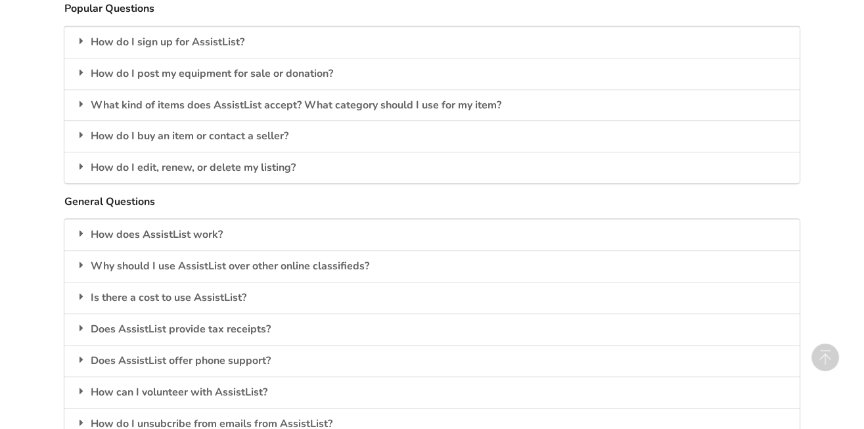
scroll to position [1284, 0]
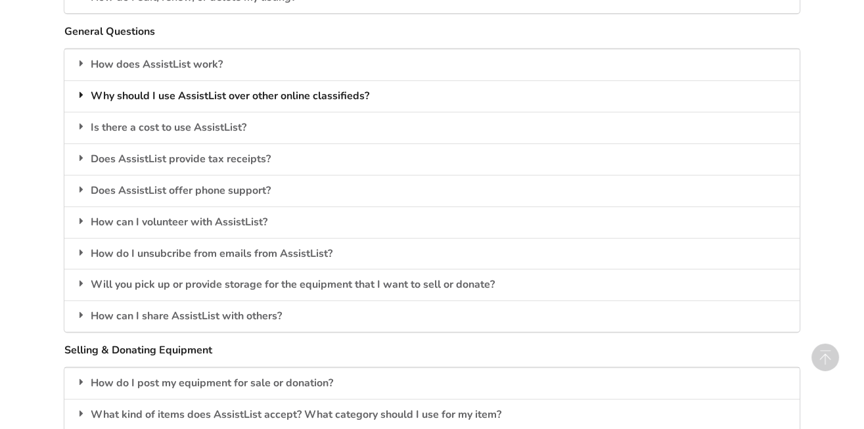
click at [203, 95] on div "Why should I use AssistList over other online classifieds?" at bounding box center [432, 96] width 736 height 32
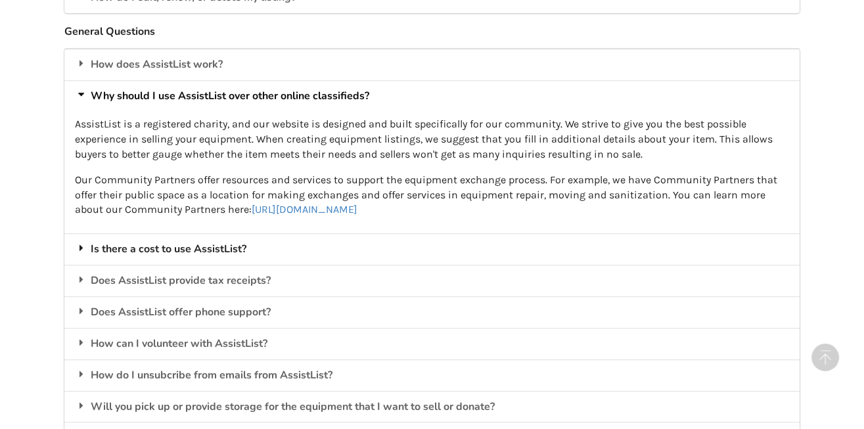
click at [80, 243] on icon at bounding box center [81, 248] width 13 height 11
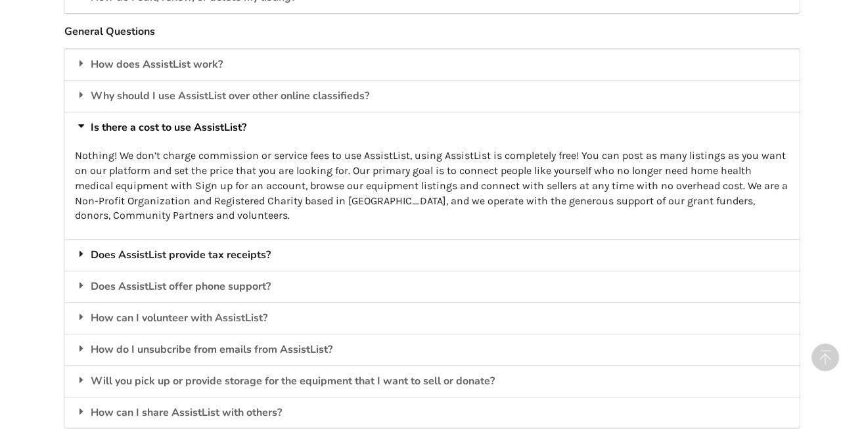
scroll to position [1335, 0]
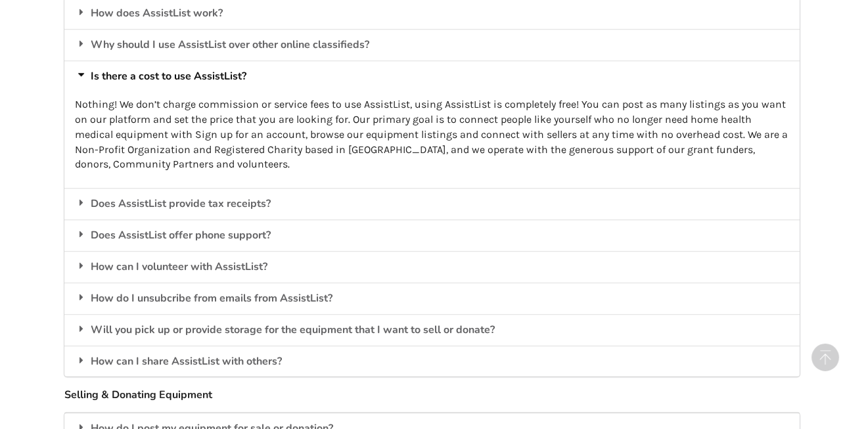
click at [77, 201] on icon at bounding box center [81, 202] width 13 height 11
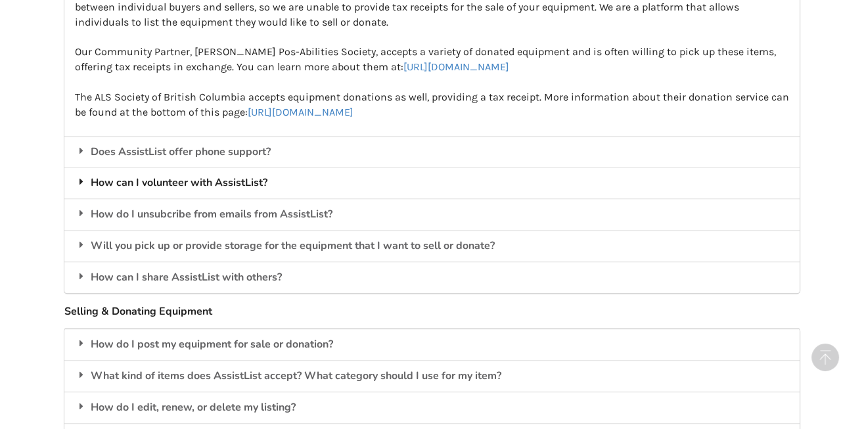
scroll to position [1489, 0]
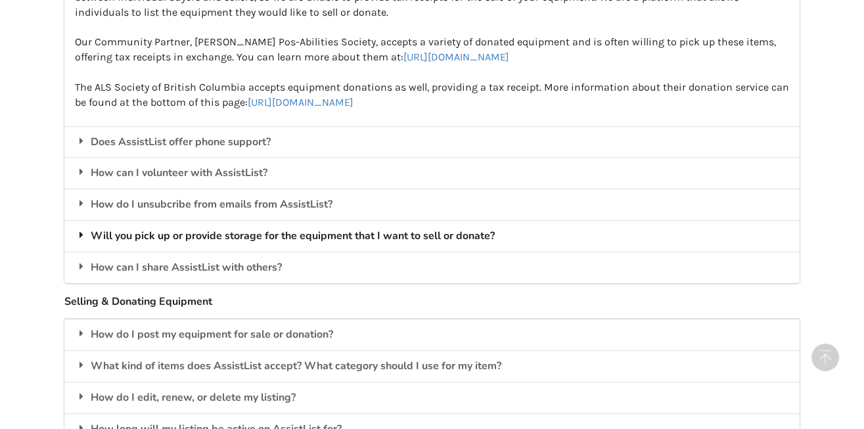
click at [80, 233] on icon at bounding box center [81, 234] width 13 height 11
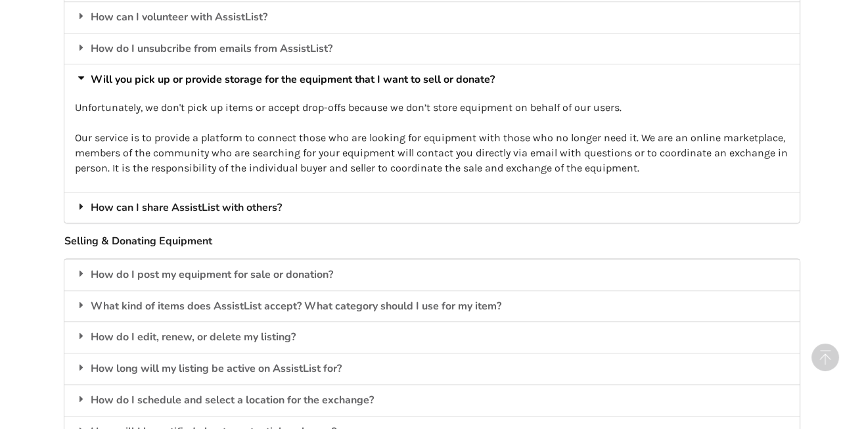
click at [248, 206] on div "How can I share AssistList with others?" at bounding box center [432, 208] width 736 height 32
